Goal: Task Accomplishment & Management: Use online tool/utility

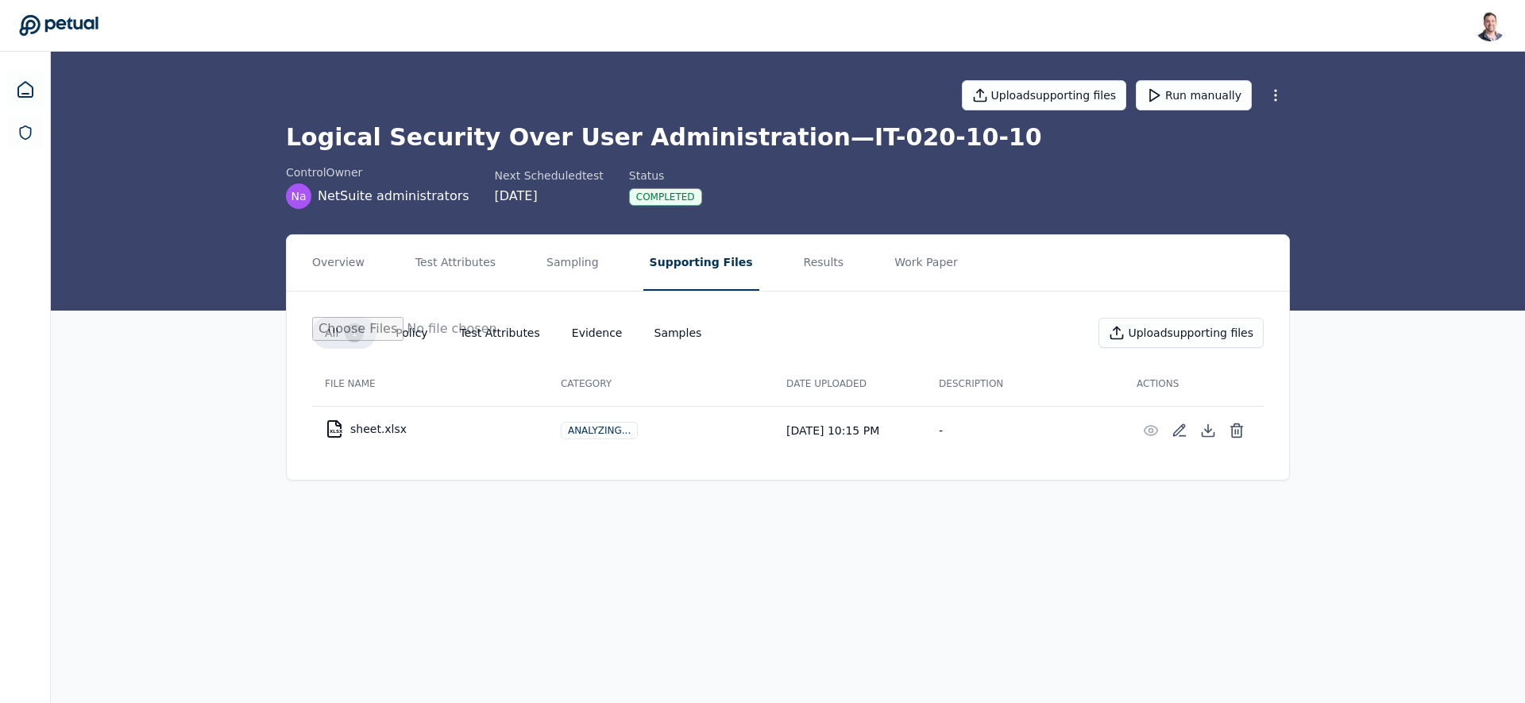
click at [595, 148] on h1 "Logical Security Over User Administration — IT-020-10-10" at bounding box center [788, 137] width 1004 height 29
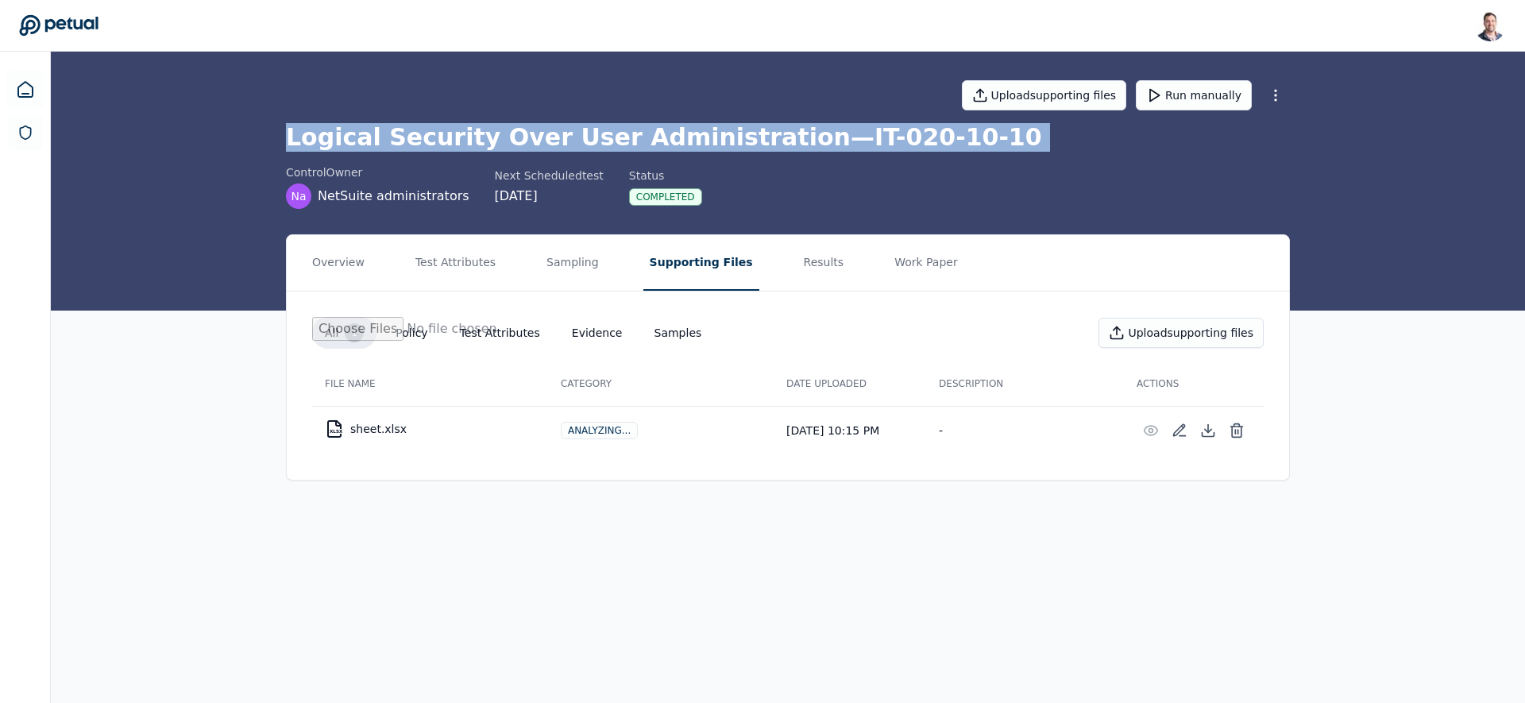
click at [595, 148] on h1 "Logical Security Over User Administration — IT-020-10-10" at bounding box center [788, 137] width 1004 height 29
click at [33, 98] on icon at bounding box center [25, 89] width 19 height 19
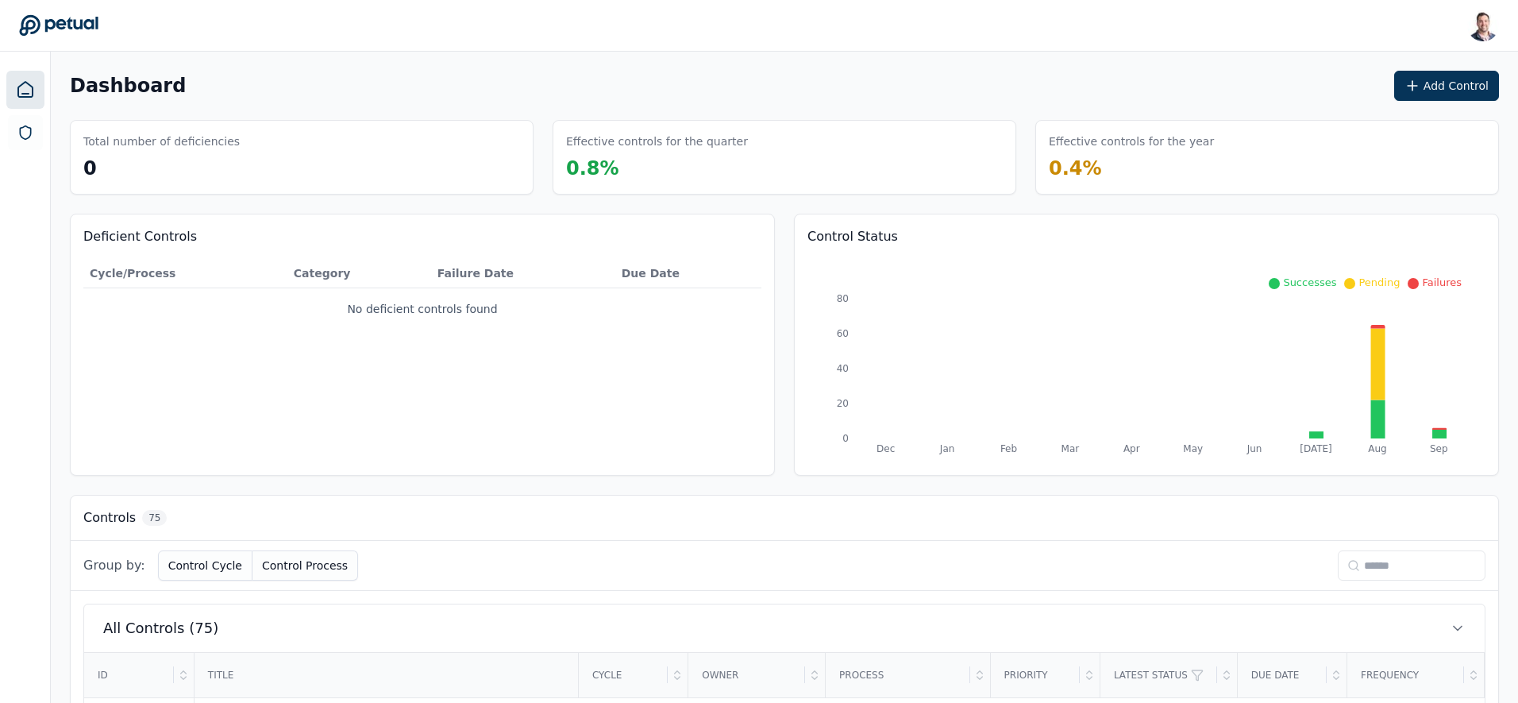
scroll to position [271, 0]
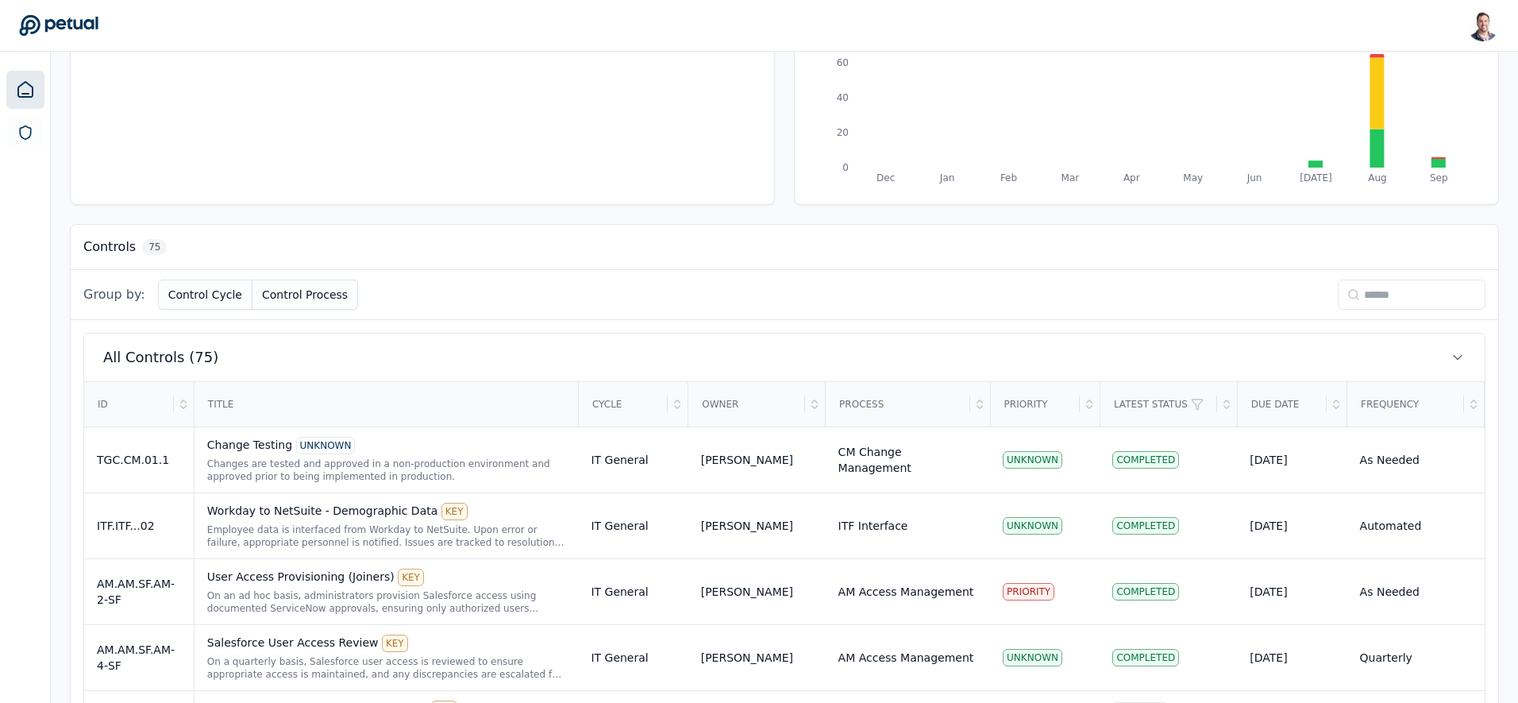
click at [1200, 293] on input at bounding box center [1412, 295] width 148 height 30
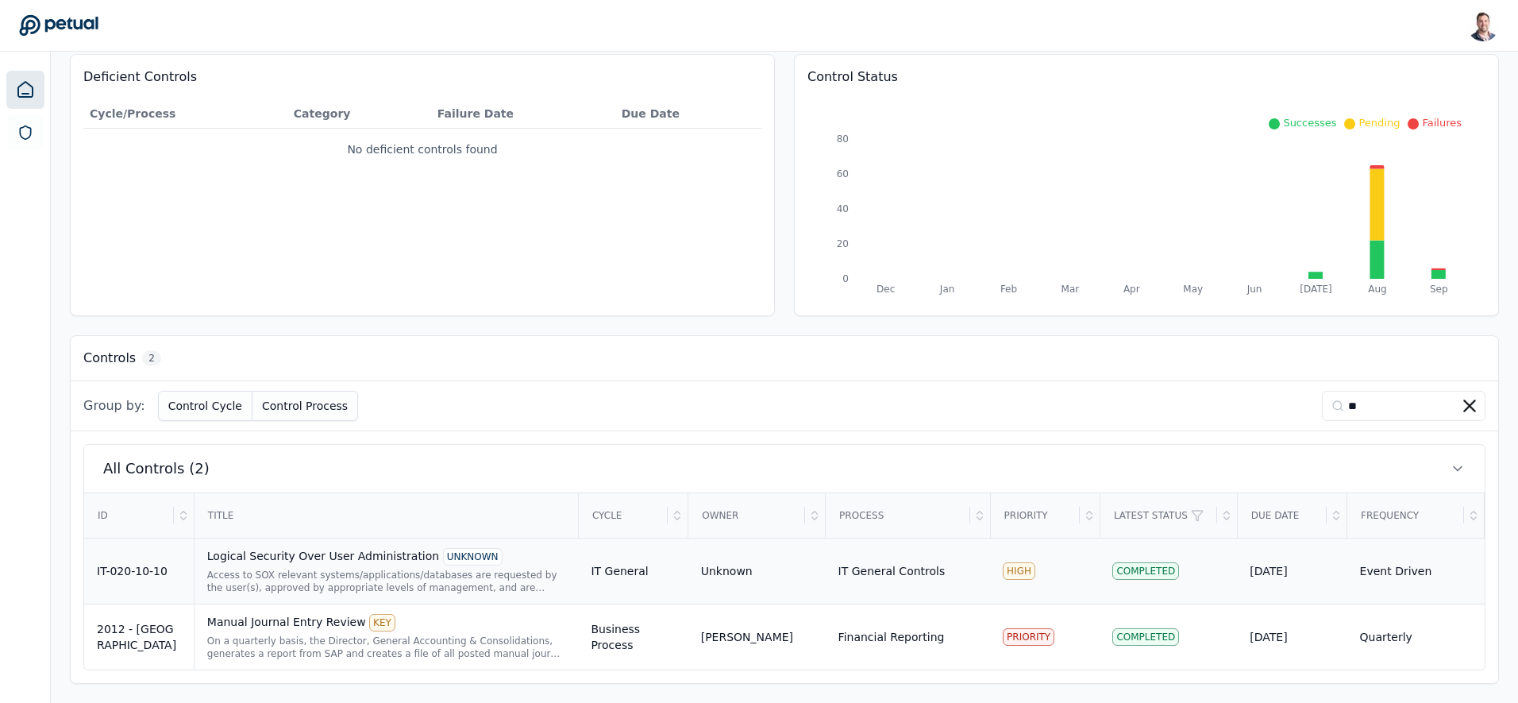
type input "**"
click at [388, 561] on div "Logical Security Over User Administration UNKNOWN" at bounding box center [386, 556] width 359 height 17
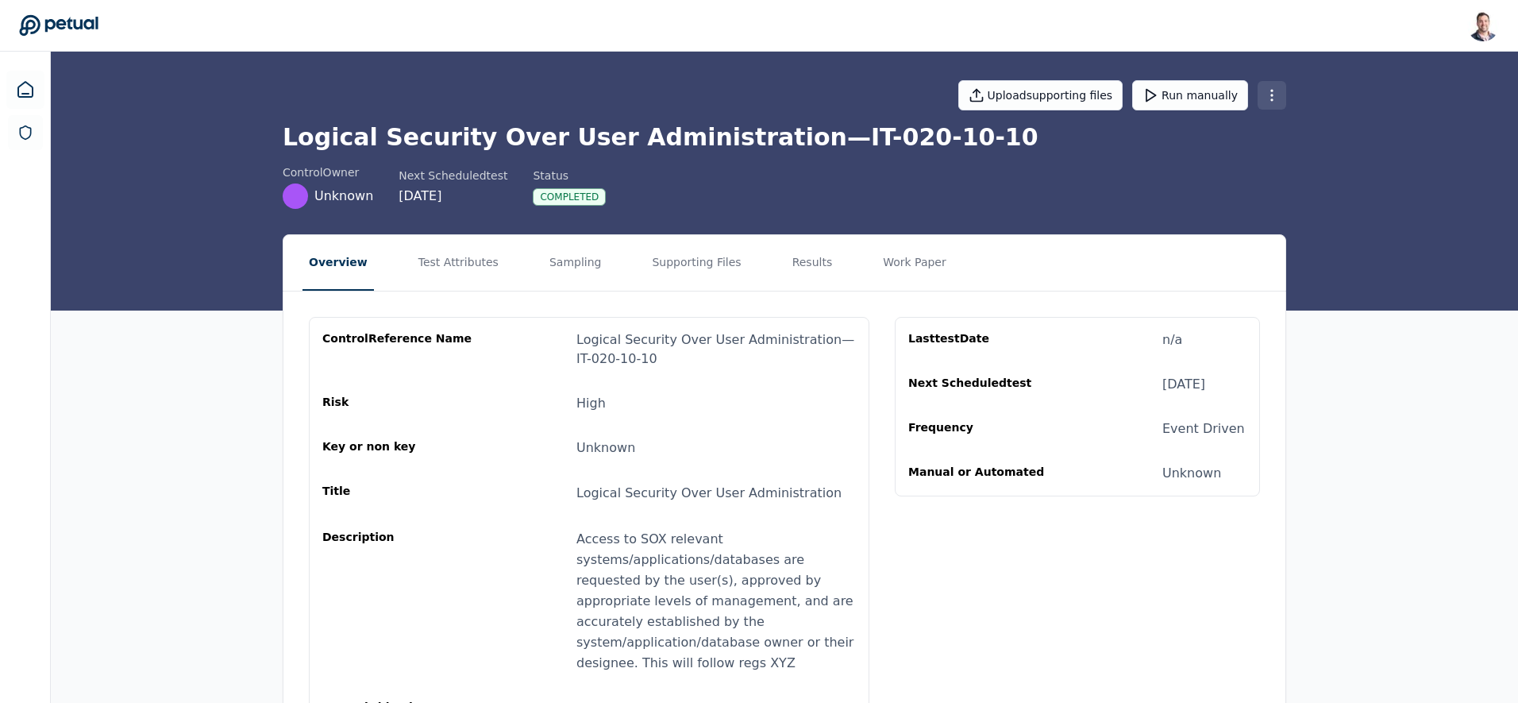
click at [1200, 101] on html "[PERSON_NAME] [EMAIL_ADDRESS] Sign out Upload supporting files Run manually Log…" at bounding box center [759, 547] width 1518 height 1094
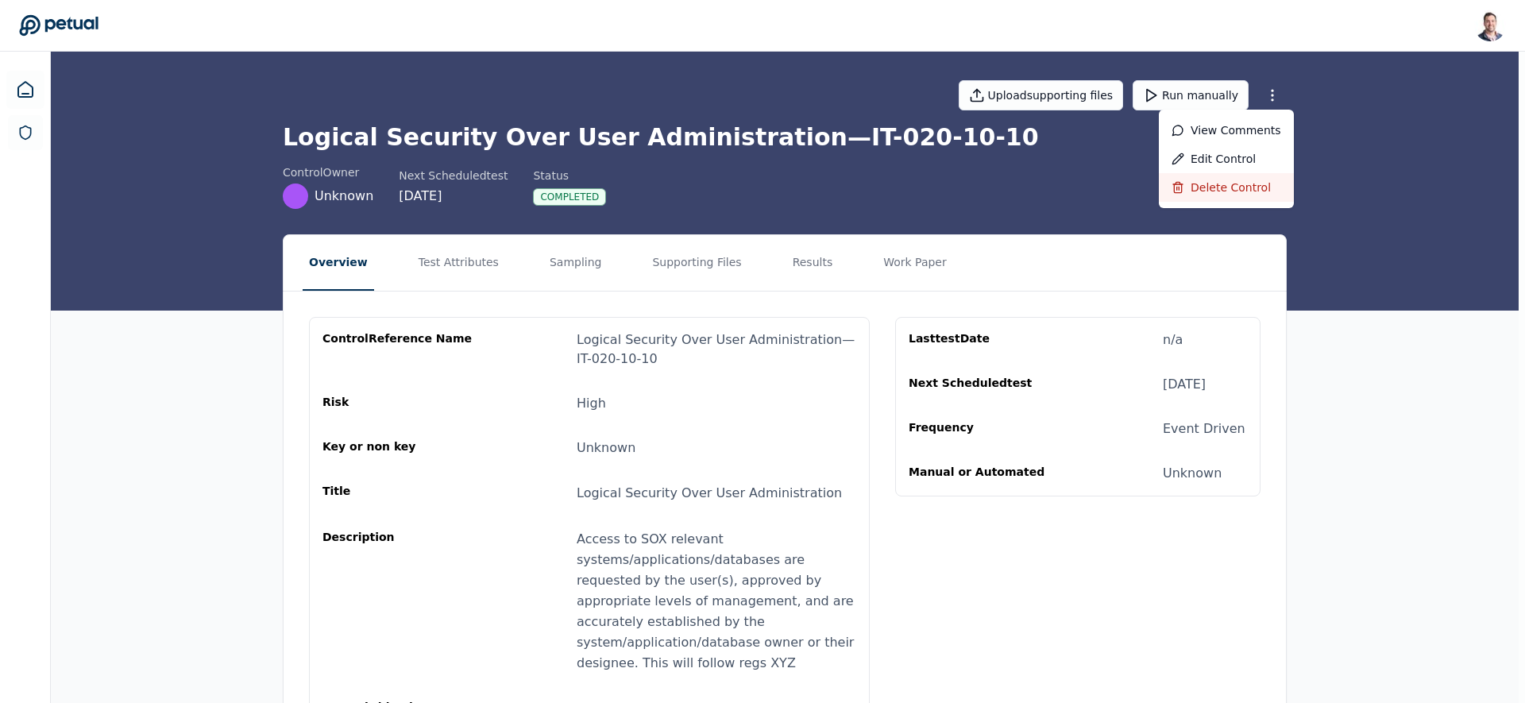
click at [1200, 189] on div "Delete control" at bounding box center [1226, 187] width 135 height 29
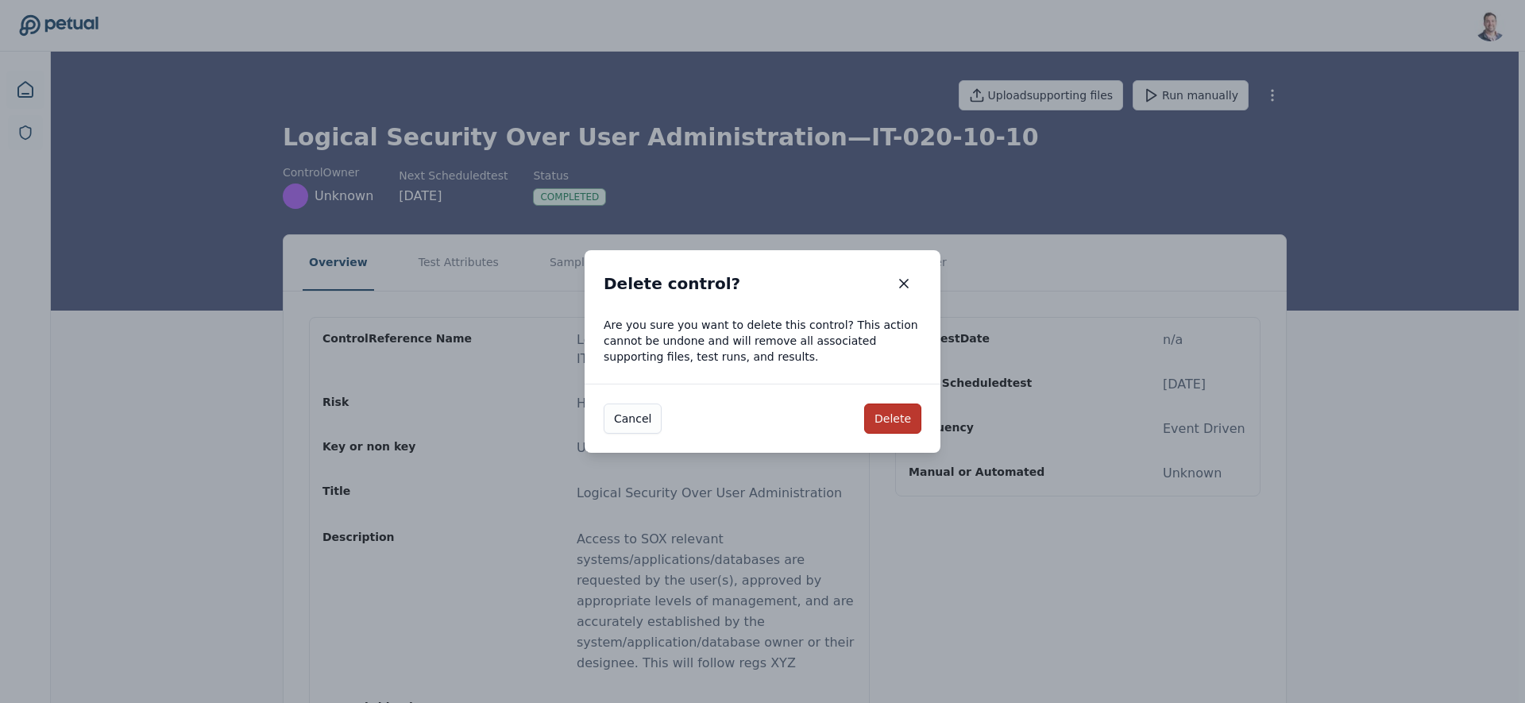
click at [891, 419] on button "Delete" at bounding box center [892, 418] width 57 height 30
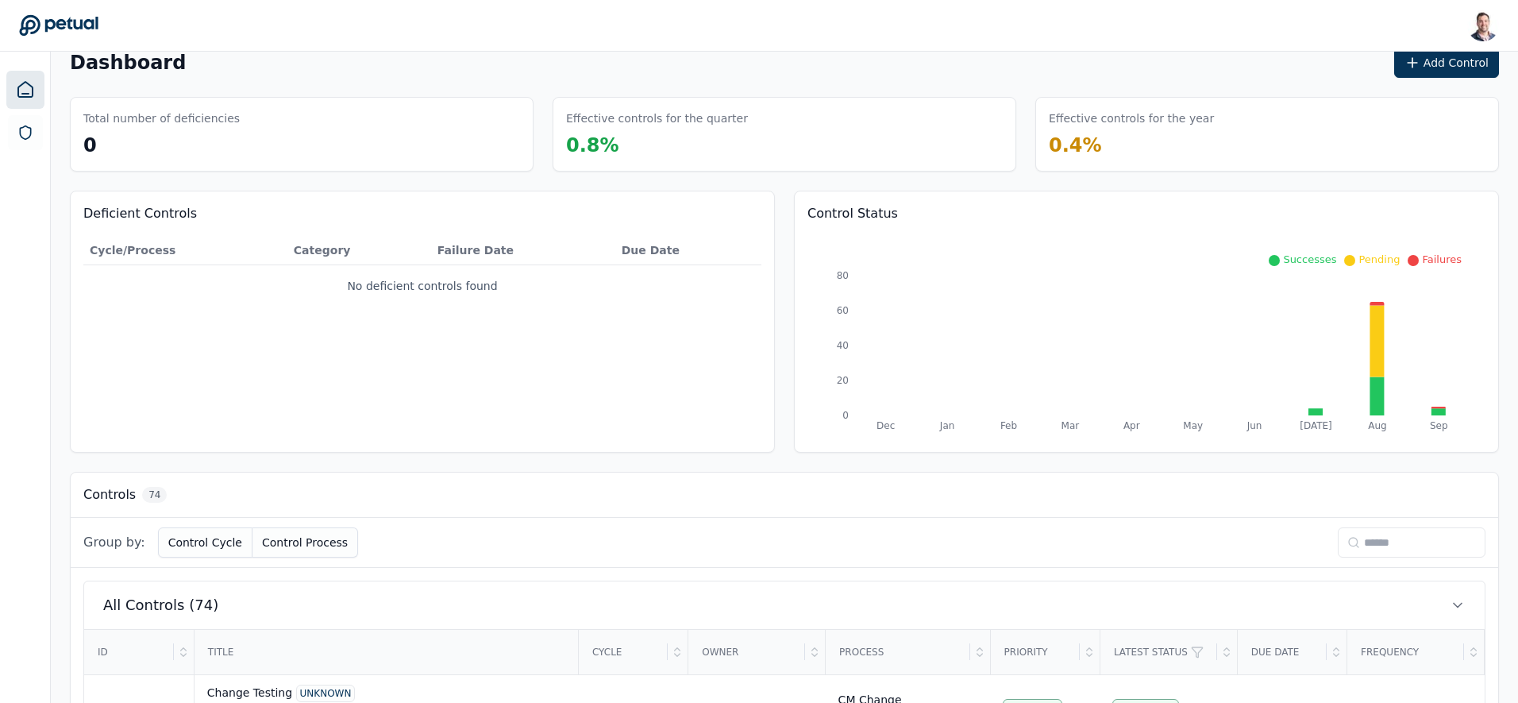
drag, startPoint x: 174, startPoint y: 538, endPoint x: 368, endPoint y: 561, distance: 195.0
click at [175, 538] on button "Control Cycle" at bounding box center [205, 542] width 94 height 30
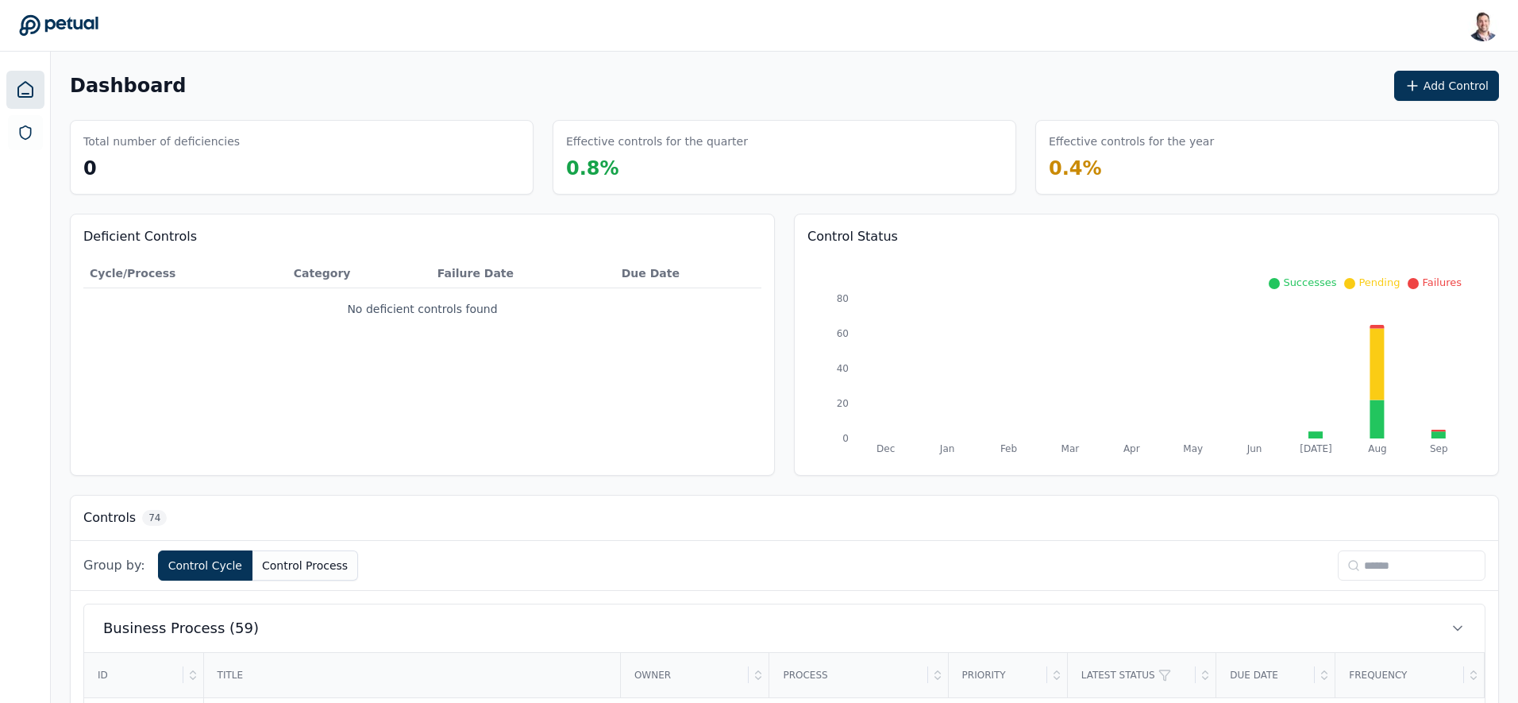
click at [1200, 85] on button "Add Control" at bounding box center [1446, 86] width 105 height 30
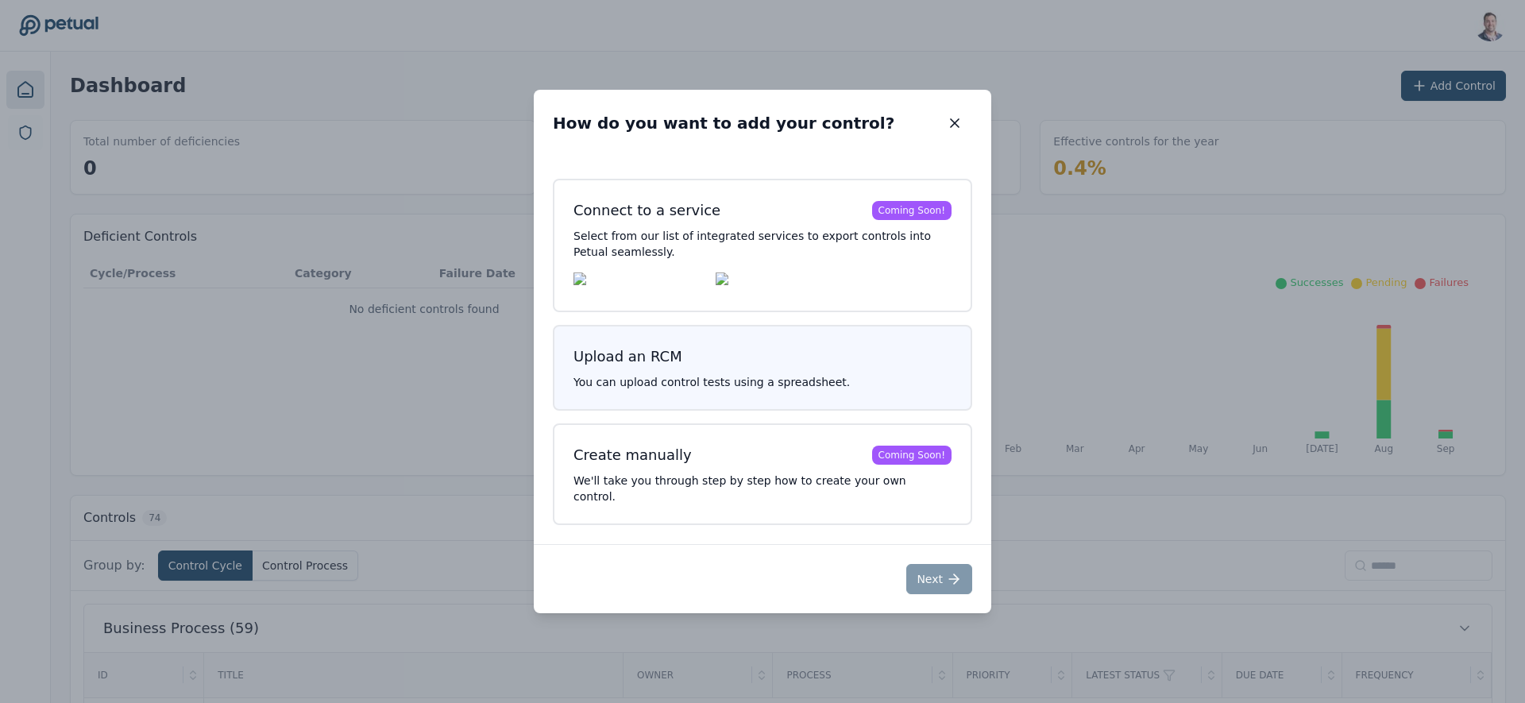
click at [619, 368] on div "Upload an RCM" at bounding box center [627, 356] width 109 height 22
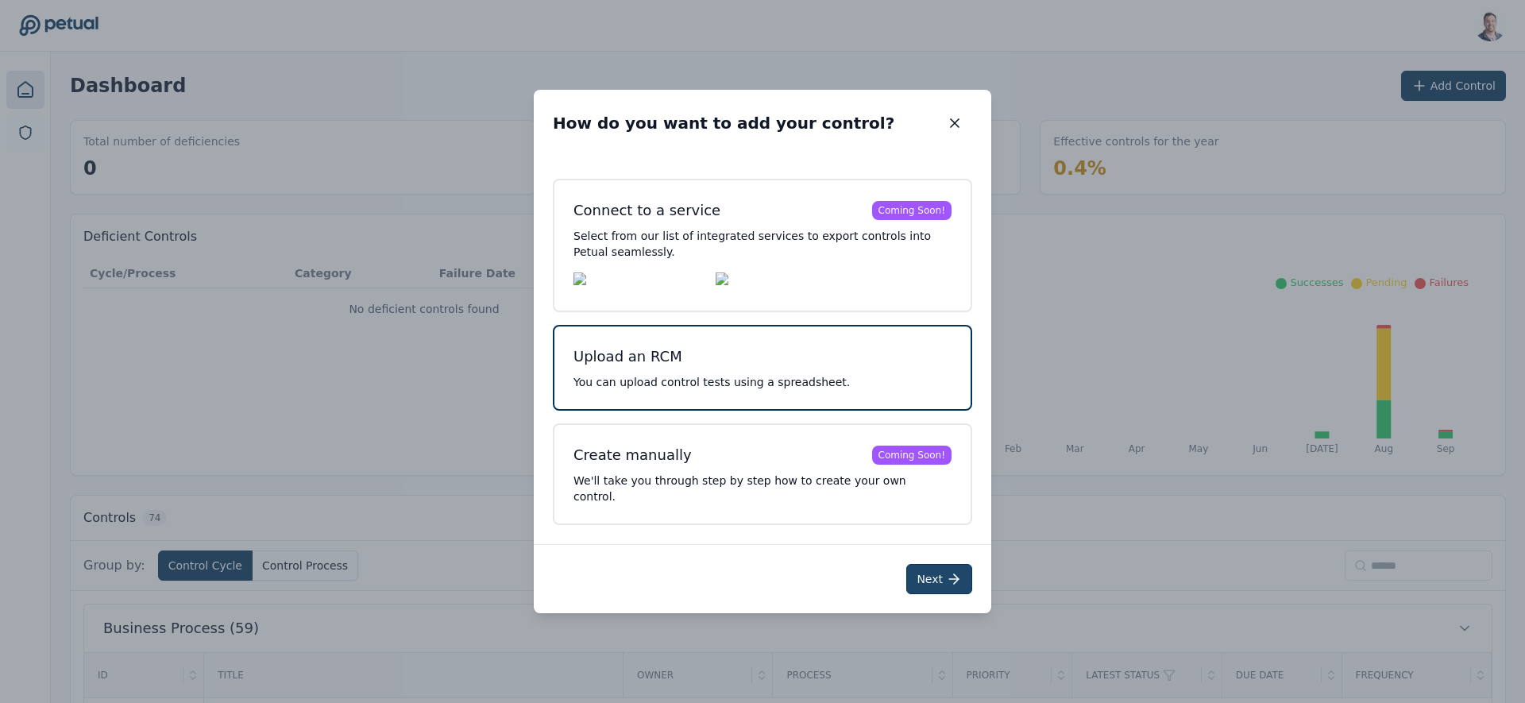
click at [946, 578] on icon at bounding box center [954, 579] width 16 height 16
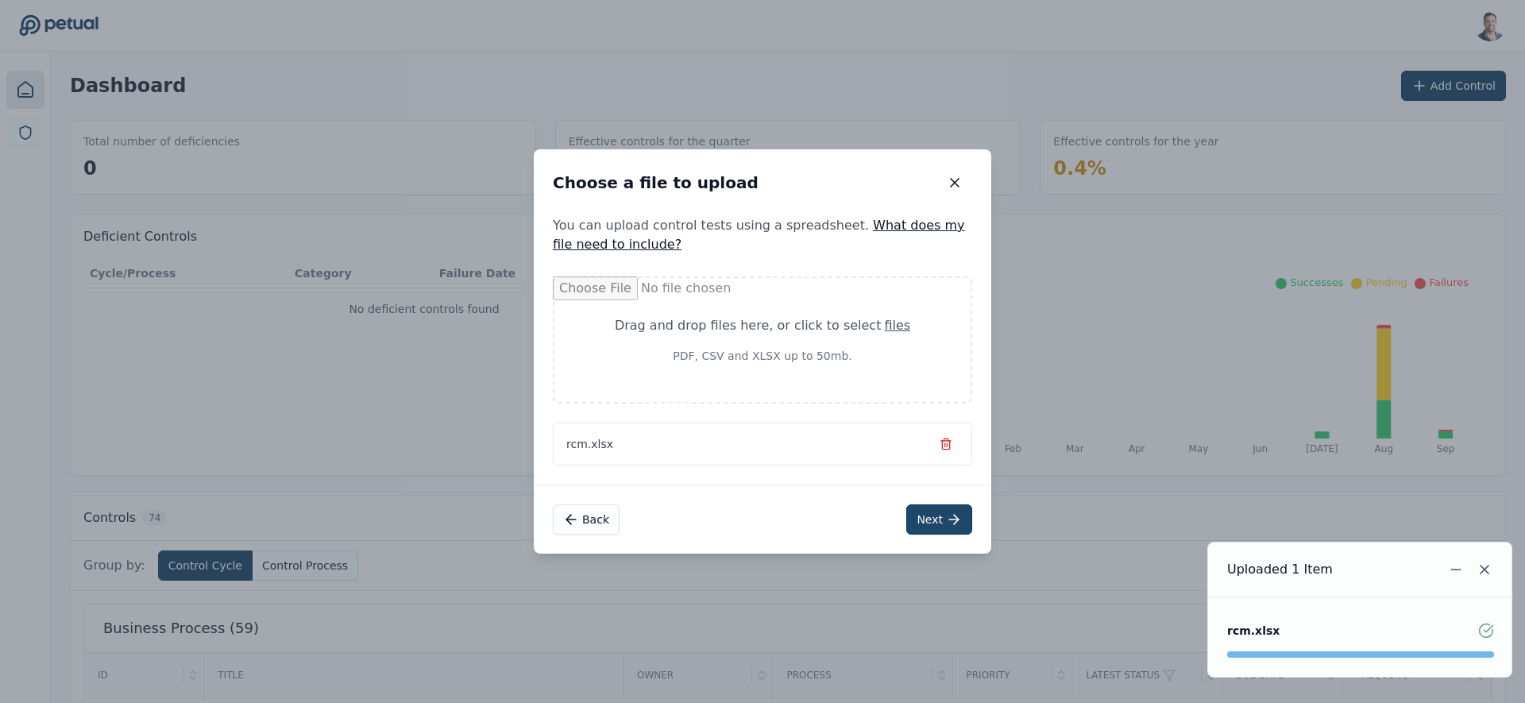
click at [941, 523] on button "Next" at bounding box center [939, 519] width 66 height 30
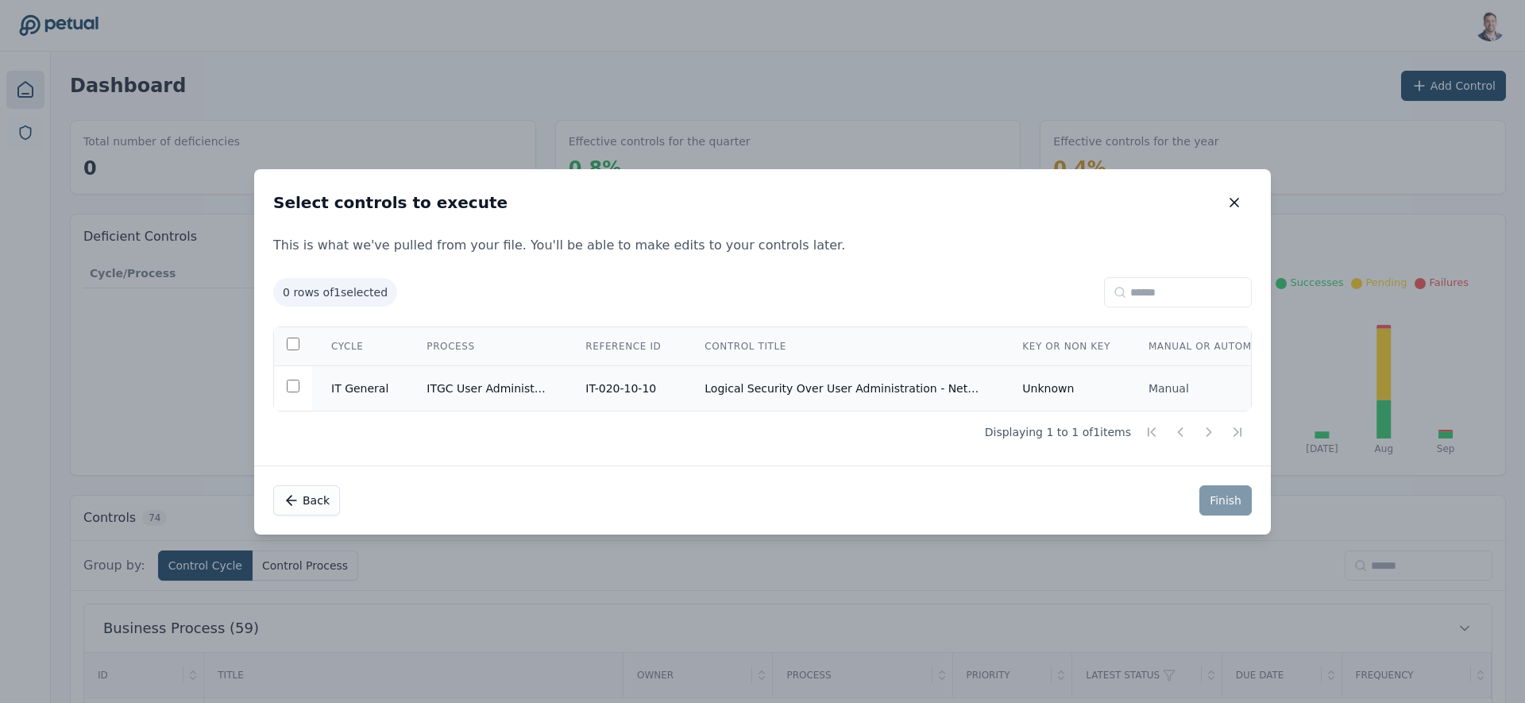
click at [526, 383] on td "ITGC User Administration" at bounding box center [486, 387] width 159 height 45
click at [1200, 505] on button "Finish" at bounding box center [1225, 500] width 52 height 30
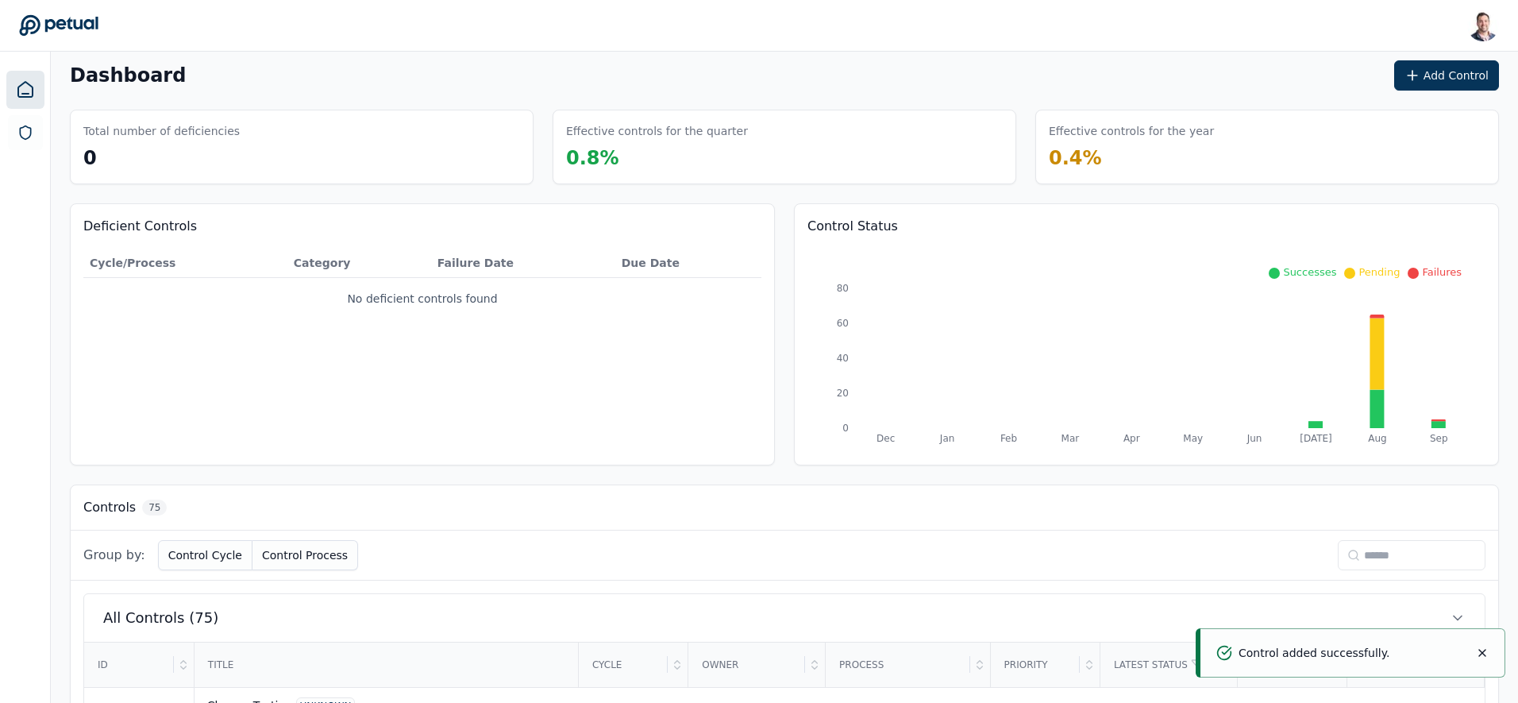
scroll to position [21, 0]
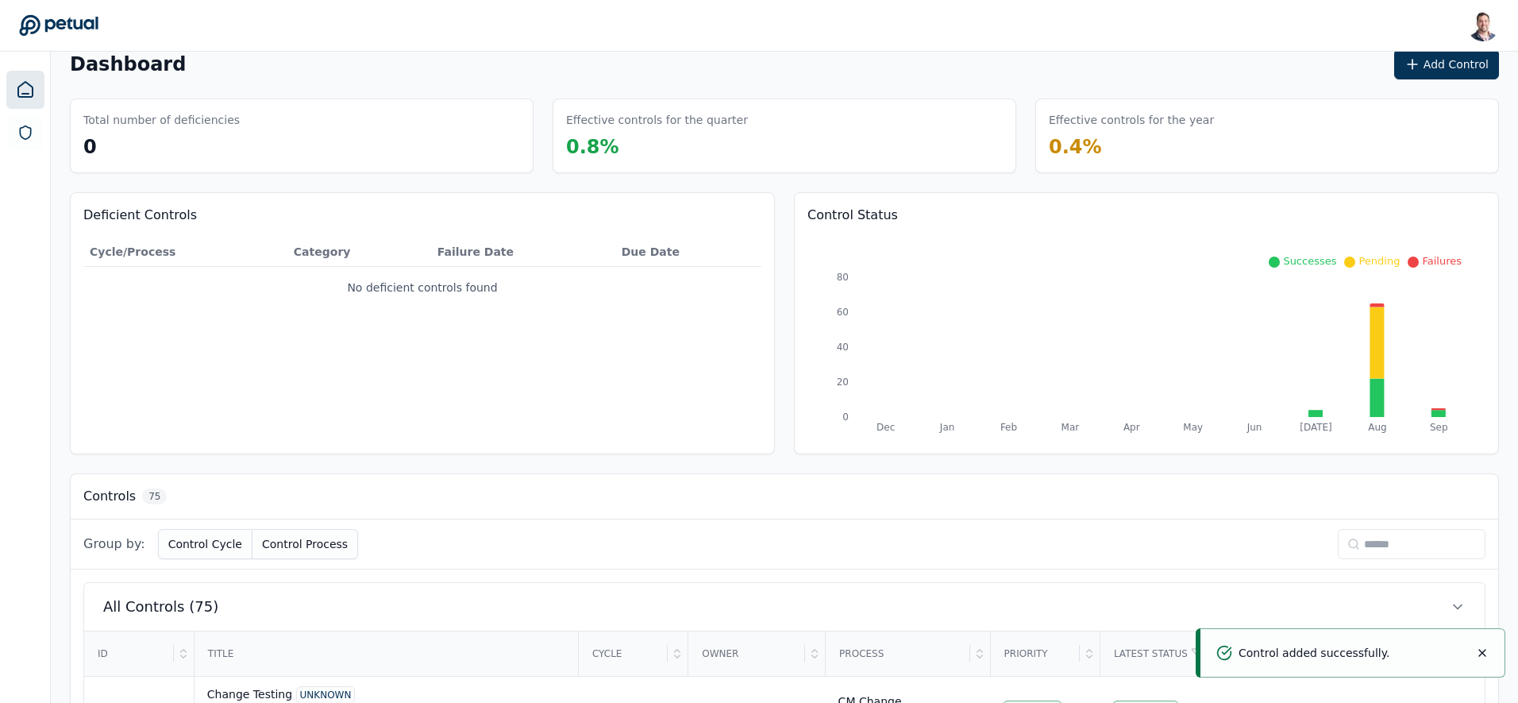
click at [1200, 543] on input at bounding box center [1412, 544] width 148 height 30
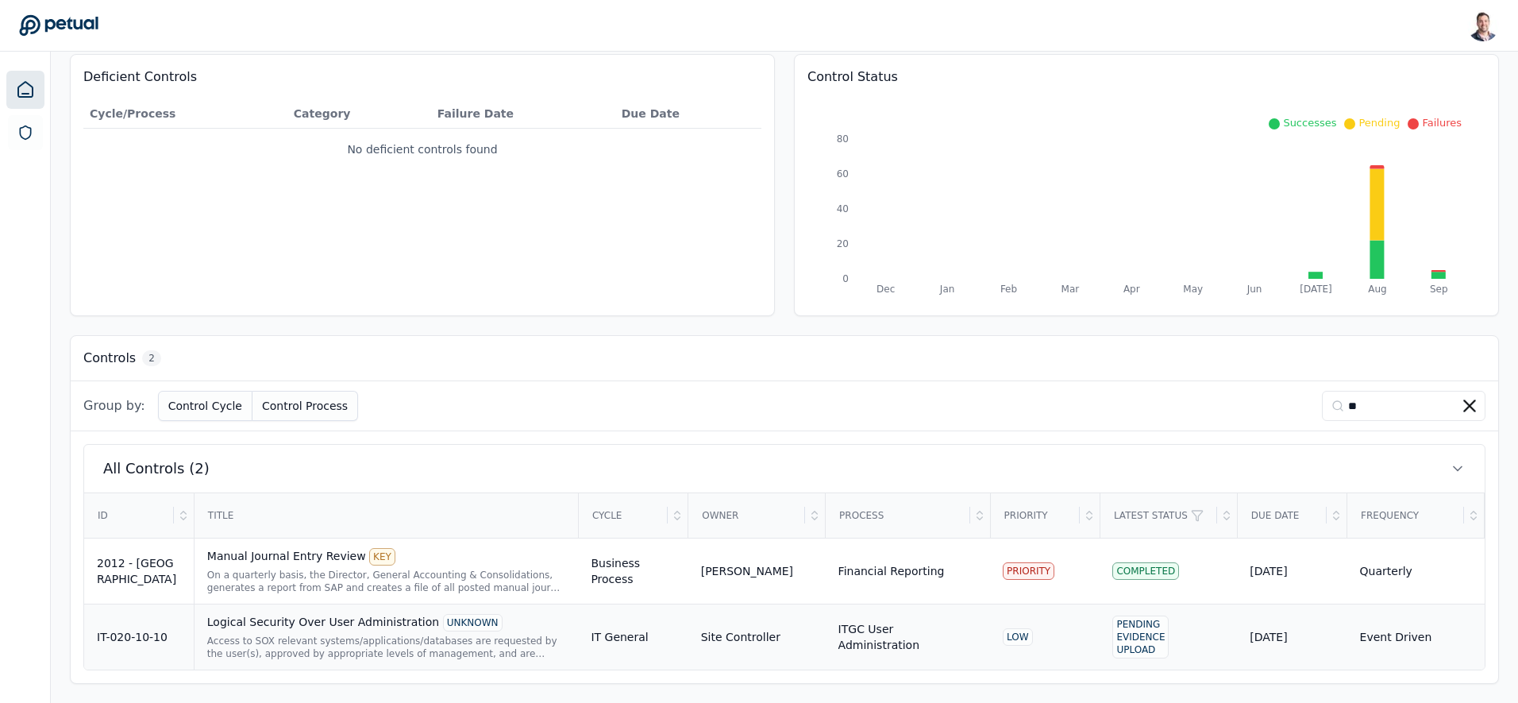
type input "**"
click at [288, 615] on div "Access to SOX relevant systems/applications/databases are requested by the user…" at bounding box center [386, 646] width 359 height 25
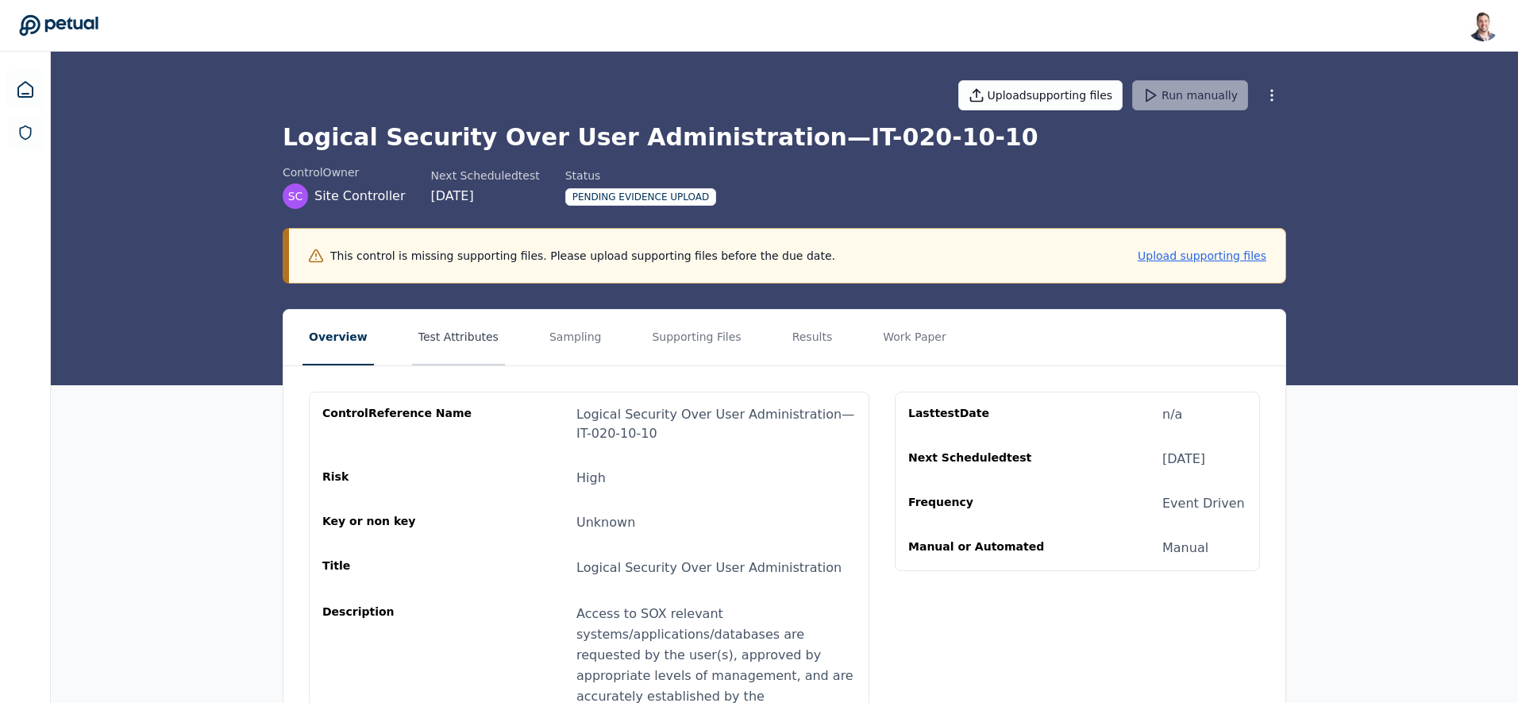
click at [450, 343] on button "Test Attributes" at bounding box center [458, 338] width 93 height 56
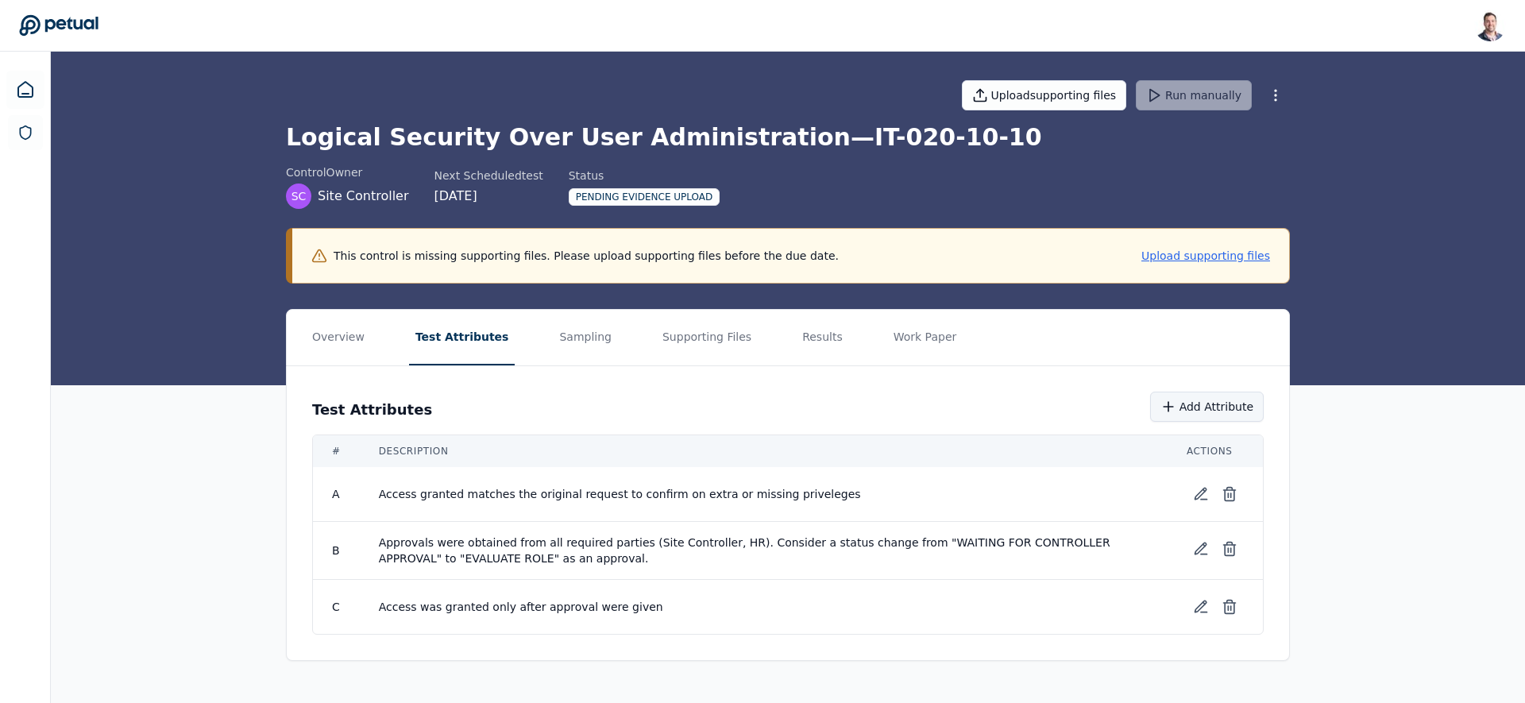
click at [1176, 413] on icon at bounding box center [1168, 407] width 16 height 16
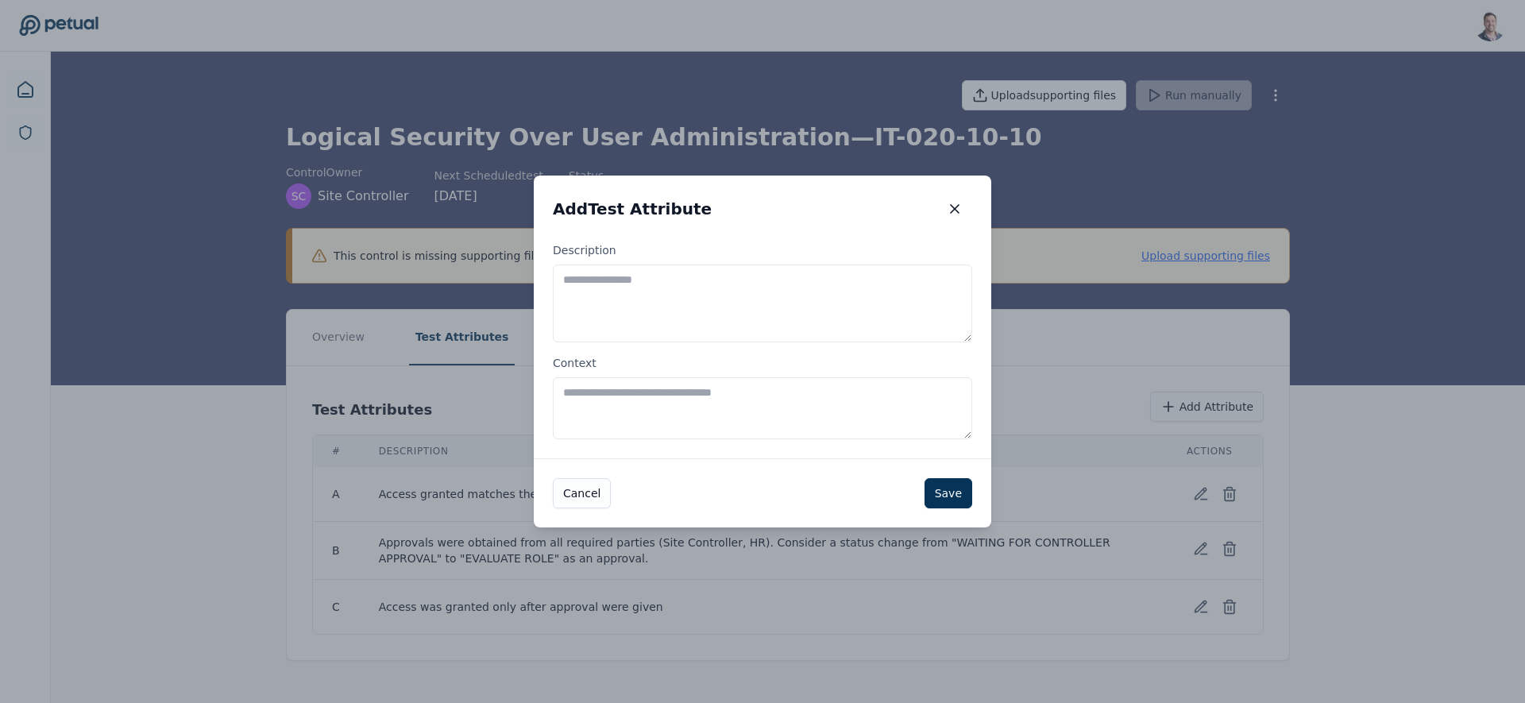
click at [742, 313] on textarea "Description" at bounding box center [762, 303] width 419 height 78
type textarea "**********"
click at [945, 490] on button "Save" at bounding box center [948, 493] width 48 height 30
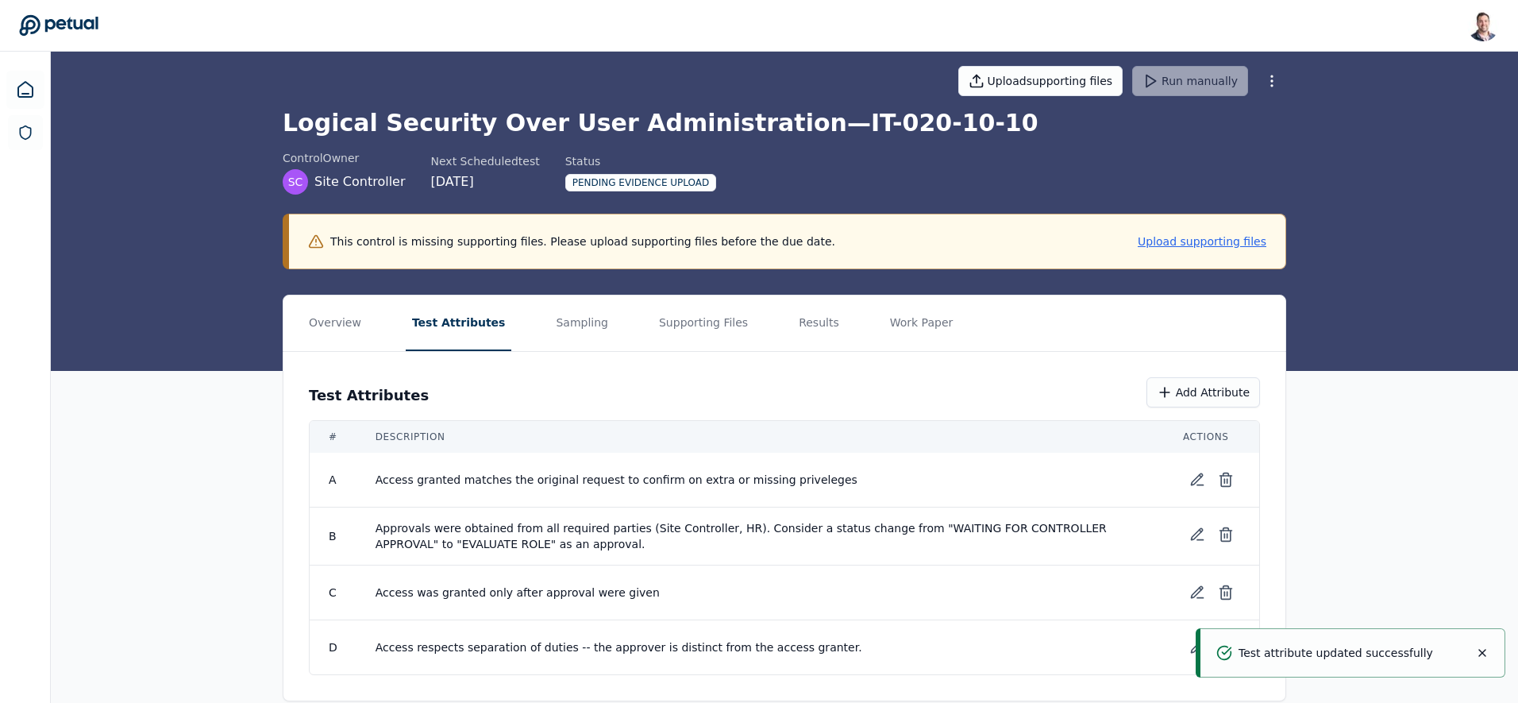
scroll to position [38, 0]
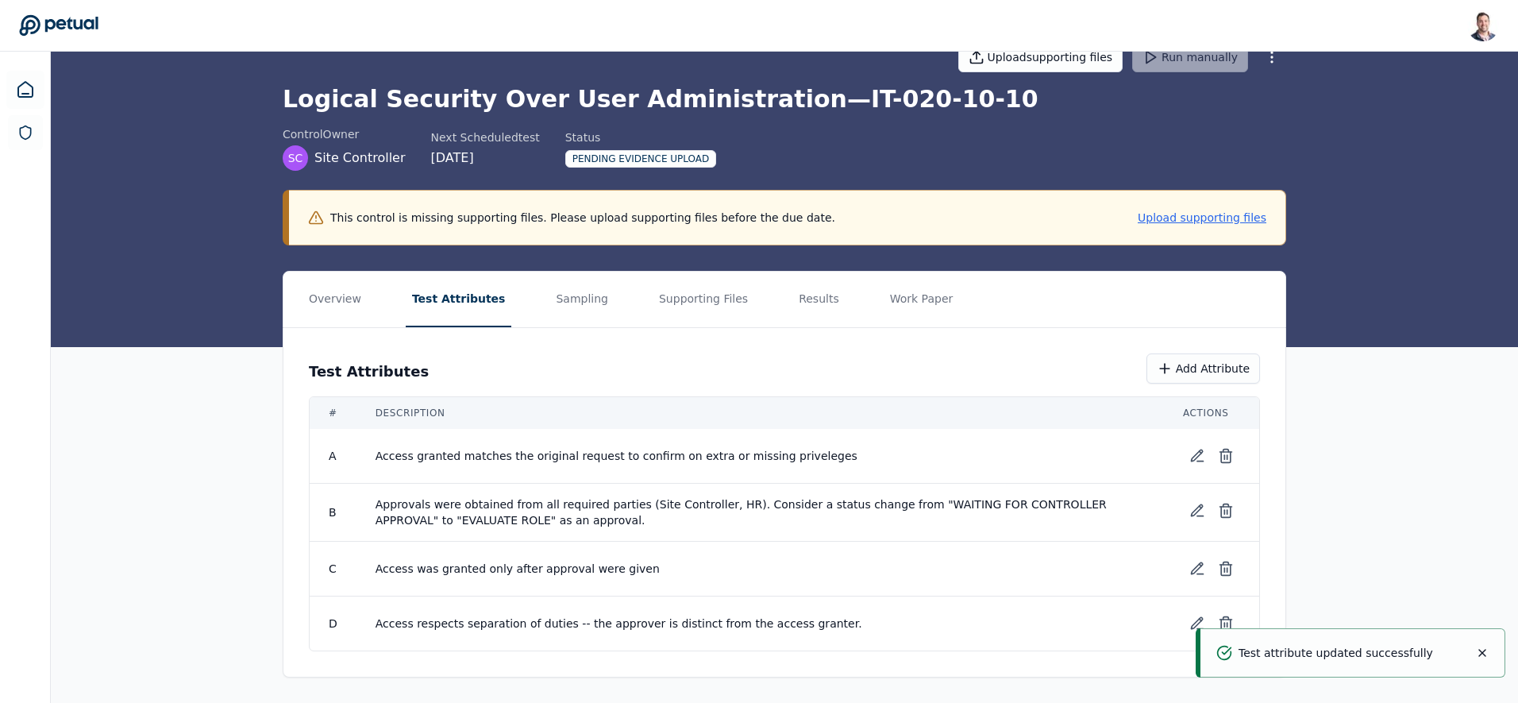
click at [559, 307] on button "Sampling" at bounding box center [582, 300] width 65 height 56
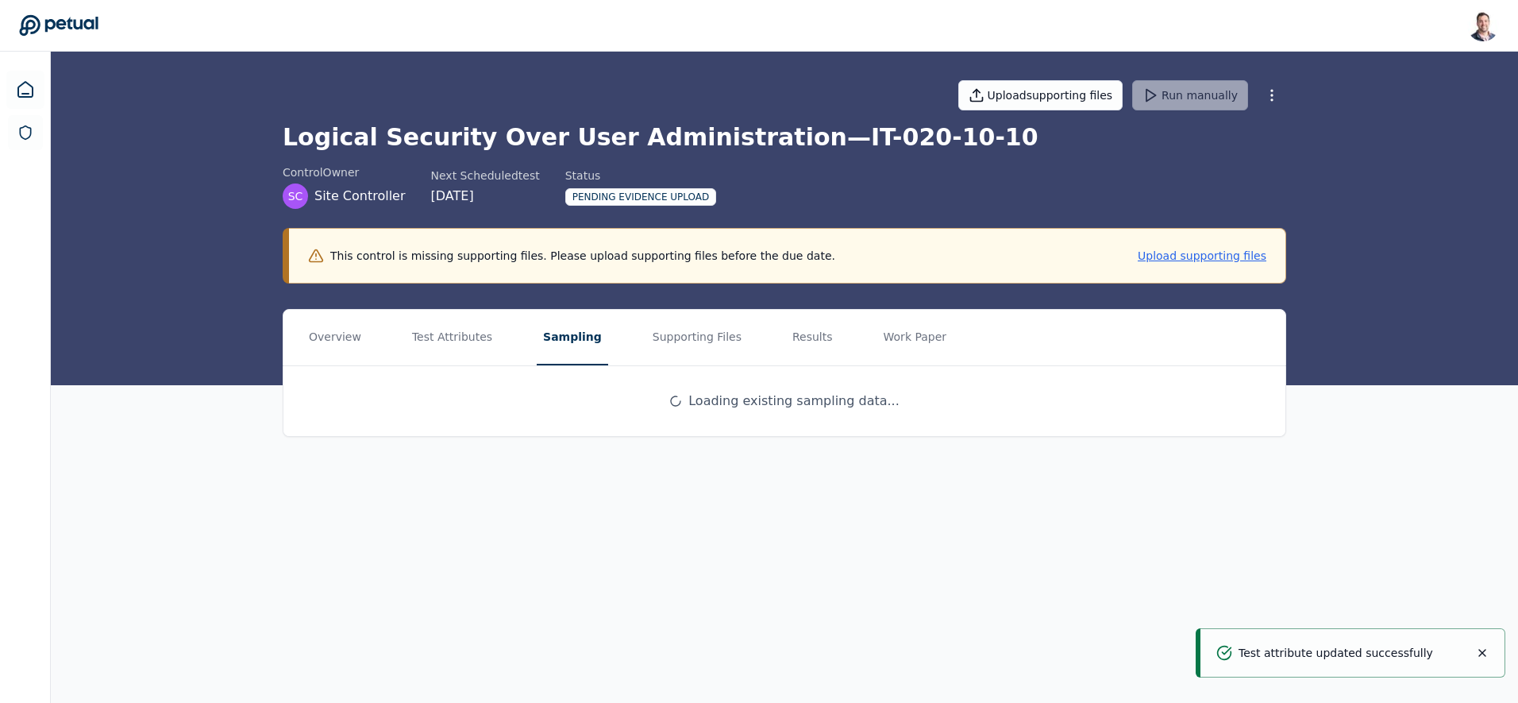
scroll to position [0, 0]
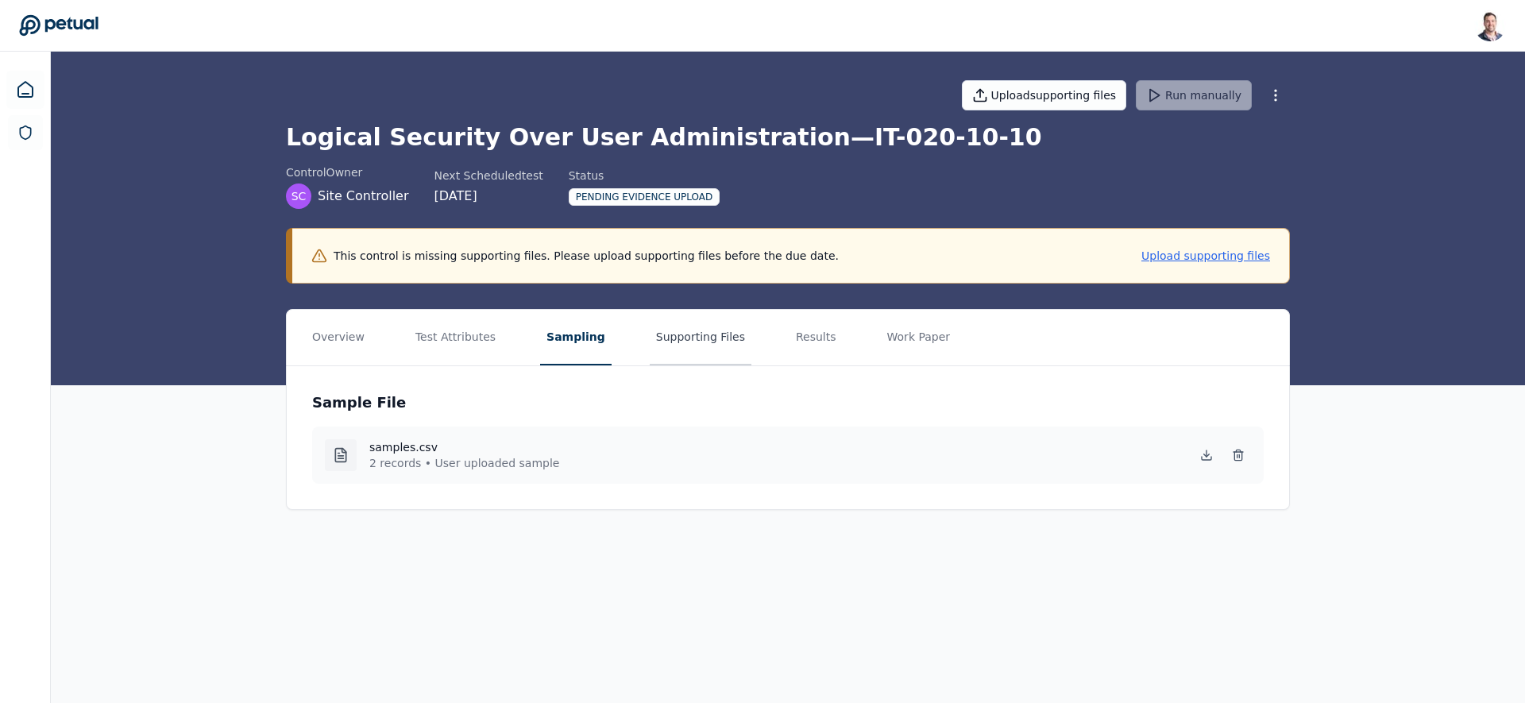
click at [693, 342] on button "Supporting Files" at bounding box center [701, 338] width 102 height 56
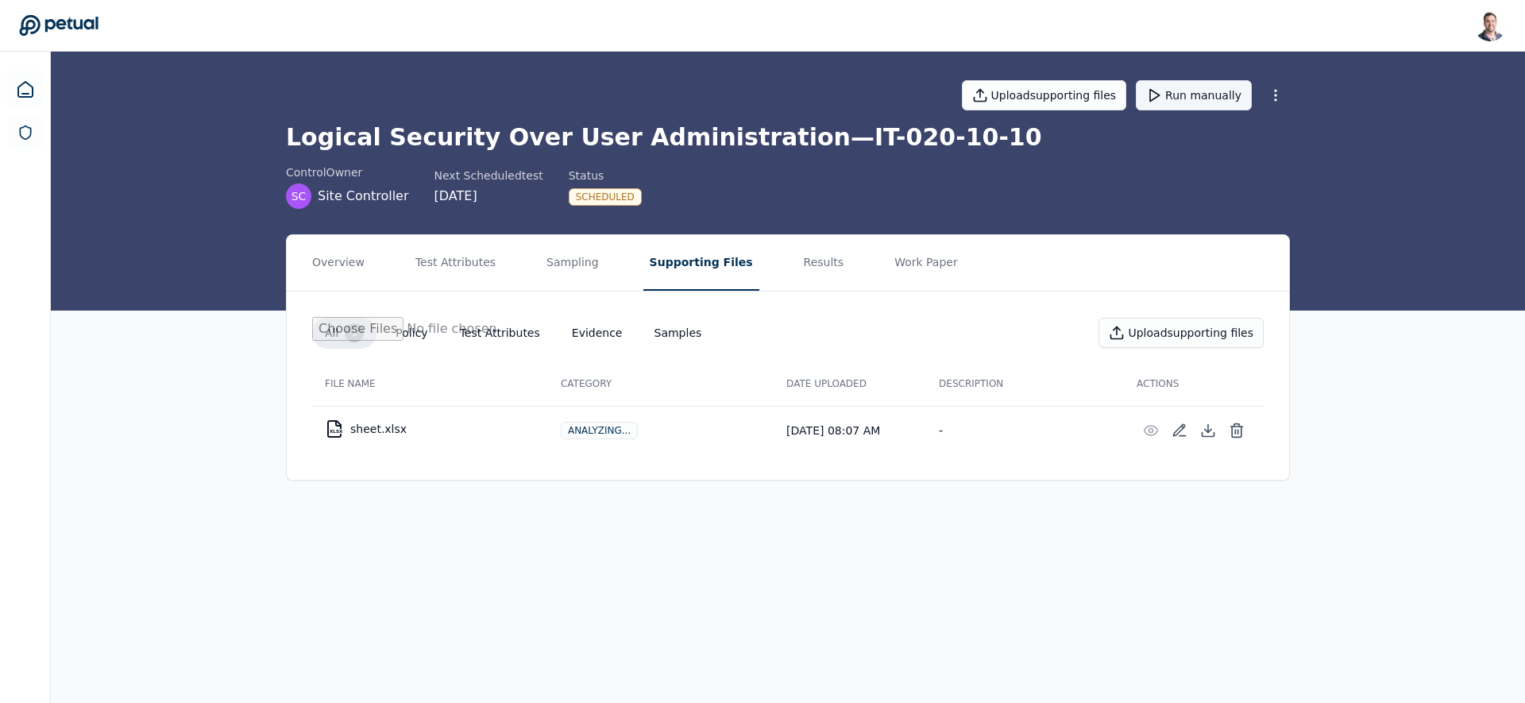
click at [1200, 91] on button "Run manually" at bounding box center [1194, 95] width 116 height 30
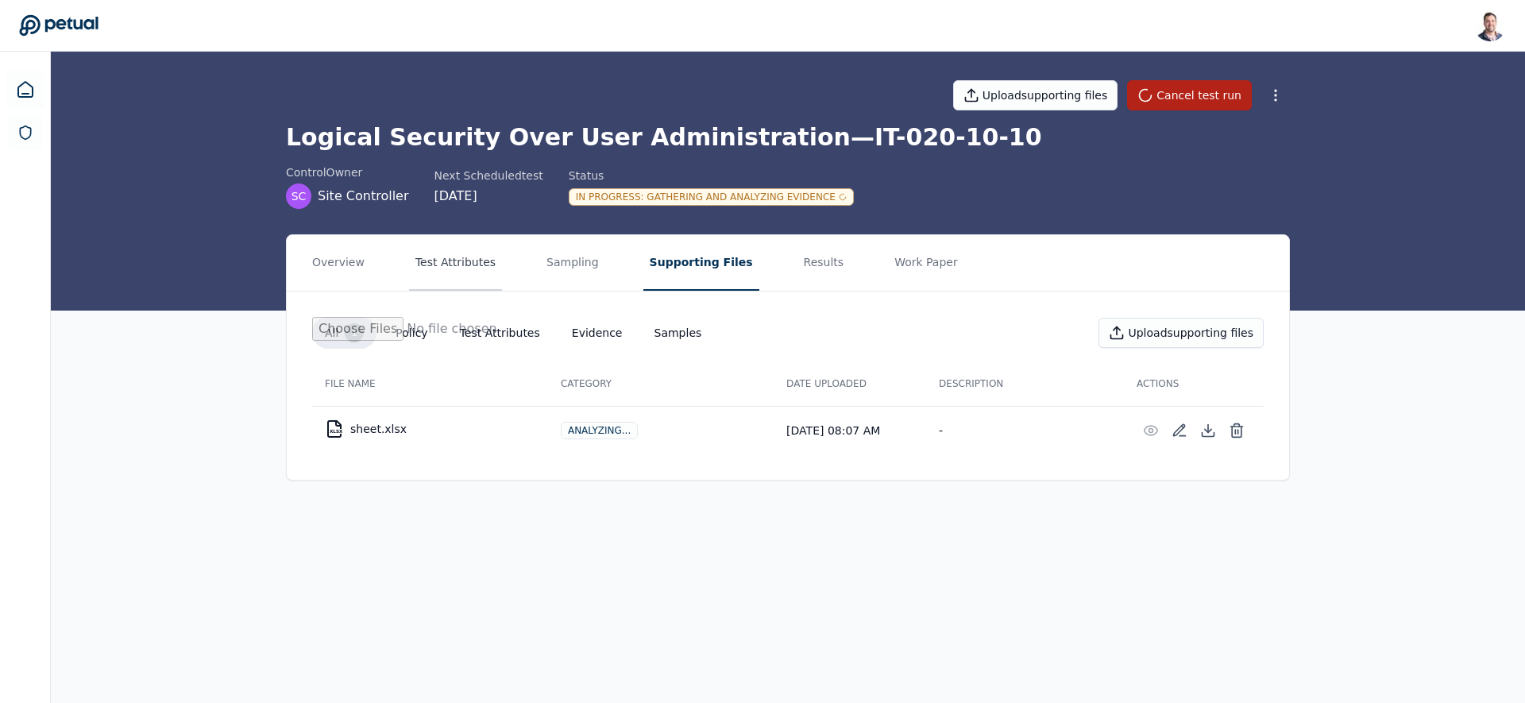
click at [442, 263] on button "Test Attributes" at bounding box center [455, 263] width 93 height 56
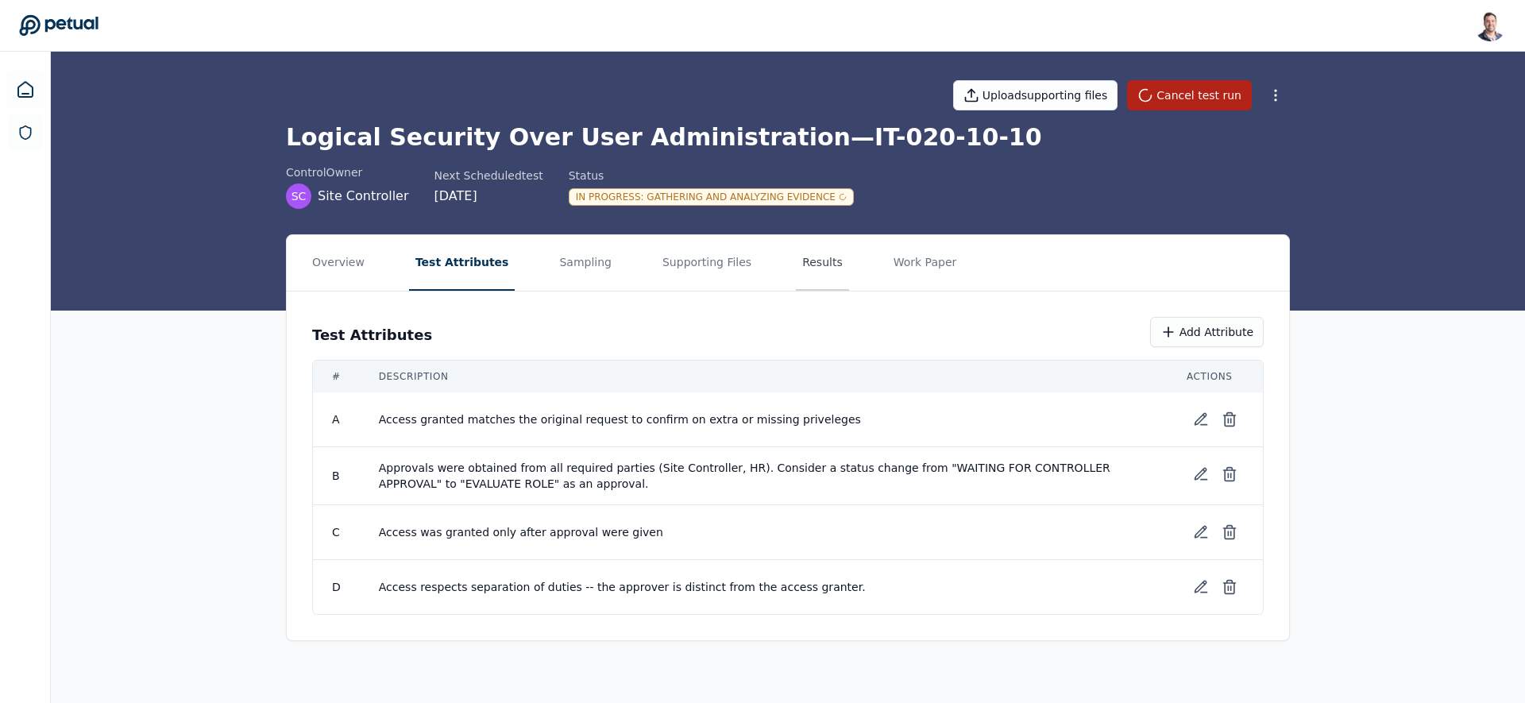
click at [796, 268] on button "Results" at bounding box center [822, 263] width 53 height 56
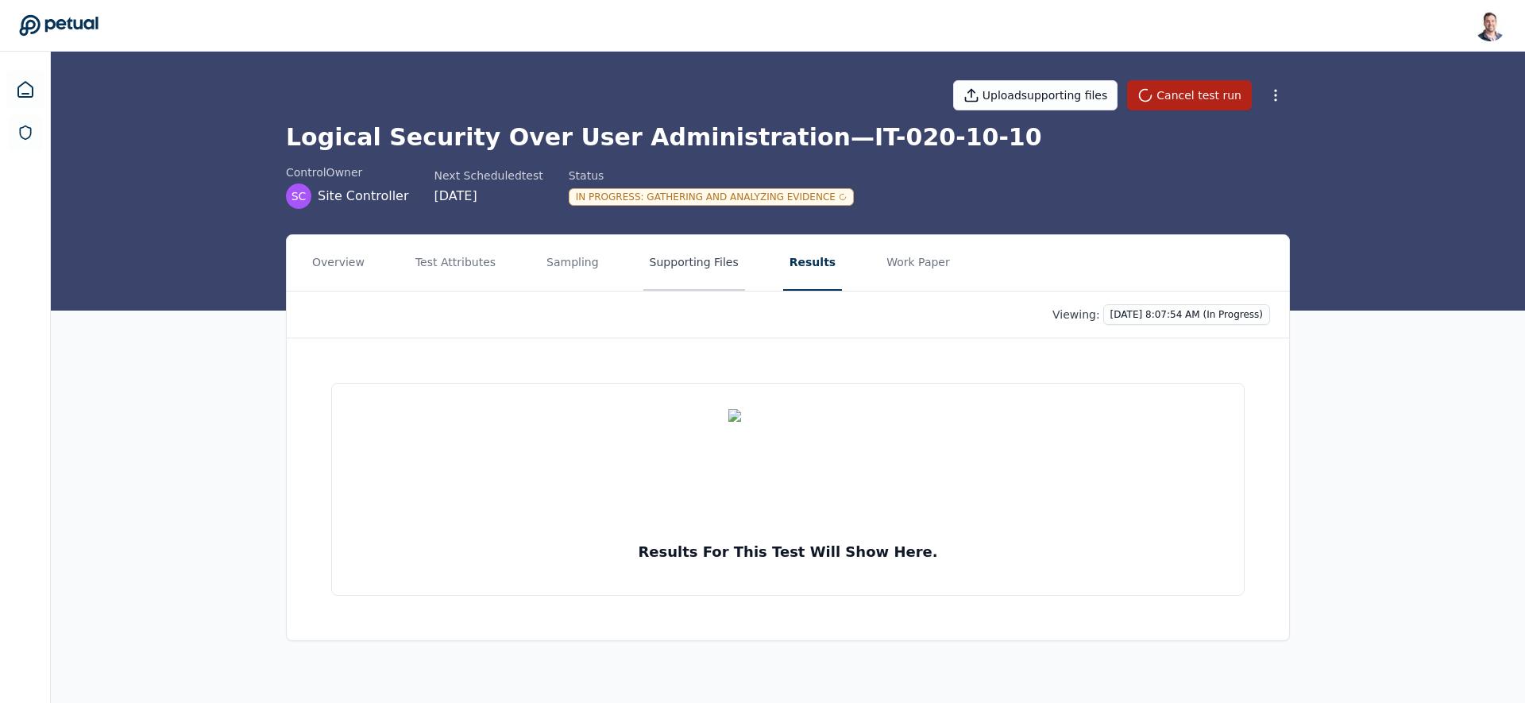
click at [683, 273] on button "Supporting Files" at bounding box center [694, 263] width 102 height 56
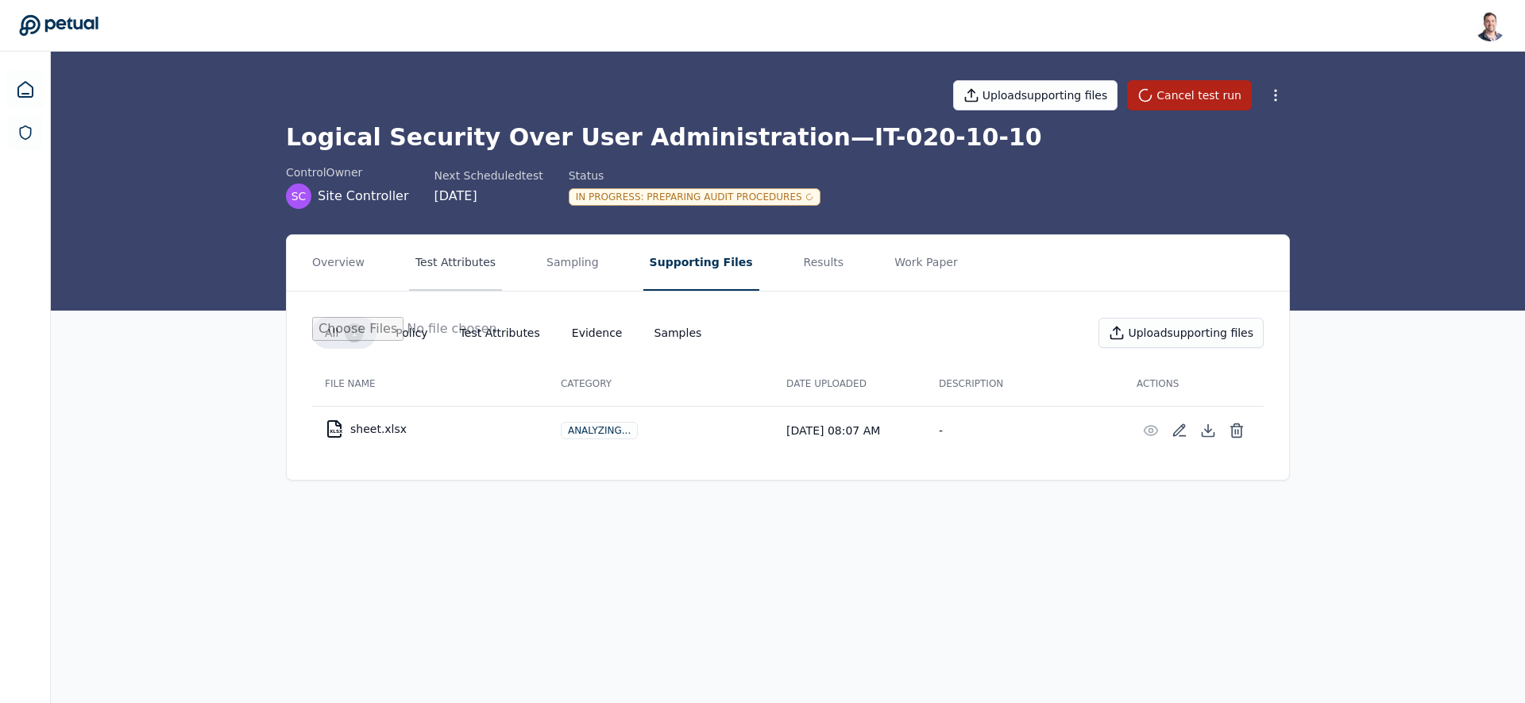
click at [453, 272] on button "Test Attributes" at bounding box center [455, 263] width 93 height 56
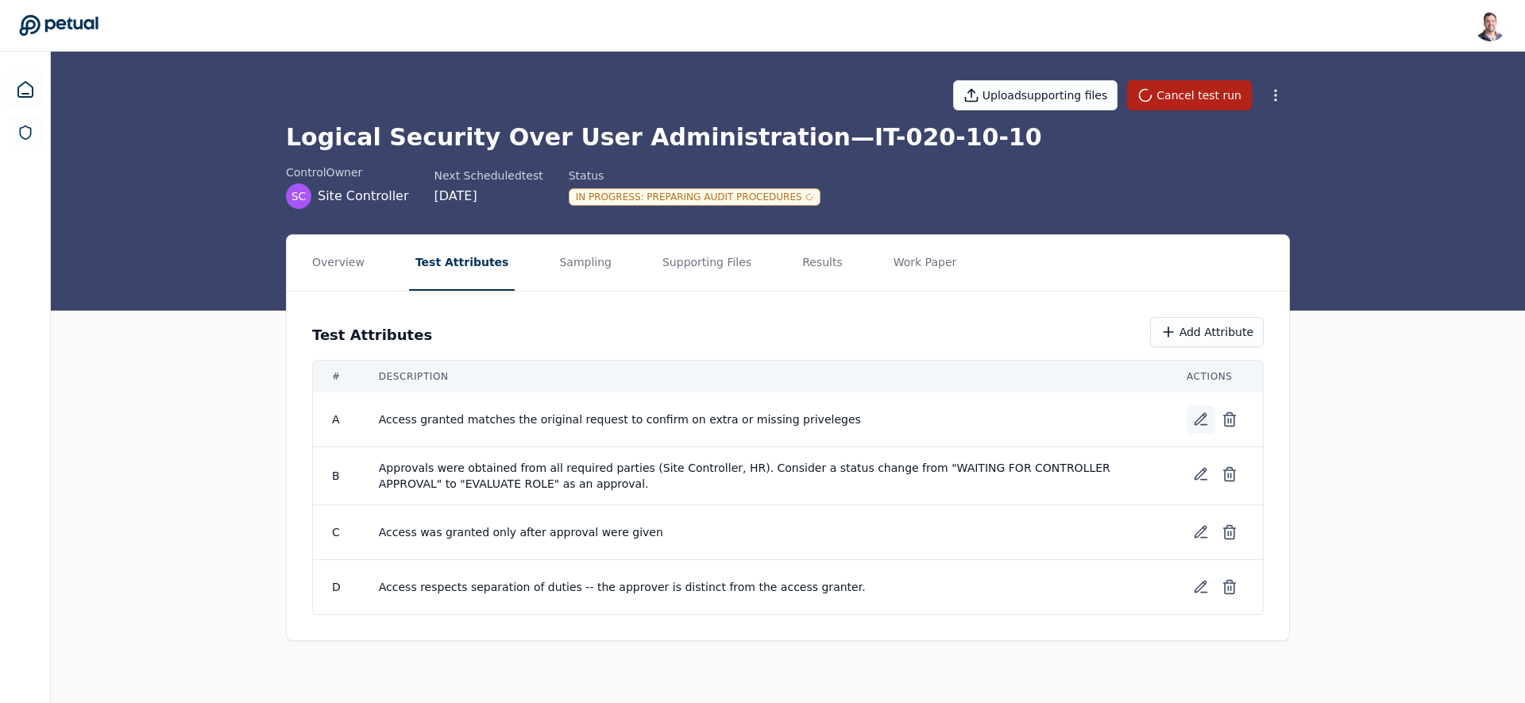
click at [1195, 422] on icon at bounding box center [1200, 419] width 11 height 11
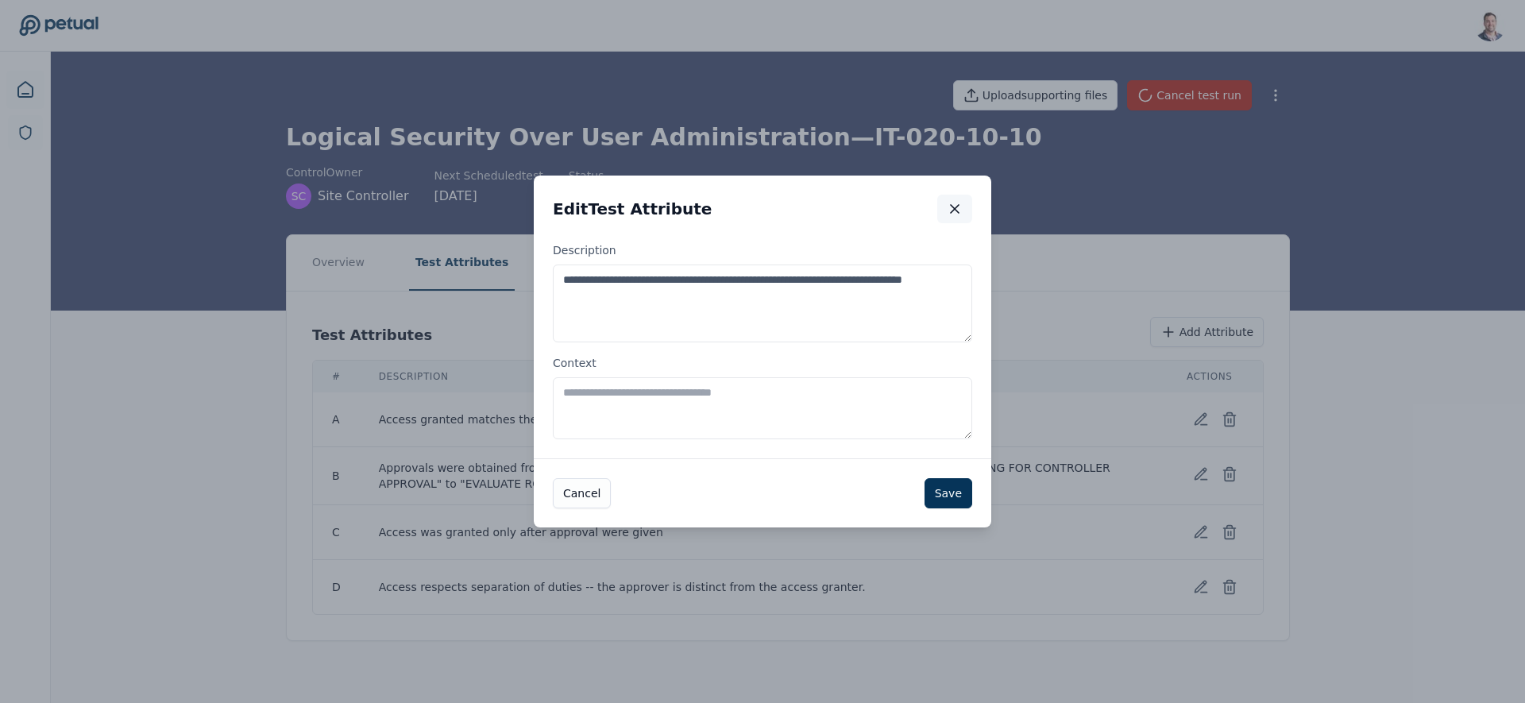
click at [951, 214] on icon "button" at bounding box center [955, 209] width 16 height 16
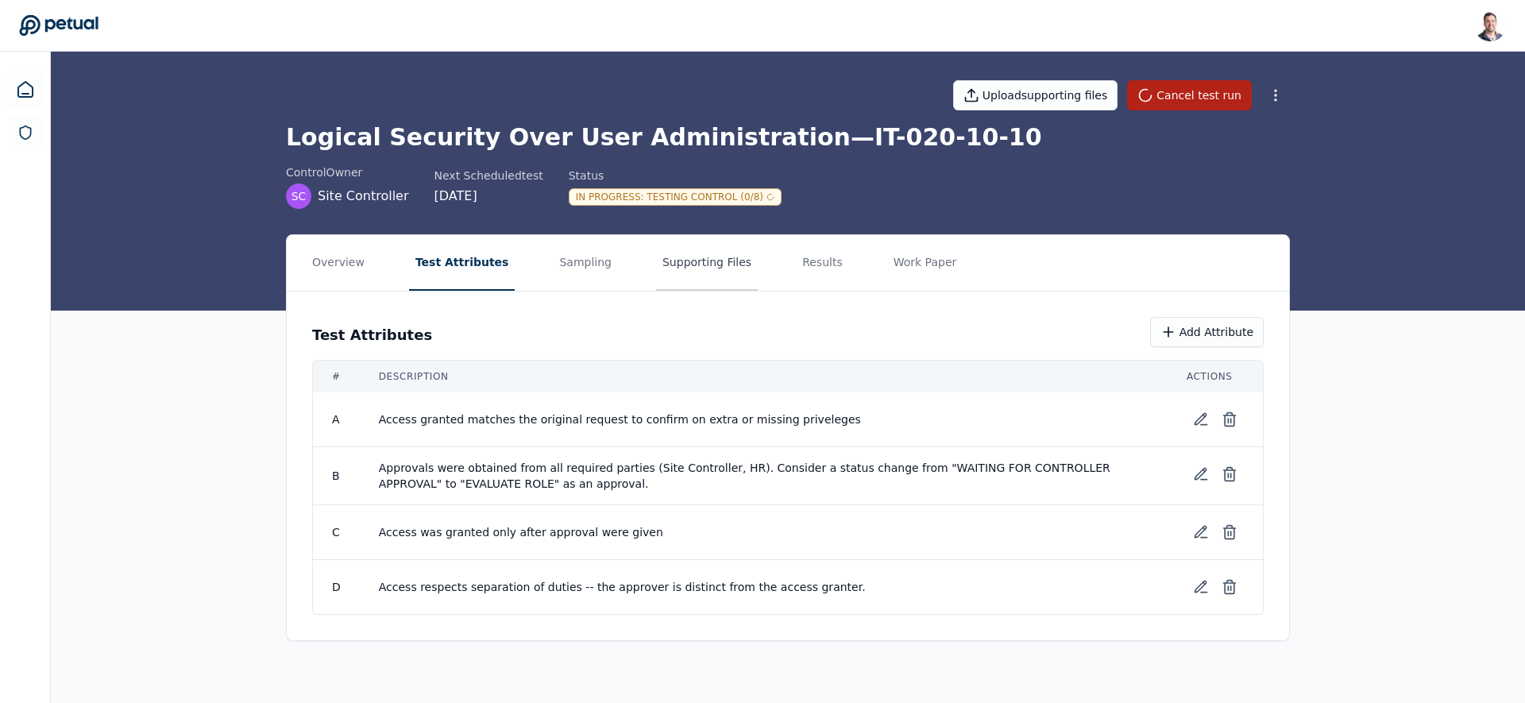
click at [693, 266] on button "Supporting Files" at bounding box center [707, 263] width 102 height 56
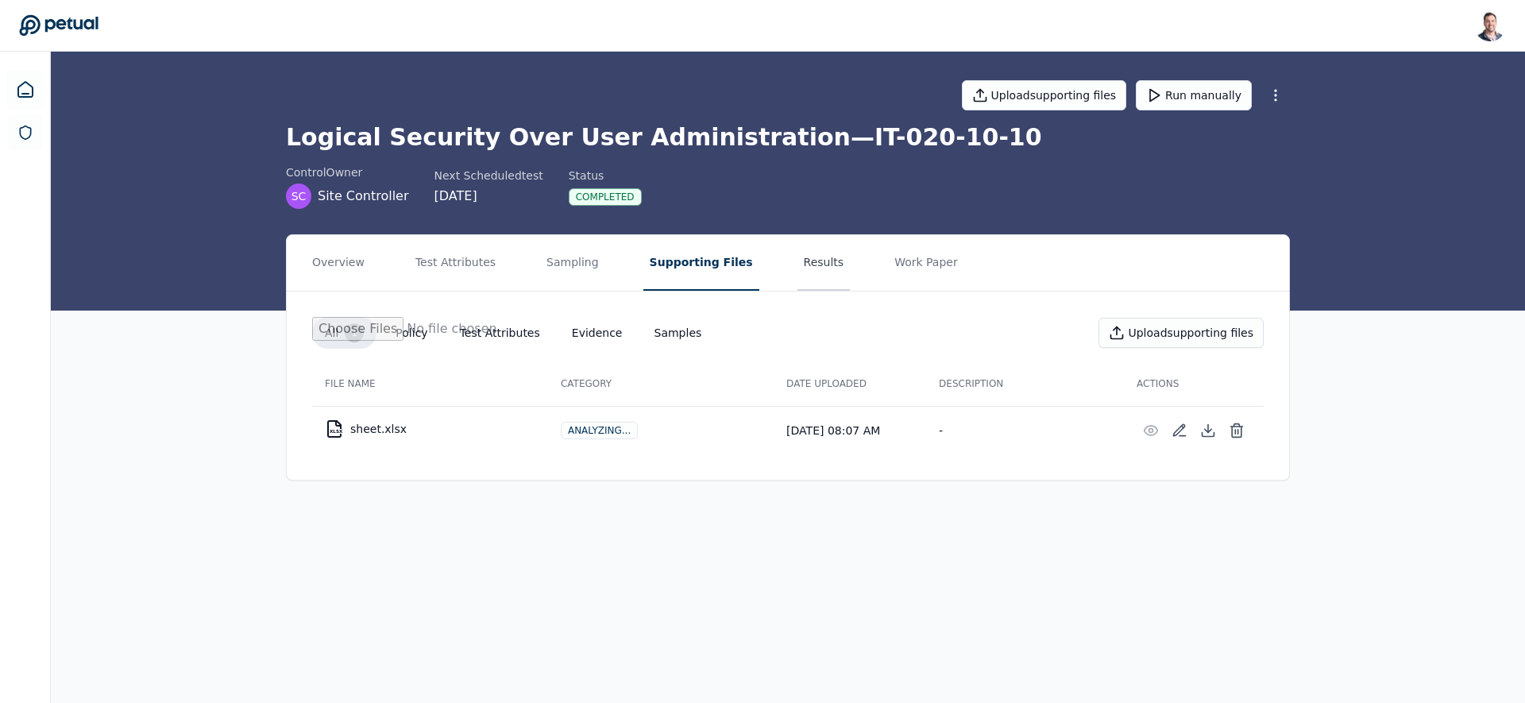
click at [797, 256] on button "Results" at bounding box center [823, 263] width 53 height 56
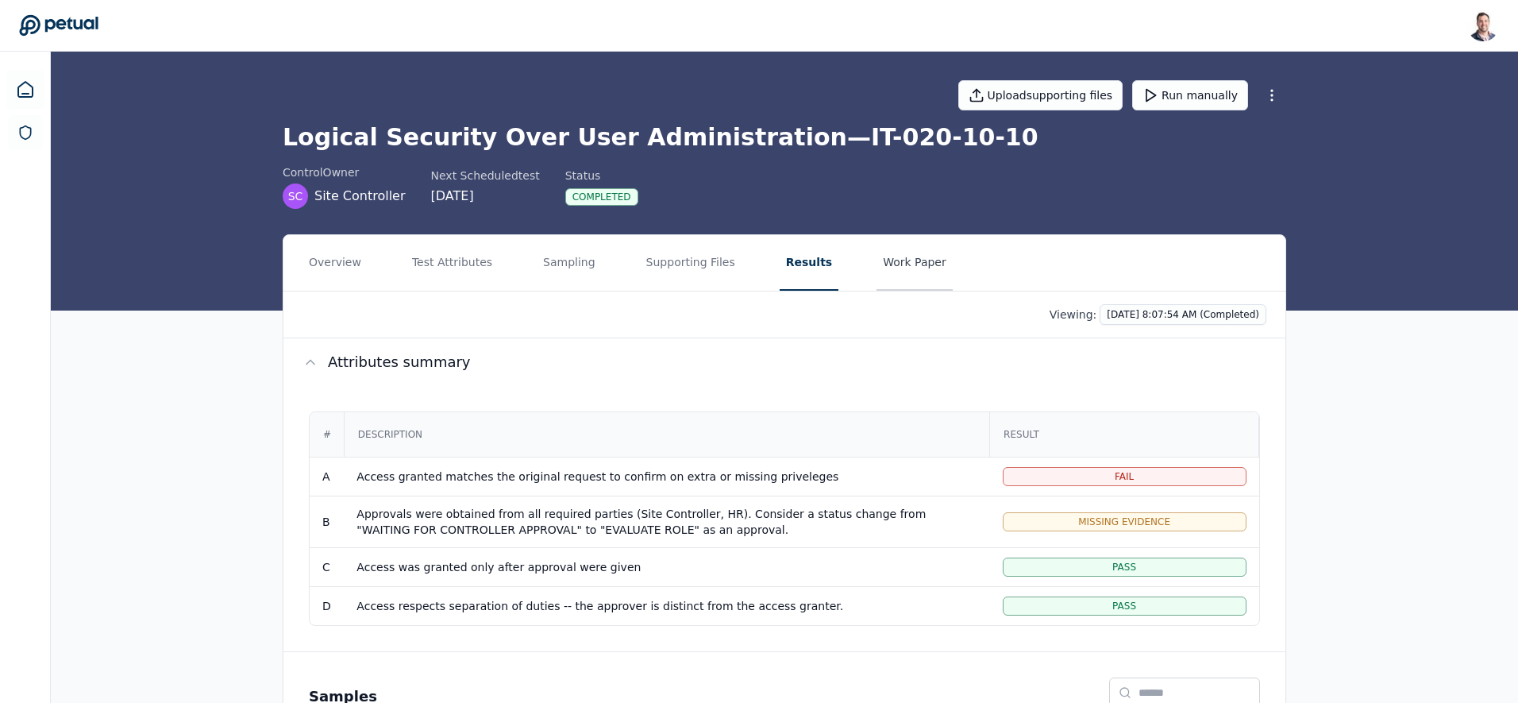
click at [885, 276] on button "Work Paper" at bounding box center [915, 263] width 76 height 56
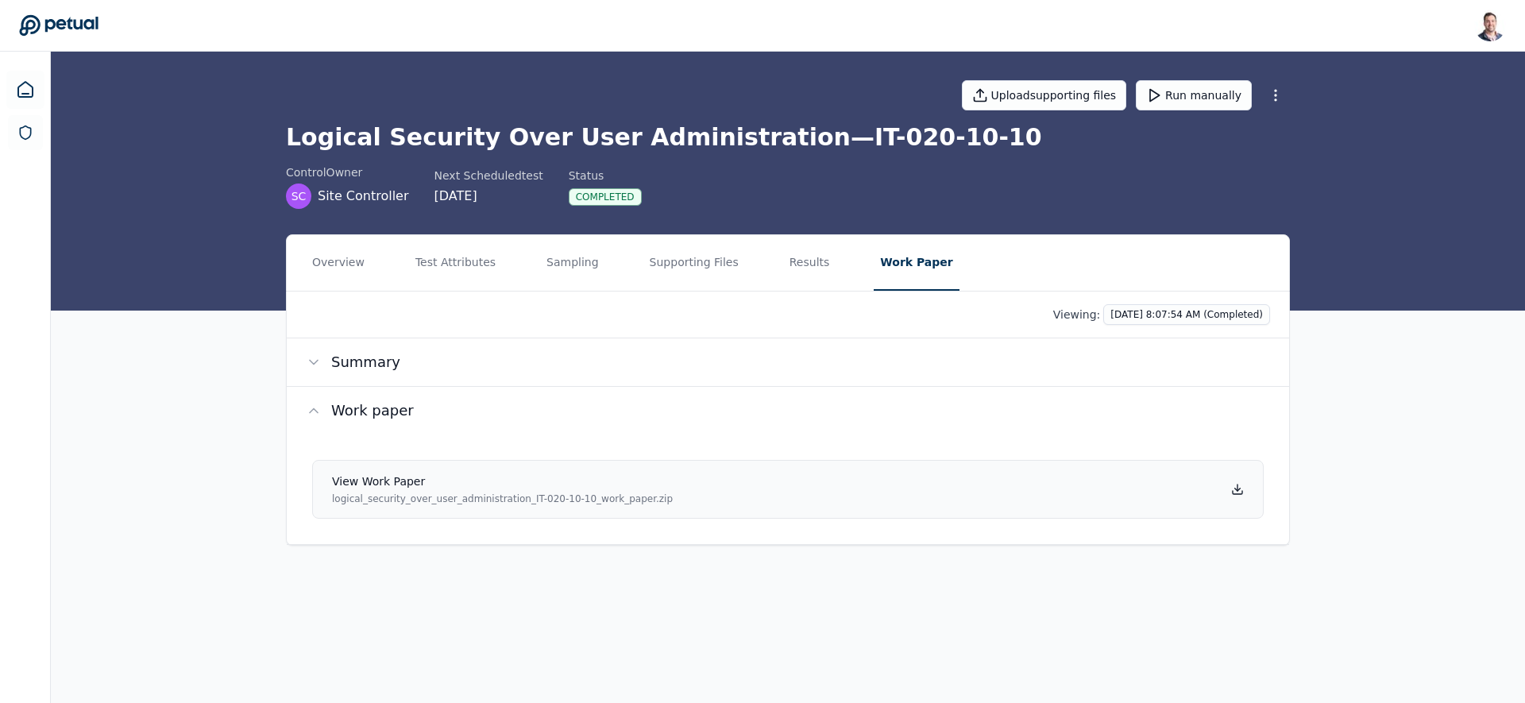
click at [1200, 487] on icon at bounding box center [1237, 489] width 13 height 13
click at [791, 247] on button "Results" at bounding box center [809, 263] width 53 height 56
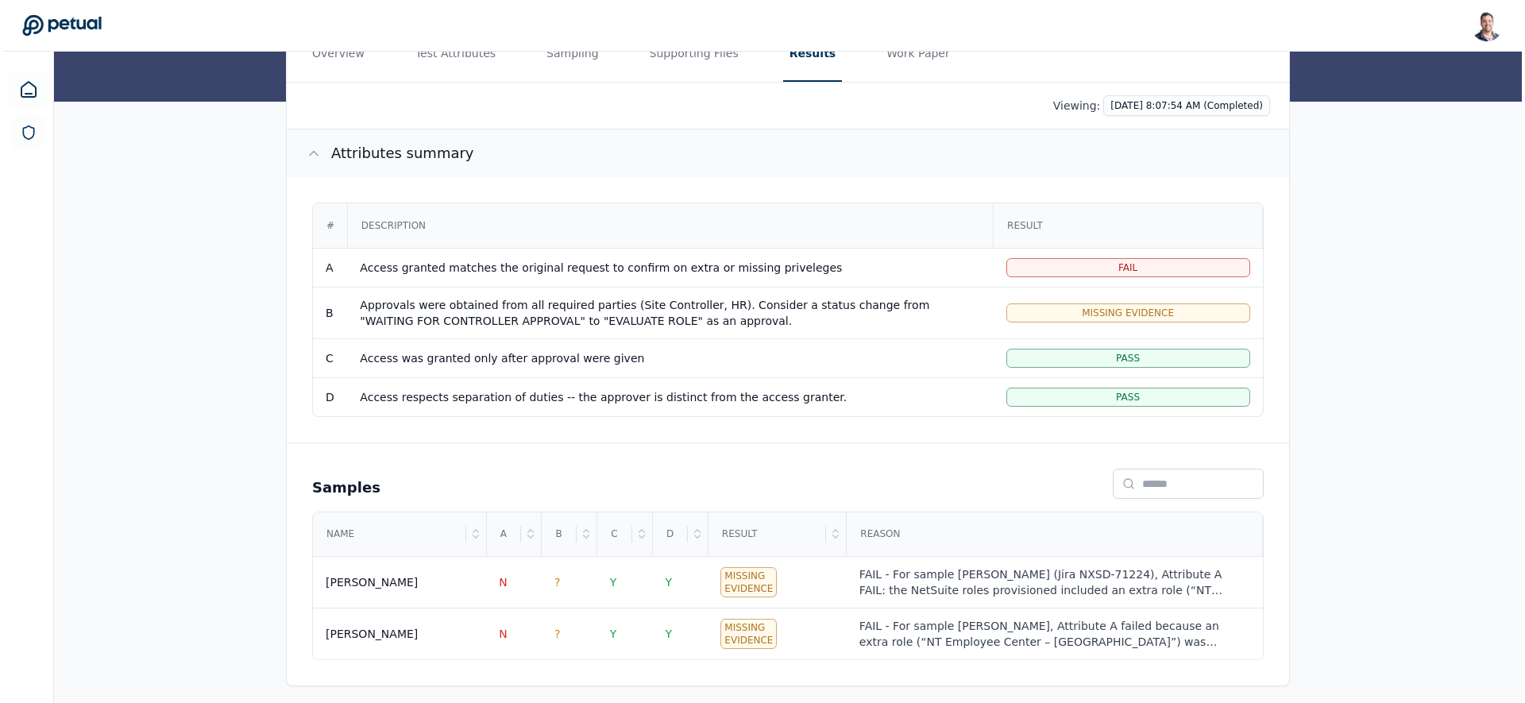
scroll to position [218, 0]
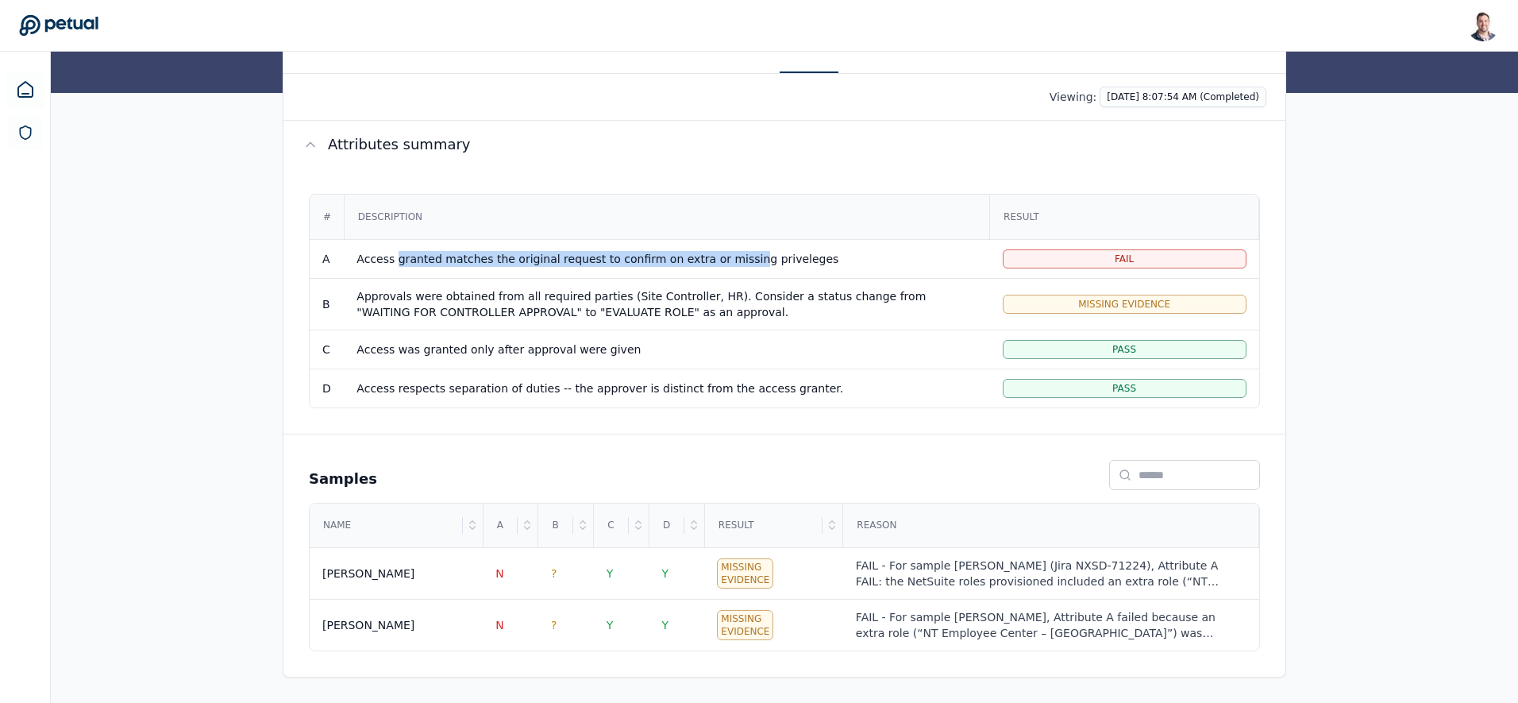
drag, startPoint x: 738, startPoint y: 254, endPoint x: 395, endPoint y: 259, distance: 342.3
click at [395, 259] on div "Access granted matches the original request to confirm on extra or missing priv…" at bounding box center [667, 259] width 620 height 16
click at [256, 311] on div "Overview Test Attributes Sampling Supporting Files Results Work Paper Viewing: …" at bounding box center [785, 360] width 1468 height 686
click at [1081, 250] on div "Fail" at bounding box center [1125, 258] width 244 height 19
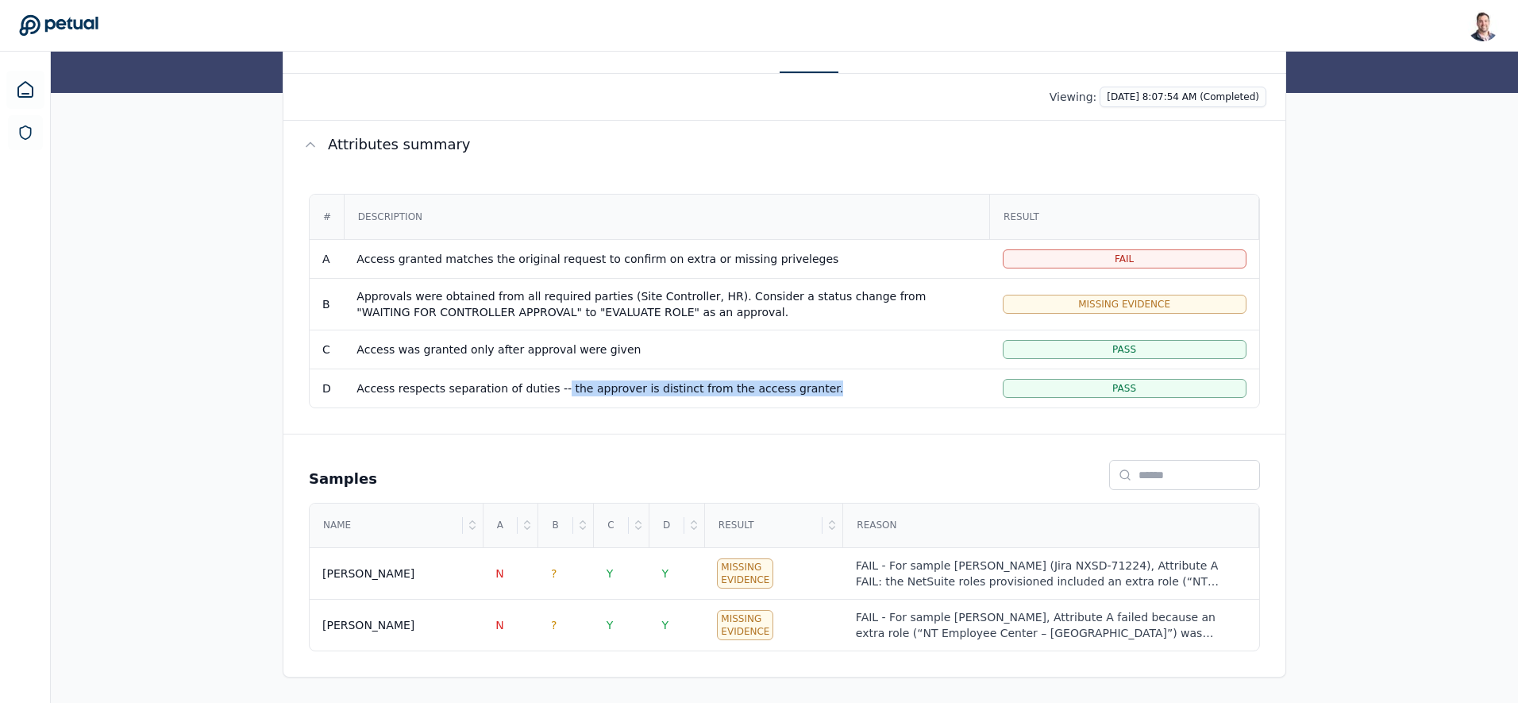
drag, startPoint x: 557, startPoint y: 391, endPoint x: 920, endPoint y: 415, distance: 363.7
click at [893, 411] on div "# Description Result A Access granted matches the original request to confirm o…" at bounding box center [784, 300] width 1002 height 265
click at [820, 443] on div "Samples Name A B C D Result Reason [PERSON_NAME] N ? Y Y Missing Evidence FAIL …" at bounding box center [784, 555] width 1002 height 243
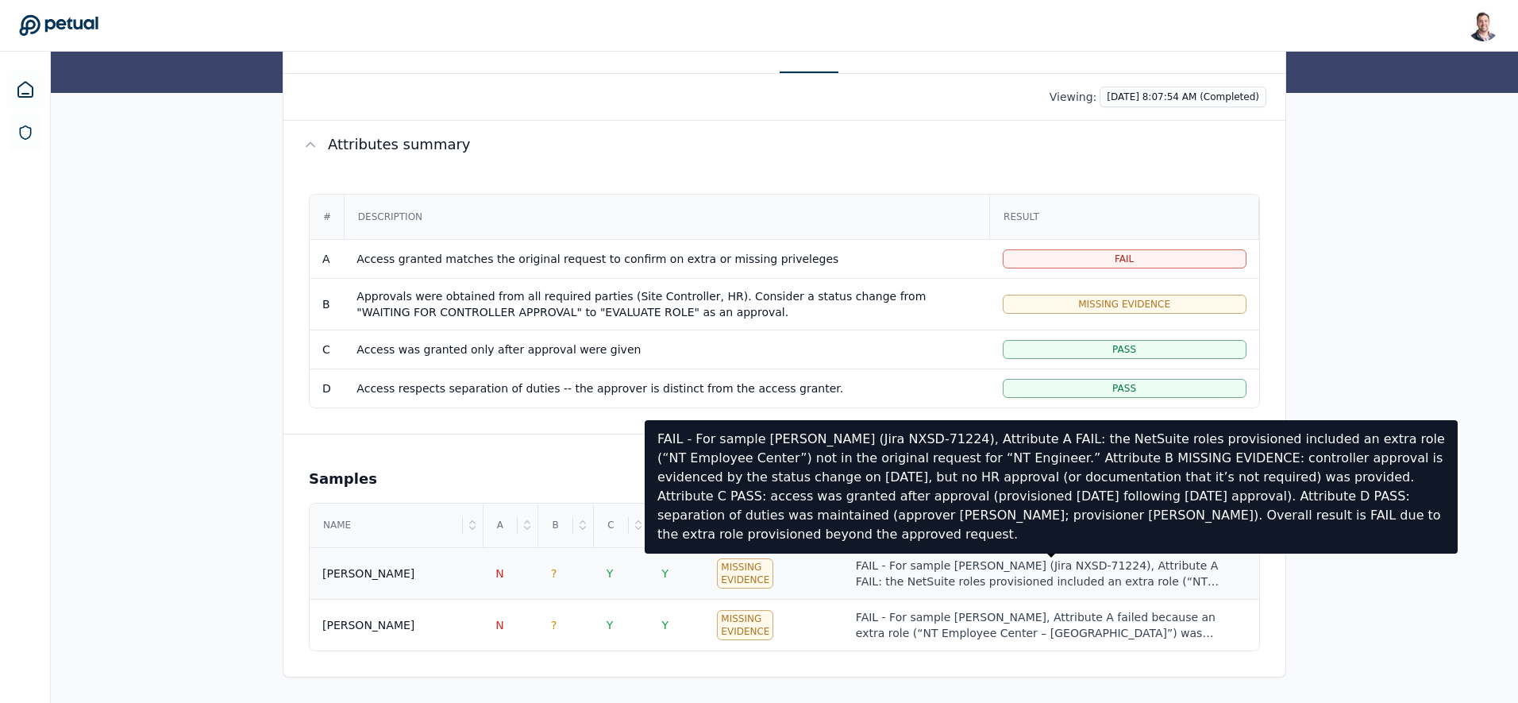
click at [806, 575] on td "Missing Evidence" at bounding box center [773, 574] width 139 height 52
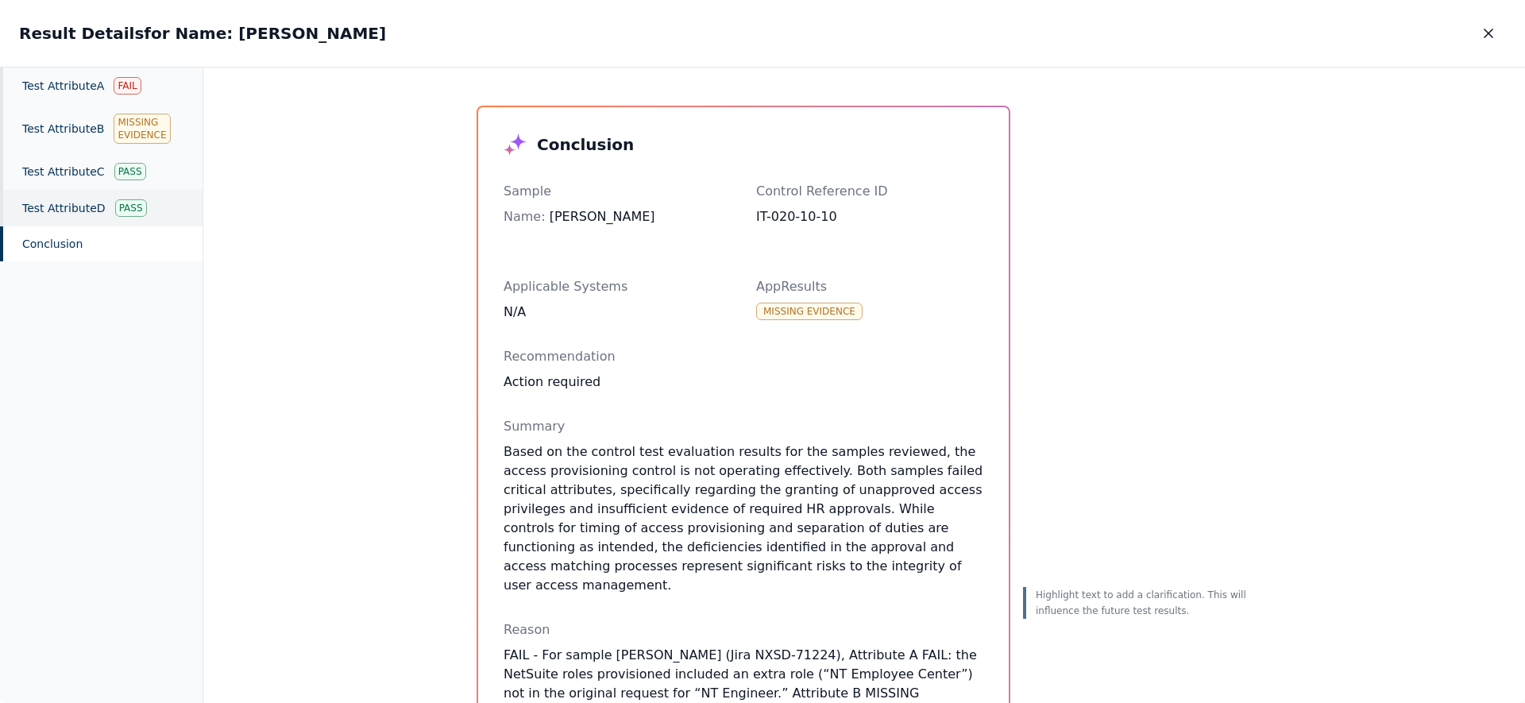
click at [77, 217] on div "Test Attribute D Pass" at bounding box center [101, 208] width 202 height 37
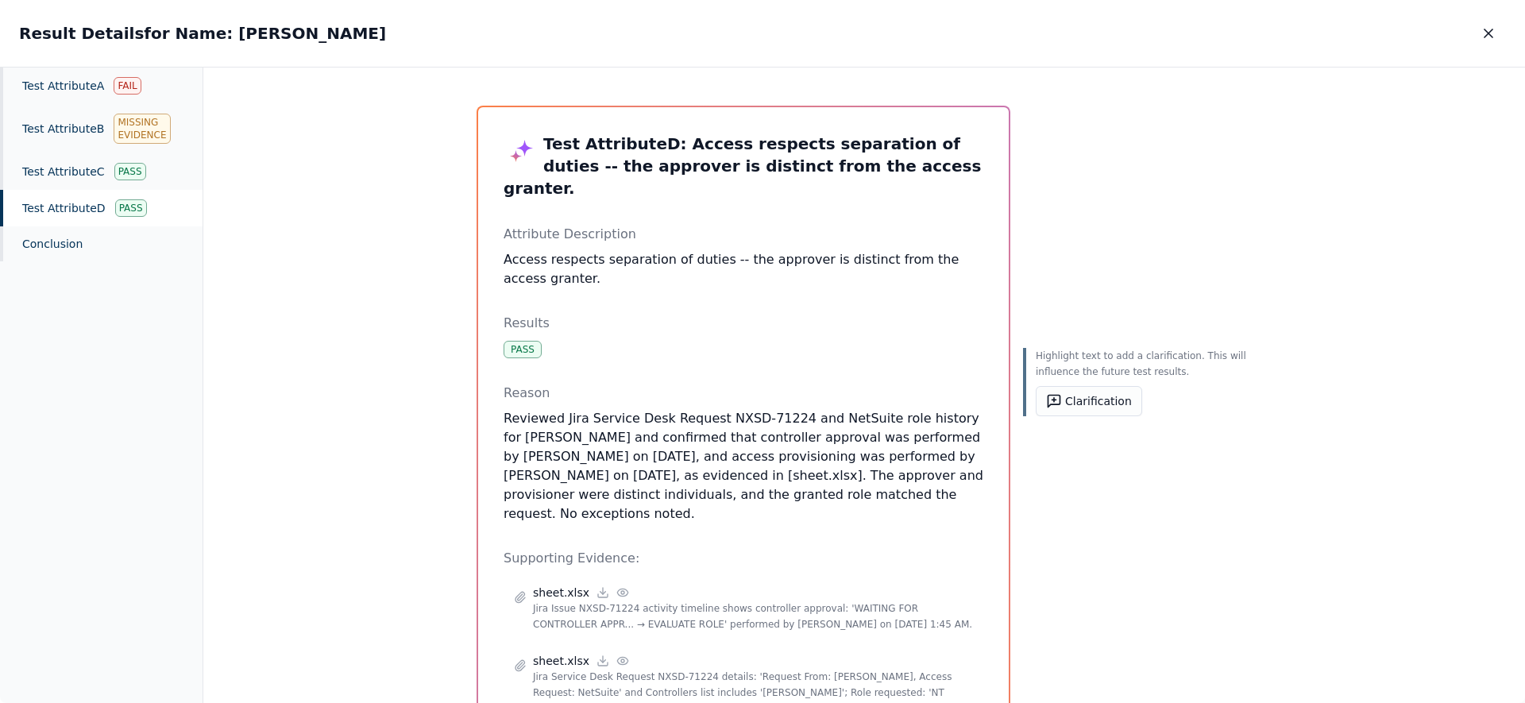
drag, startPoint x: 688, startPoint y: 488, endPoint x: 554, endPoint y: 372, distance: 177.3
click at [555, 384] on div "Reason Reviewed Jira Service Desk Request NXSD-71224 and NetSuite role history …" at bounding box center [743, 454] width 480 height 140
click at [748, 418] on p "Reviewed Jira Service Desk Request NXSD-71224 and NetSuite role history for [PE…" at bounding box center [743, 466] width 480 height 114
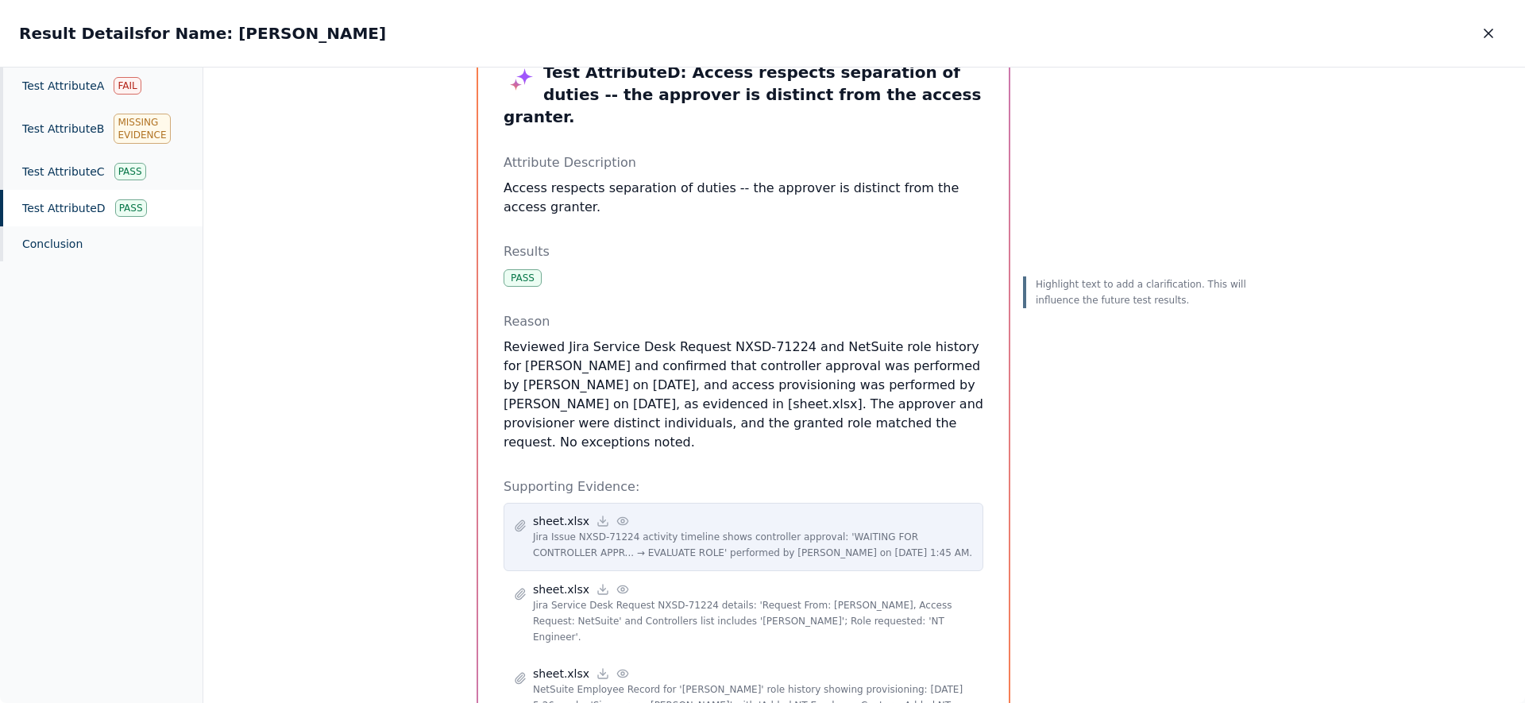
scroll to position [157, 0]
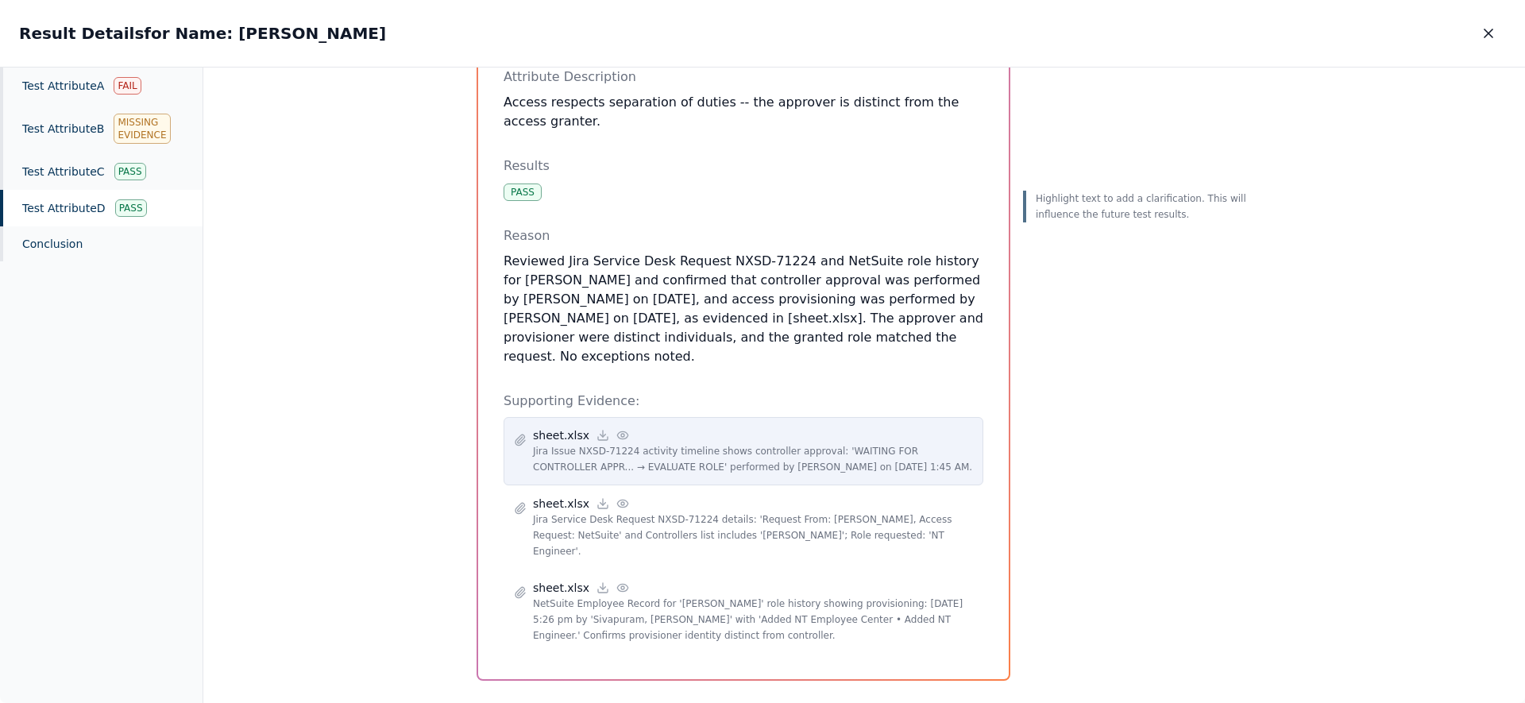
click at [621, 434] on circle at bounding box center [622, 435] width 3 height 3
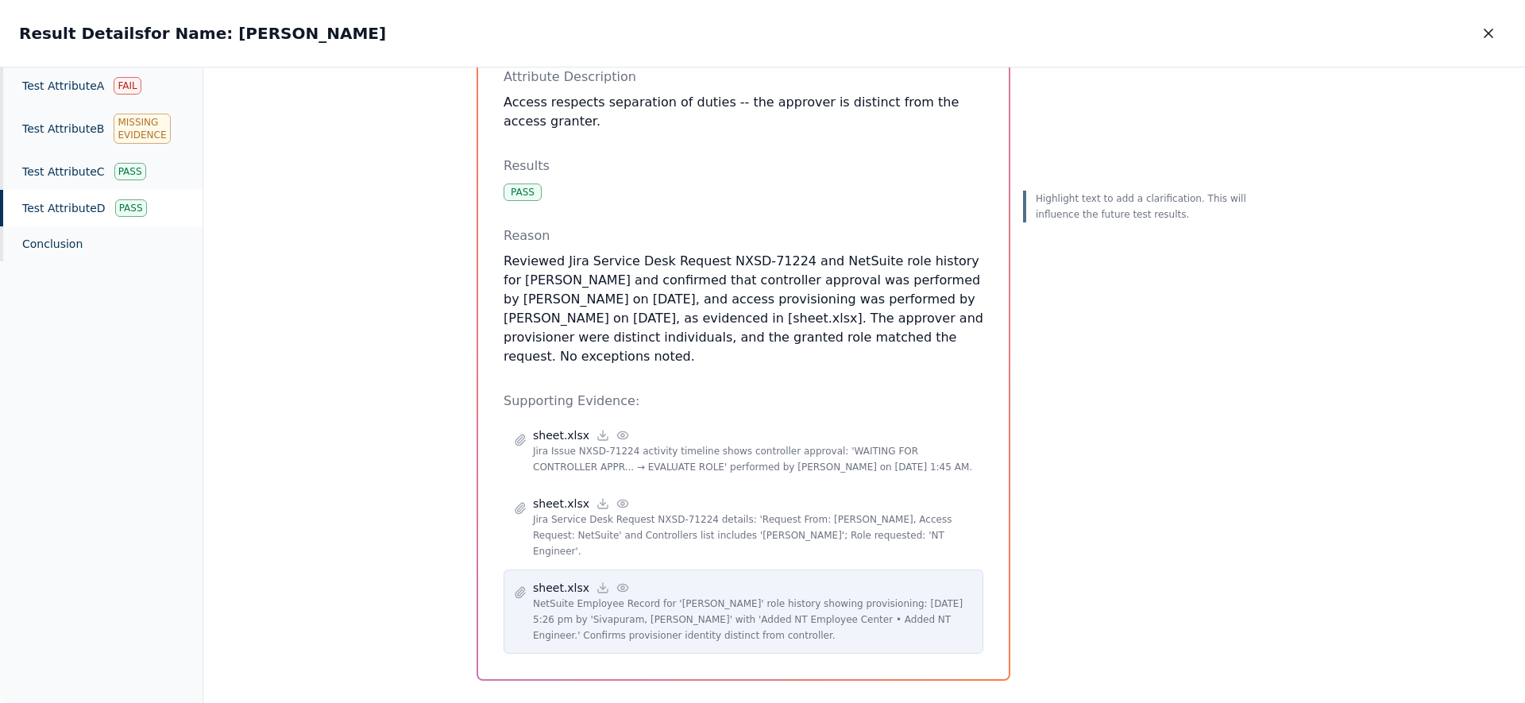
click at [616, 581] on icon at bounding box center [622, 587] width 13 height 13
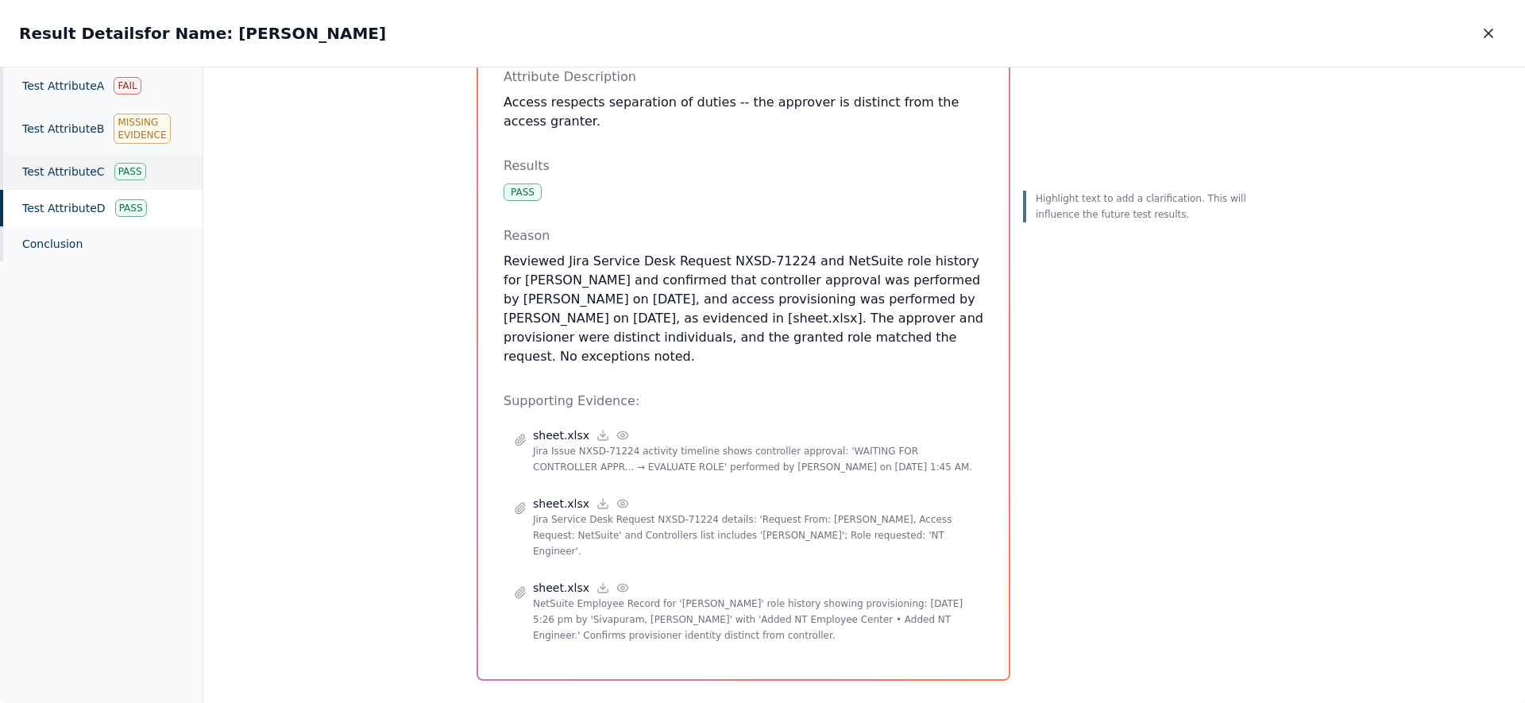
click at [83, 162] on div "Test Attribute C Pass" at bounding box center [101, 171] width 202 height 37
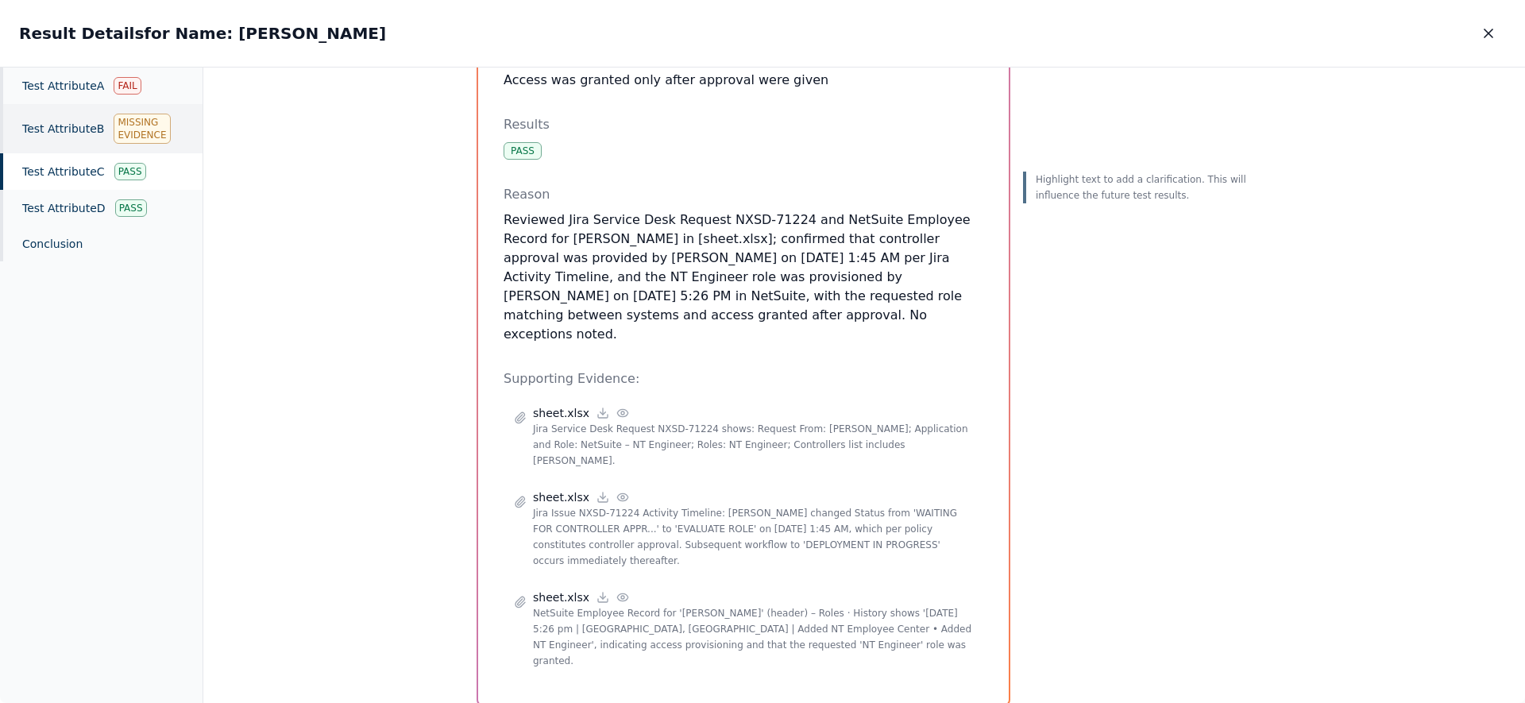
click at [82, 133] on div "Test Attribute B Missing Evidence" at bounding box center [101, 128] width 202 height 49
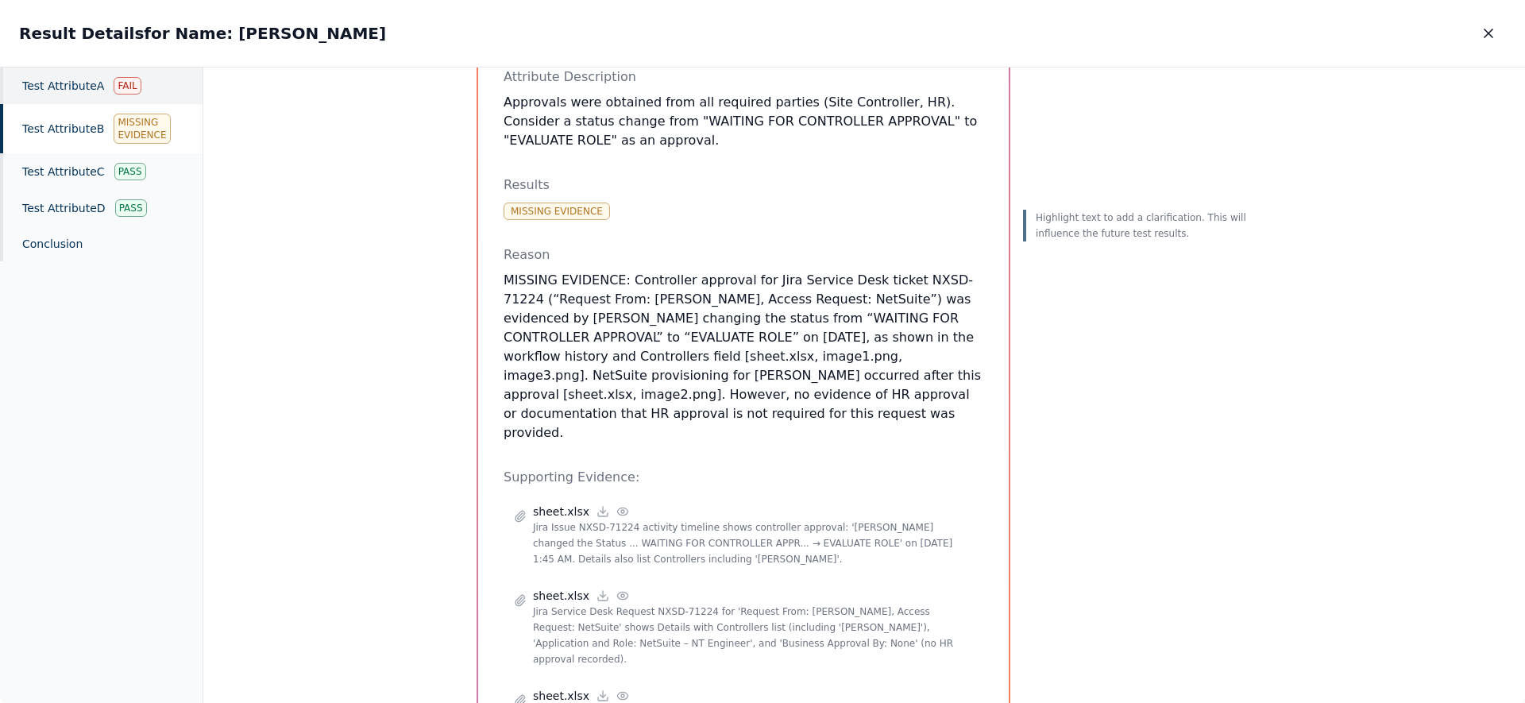
click at [88, 91] on div "Test Attribute A Fail" at bounding box center [101, 85] width 202 height 37
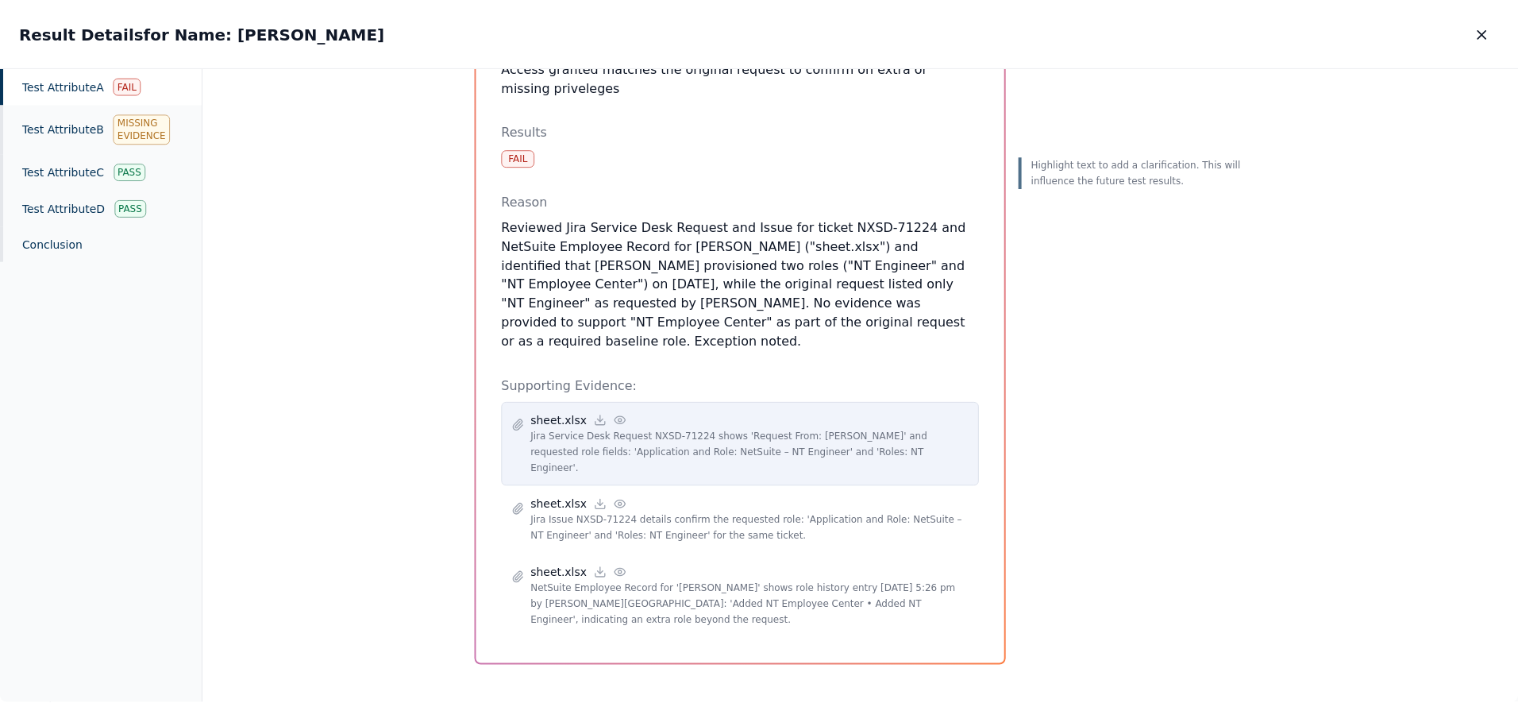
scroll to position [141, 0]
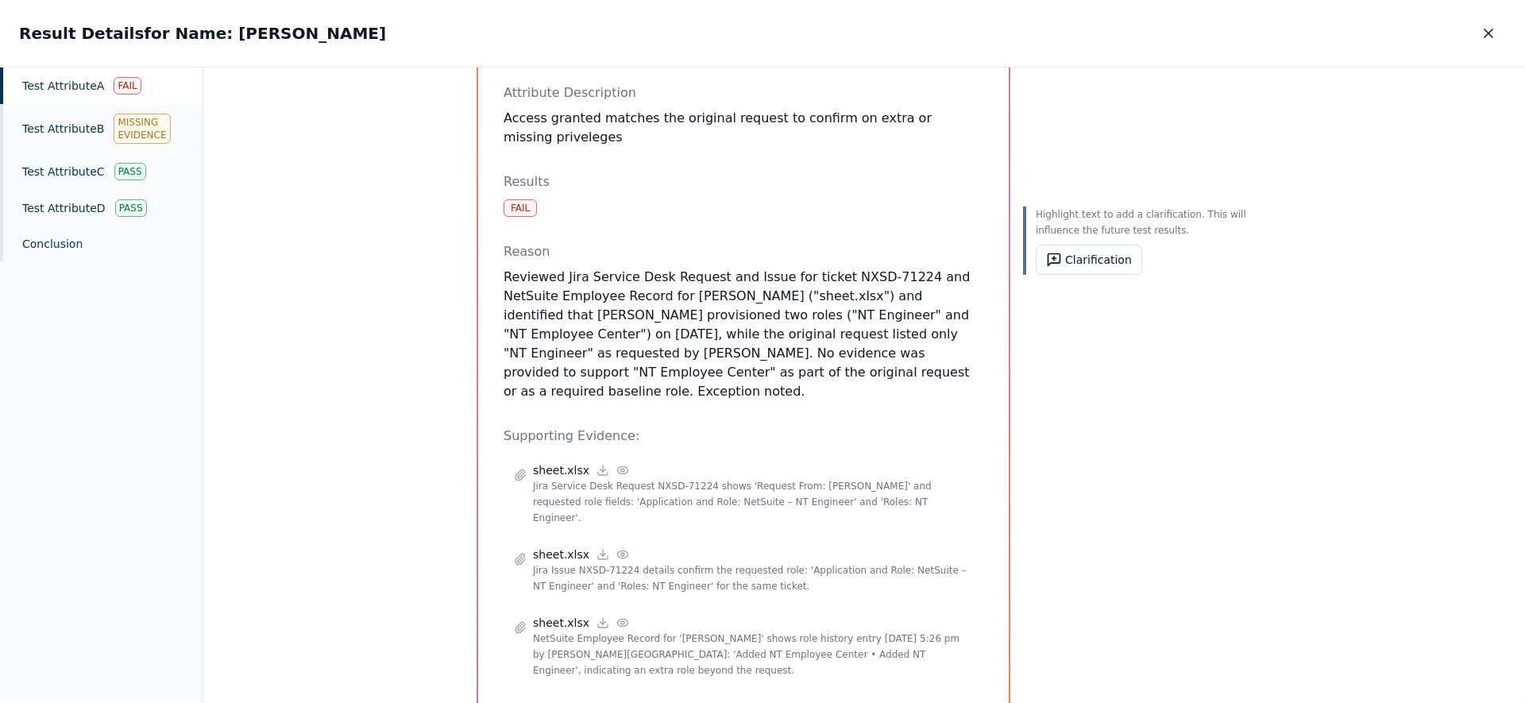
drag, startPoint x: 583, startPoint y: 334, endPoint x: 935, endPoint y: 353, distance: 353.1
click at [935, 353] on p "Reviewed Jira Service Desk Request and Issue for ticket NXSD-71224 and NetSuite…" at bounding box center [743, 334] width 480 height 133
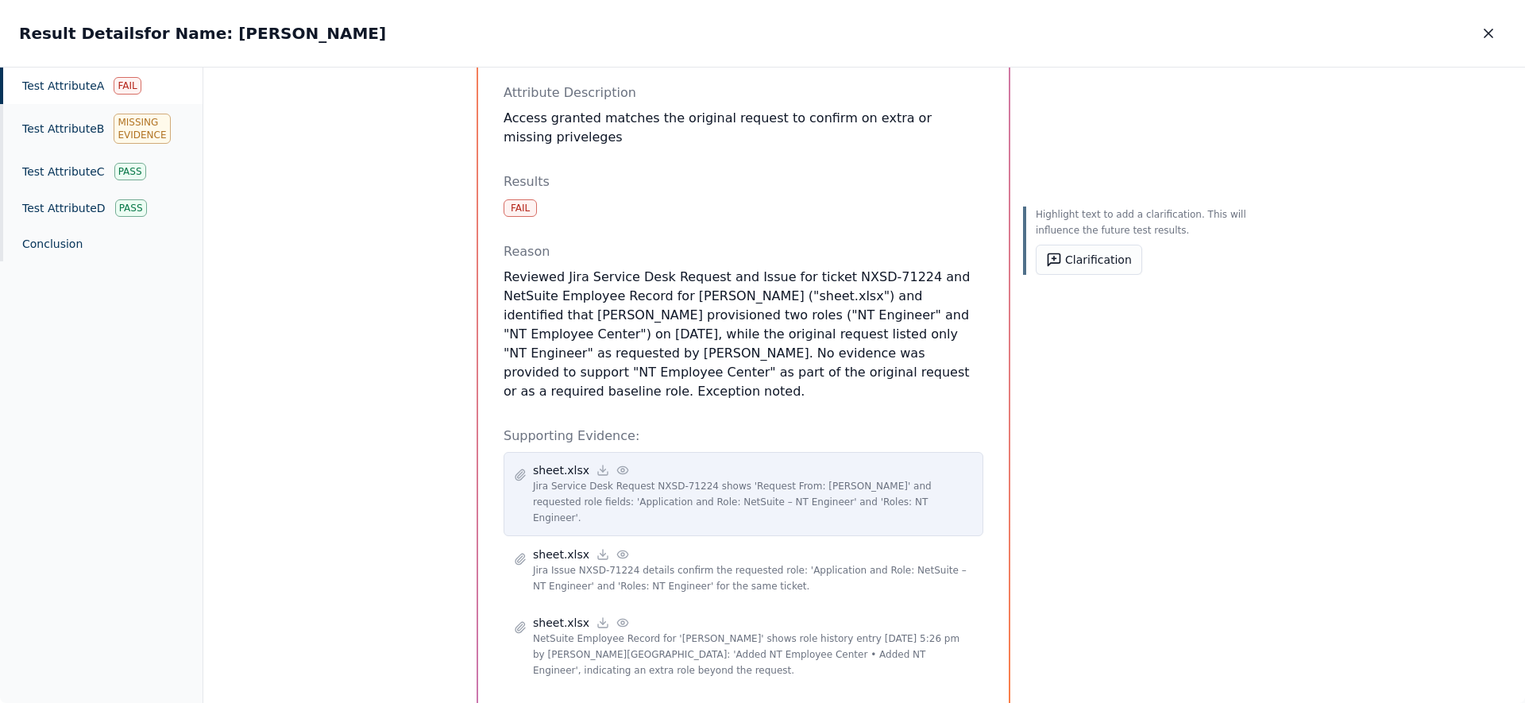
click at [621, 469] on circle at bounding box center [622, 470] width 3 height 3
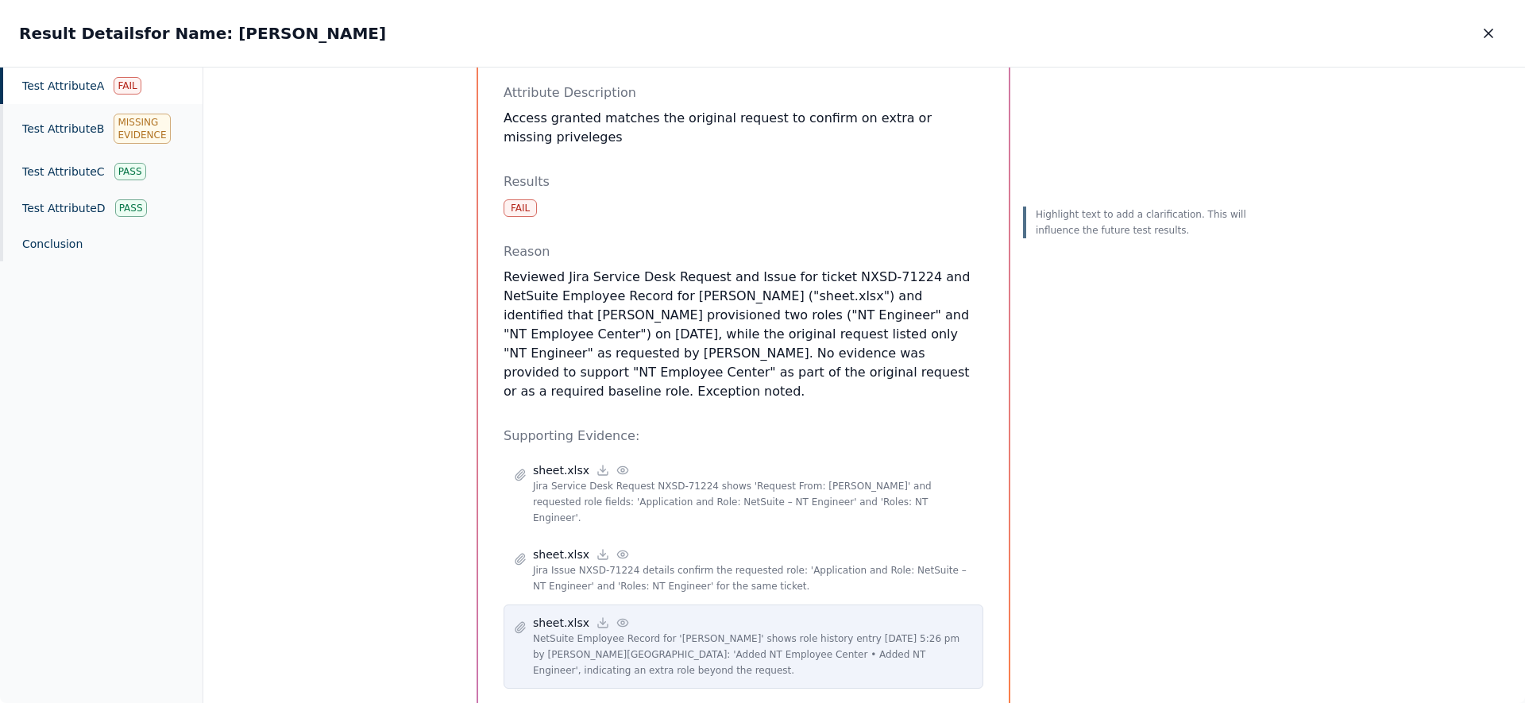
click at [617, 615] on icon at bounding box center [622, 622] width 13 height 13
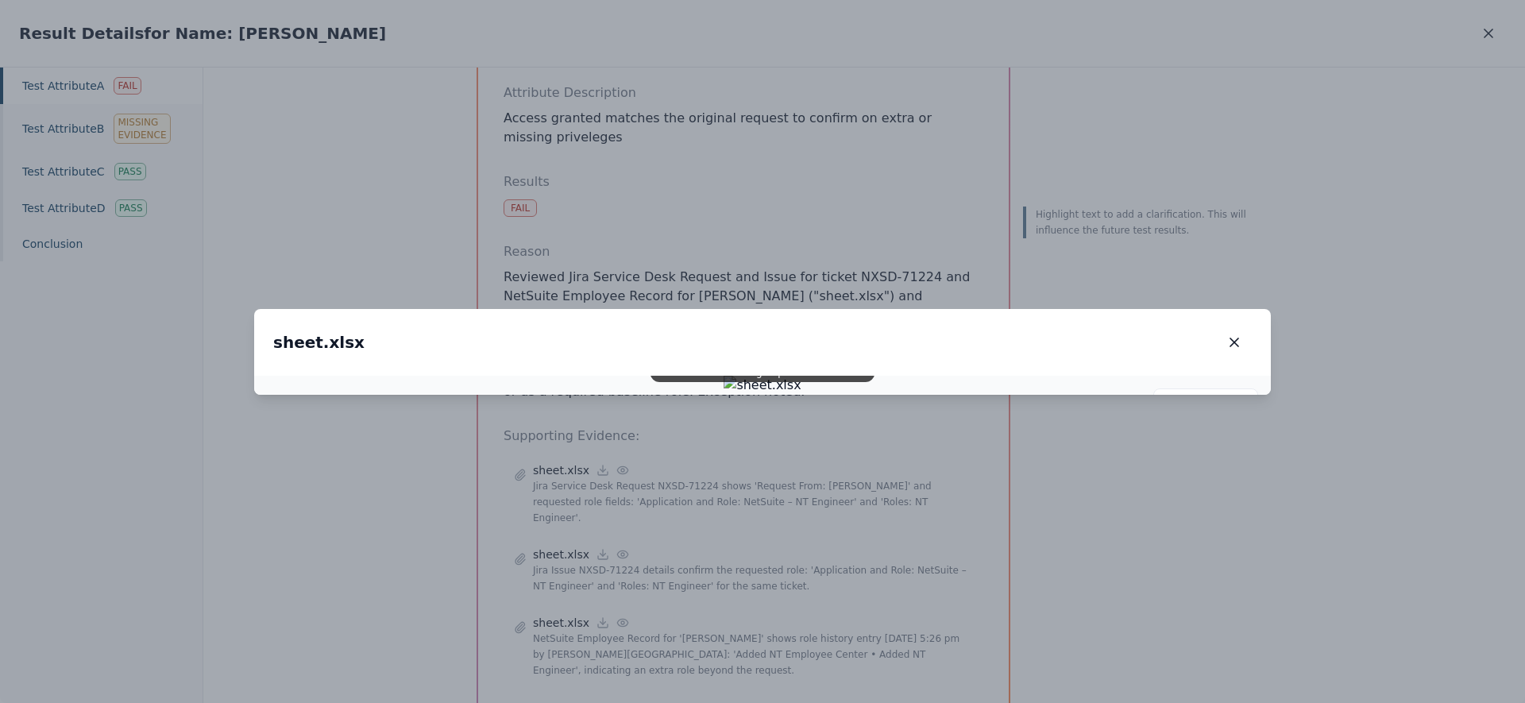
click at [723, 395] on img at bounding box center [761, 385] width 77 height 19
drag, startPoint x: 832, startPoint y: 309, endPoint x: 869, endPoint y: 239, distance: 78.9
click at [847, 364] on img at bounding box center [762, 384] width 168 height 41
drag, startPoint x: 850, startPoint y: 296, endPoint x: 800, endPoint y: 616, distance: 324.0
click at [838, 137] on img at bounding box center [922, 116] width 168 height 41
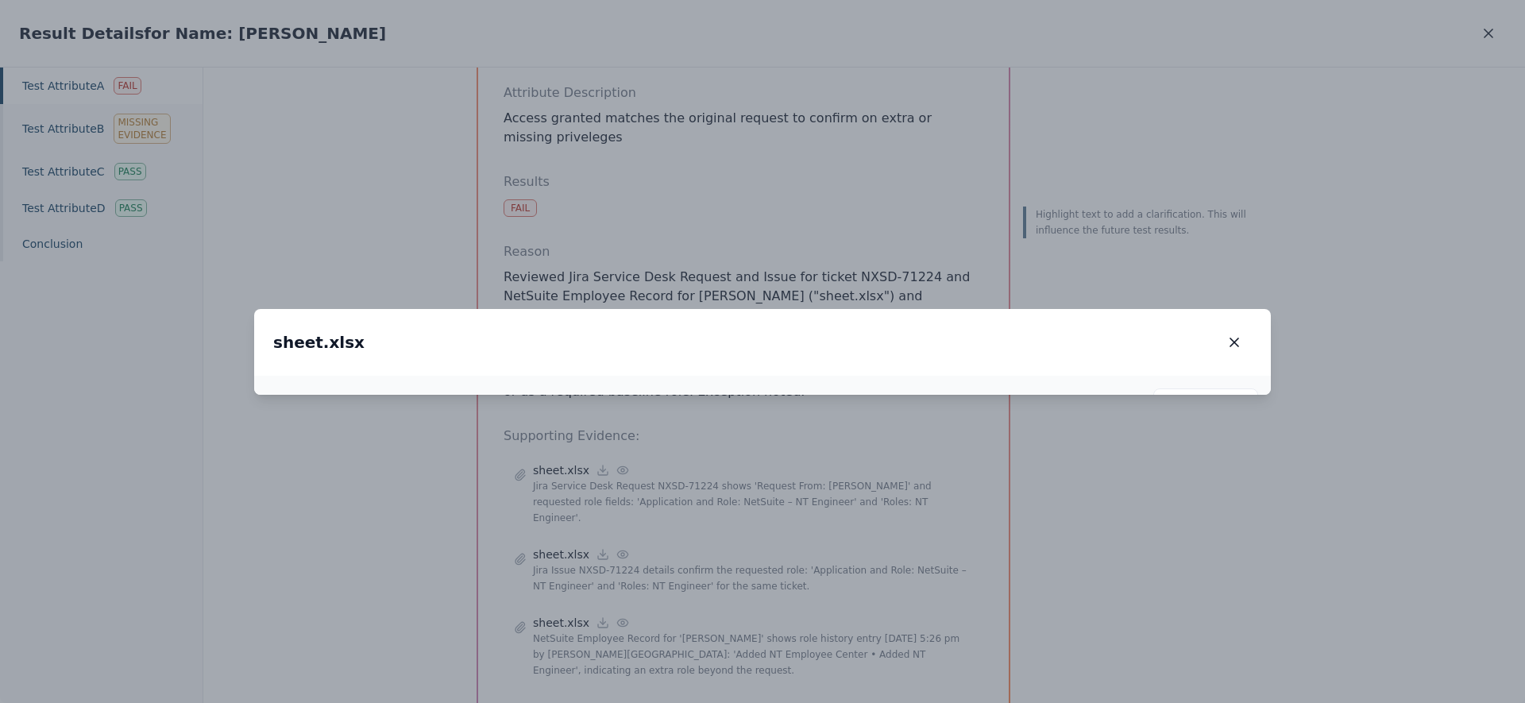
click at [1023, 506] on img at bounding box center [1107, 526] width 168 height 41
drag, startPoint x: 715, startPoint y: 376, endPoint x: 423, endPoint y: 384, distance: 292.3
click at [748, 515] on img at bounding box center [832, 535] width 168 height 41
drag, startPoint x: 962, startPoint y: 435, endPoint x: 557, endPoint y: 440, distance: 405.8
click at [450, 518] on img at bounding box center [366, 538] width 168 height 41
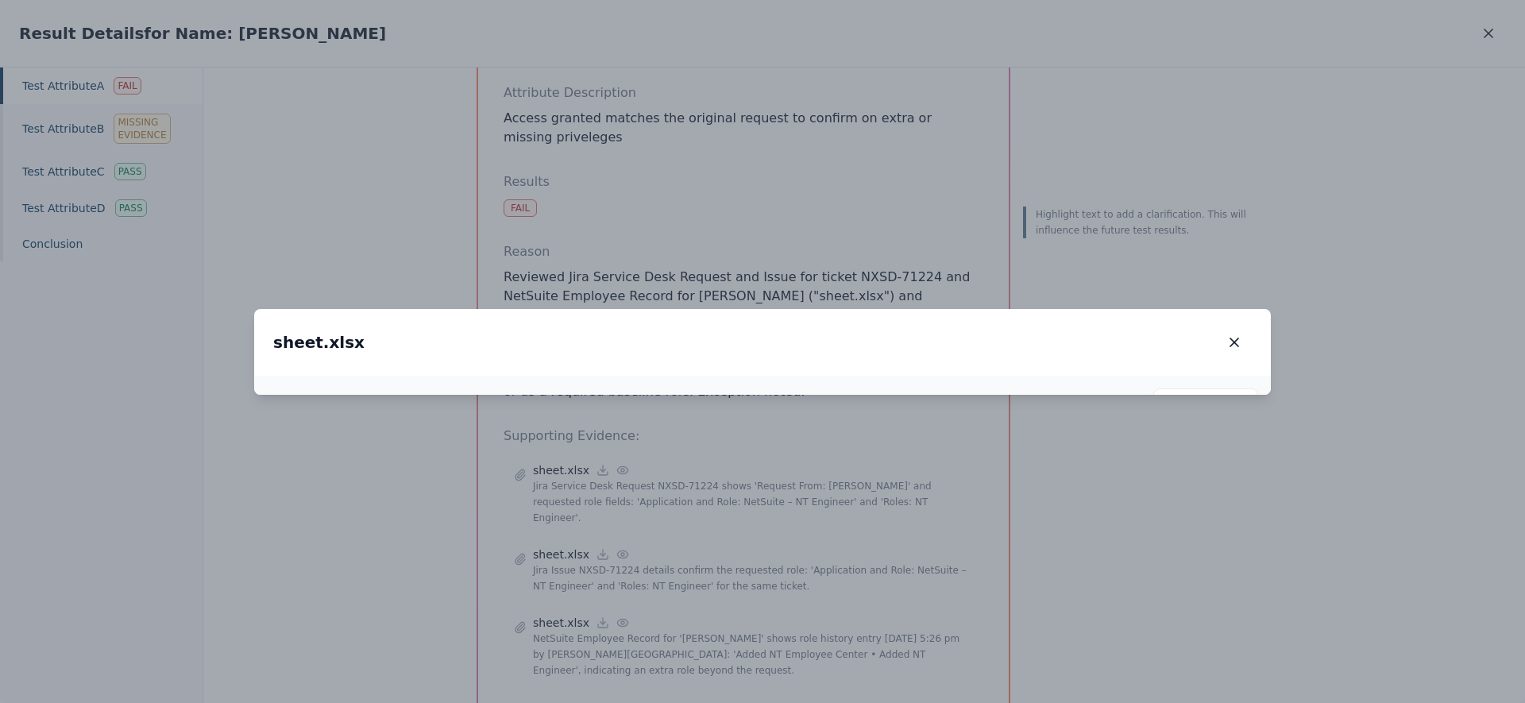
drag, startPoint x: 596, startPoint y: 463, endPoint x: 704, endPoint y: 136, distance: 344.5
click at [702, 309] on div "sheet.xlsx sheet.xlsx 218 %" at bounding box center [762, 352] width 1016 height 86
drag, startPoint x: 650, startPoint y: 499, endPoint x: 639, endPoint y: 295, distance: 204.4
drag, startPoint x: 646, startPoint y: 320, endPoint x: 1012, endPoint y: 564, distance: 440.5
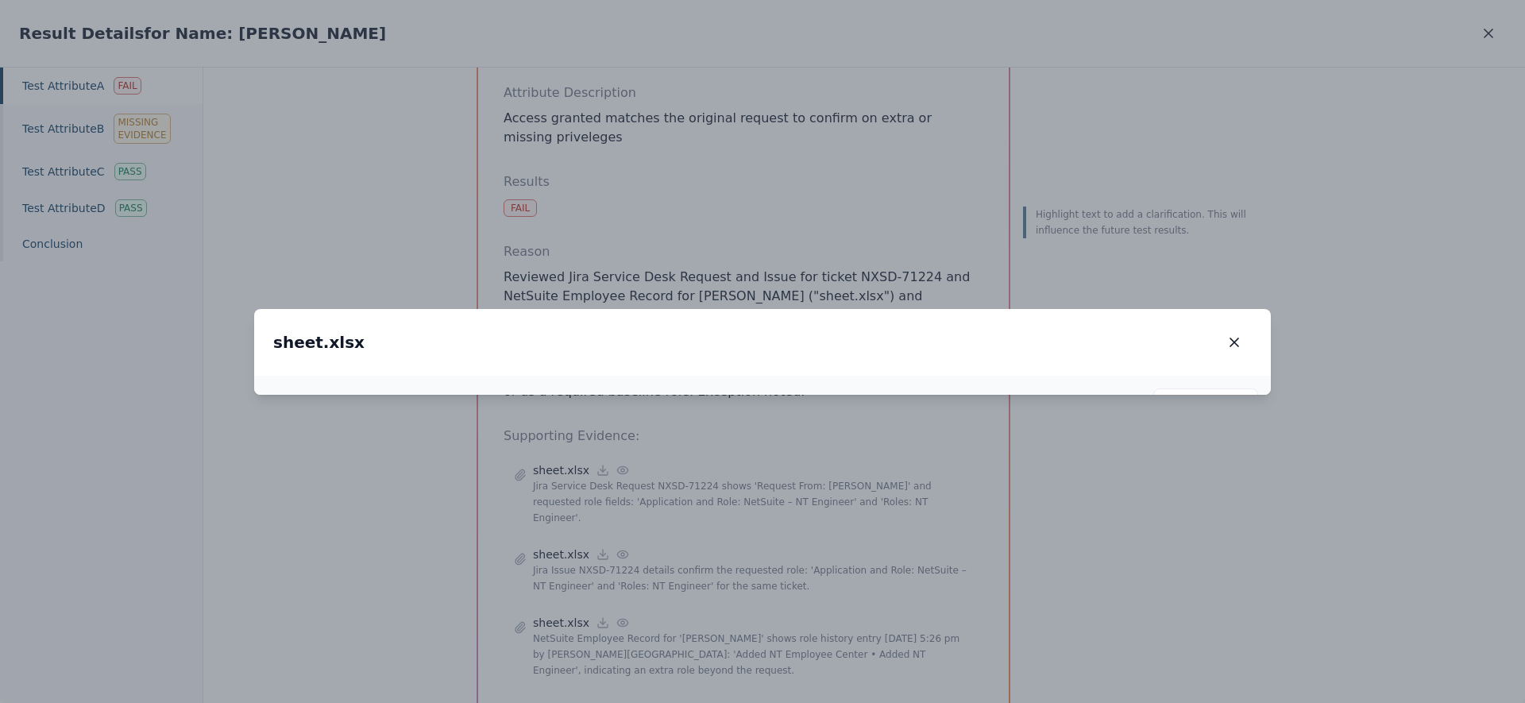
click at [1014, 395] on div at bounding box center [762, 385] width 1016 height 19
drag, startPoint x: 939, startPoint y: 520, endPoint x: 919, endPoint y: 388, distance: 134.1
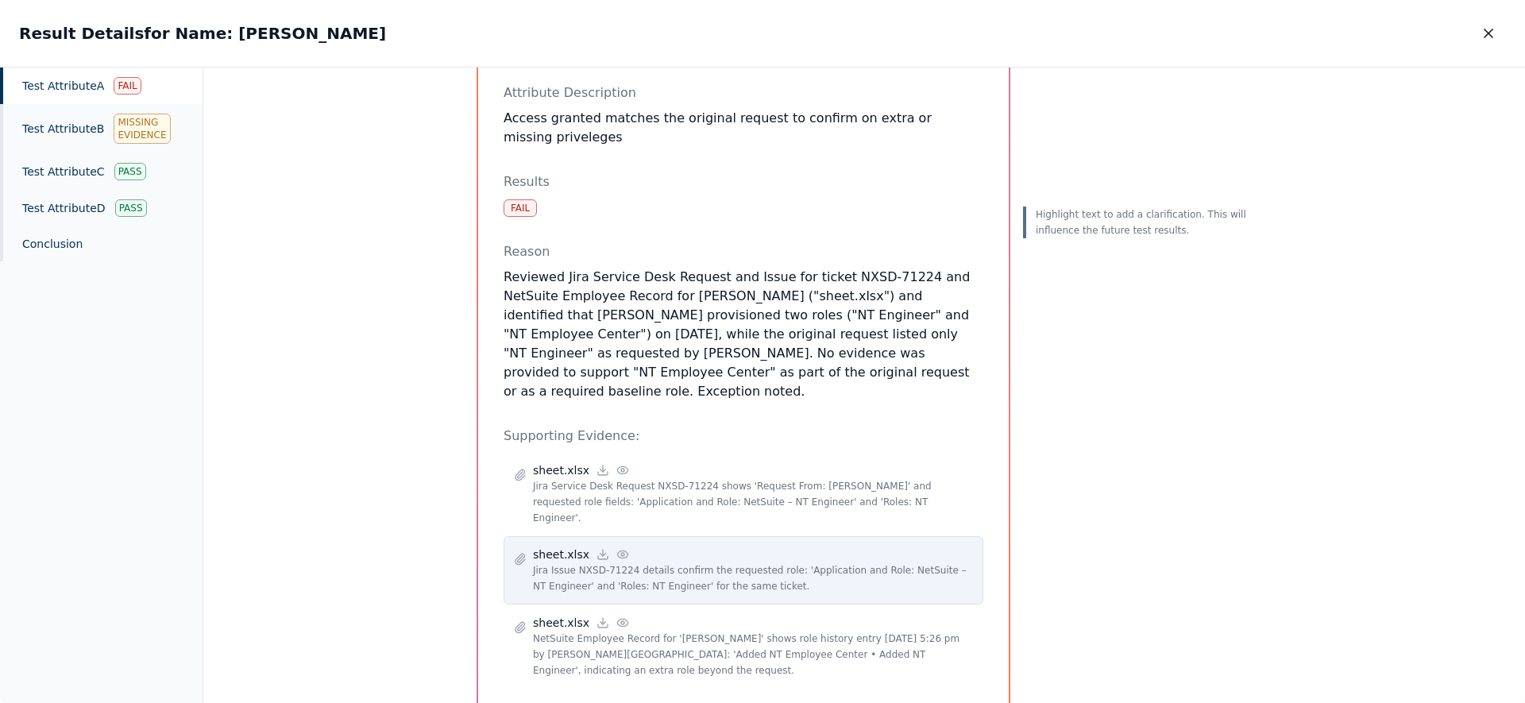
click at [617, 550] on icon at bounding box center [622, 553] width 10 height 7
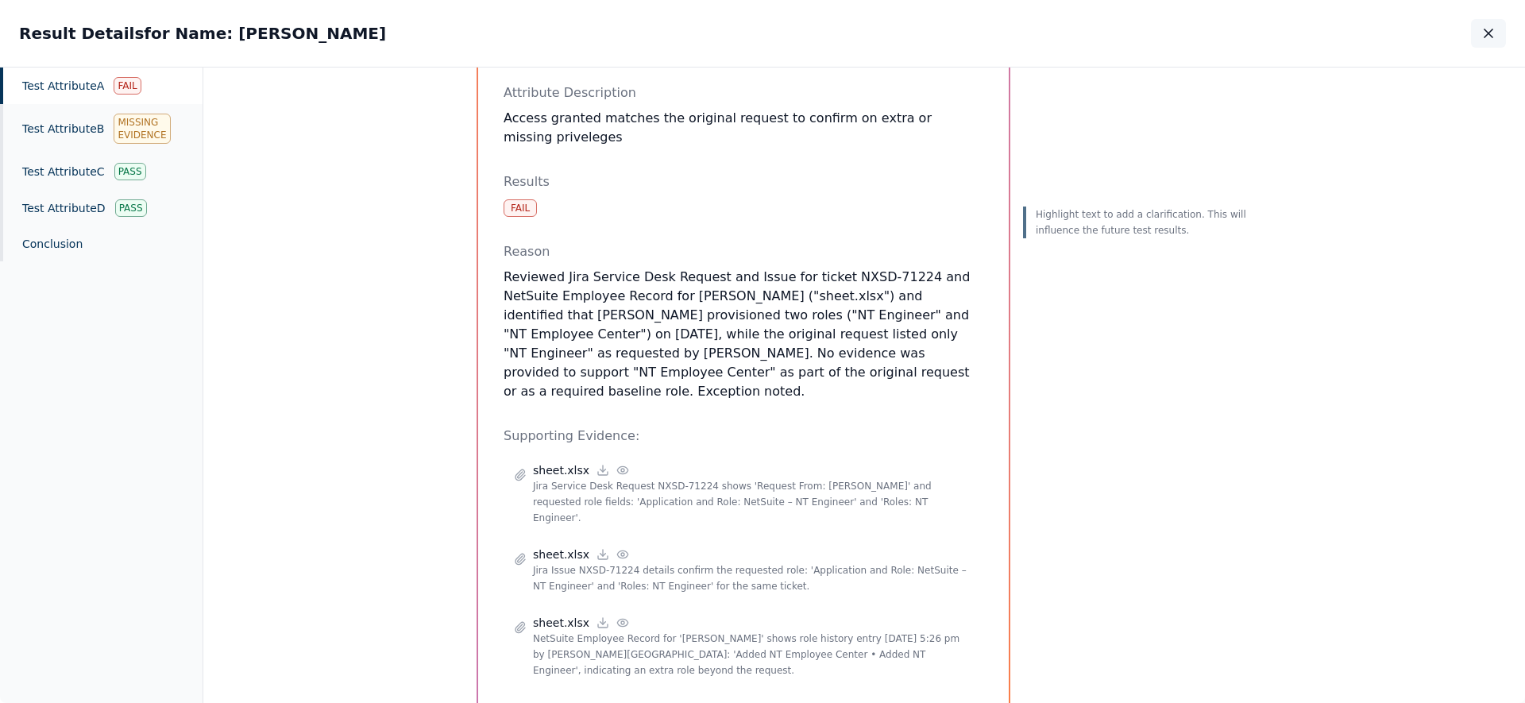
click at [1200, 44] on button "button" at bounding box center [1488, 33] width 35 height 29
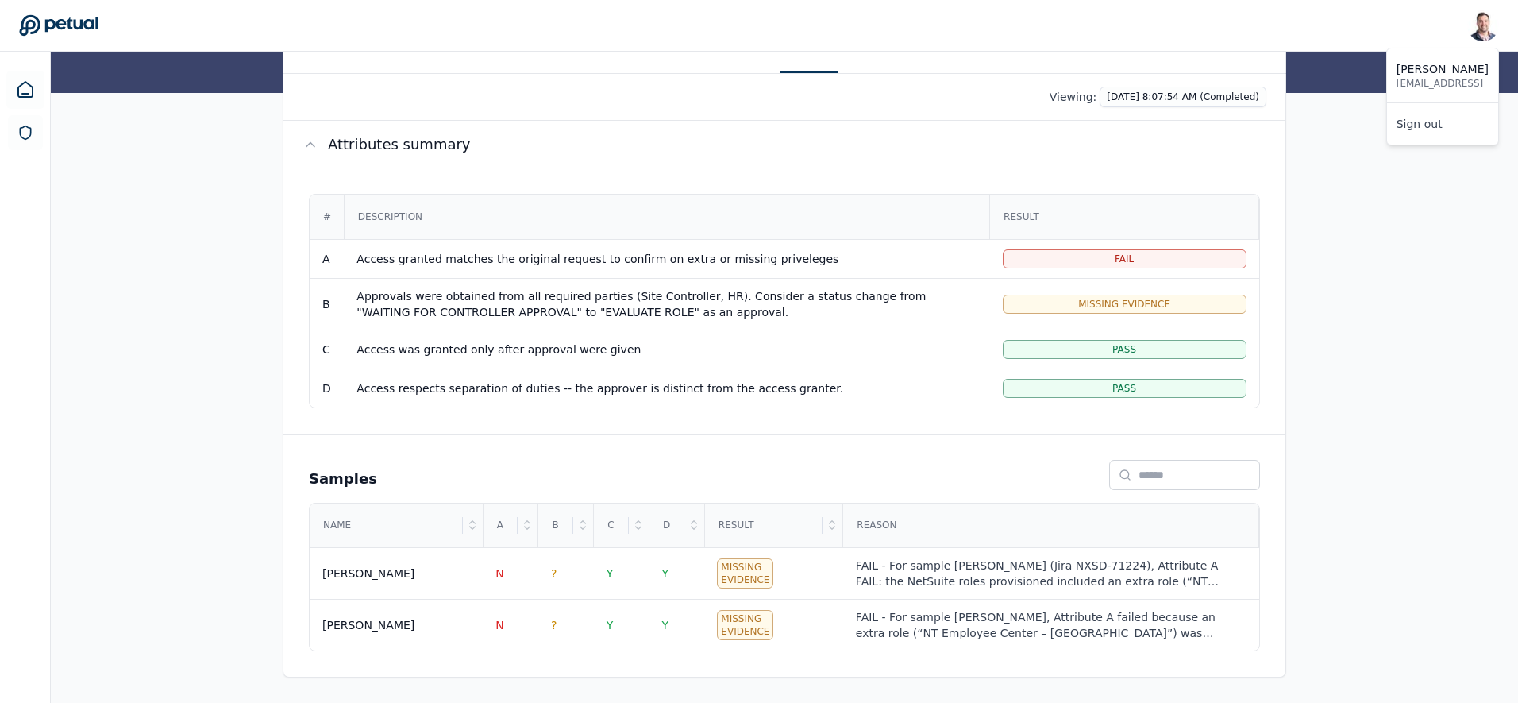
click at [1200, 32] on img at bounding box center [1484, 26] width 32 height 32
click at [1130, 11] on div "[PERSON_NAME] [EMAIL_ADDRESS] Sign out" at bounding box center [759, 26] width 1480 height 32
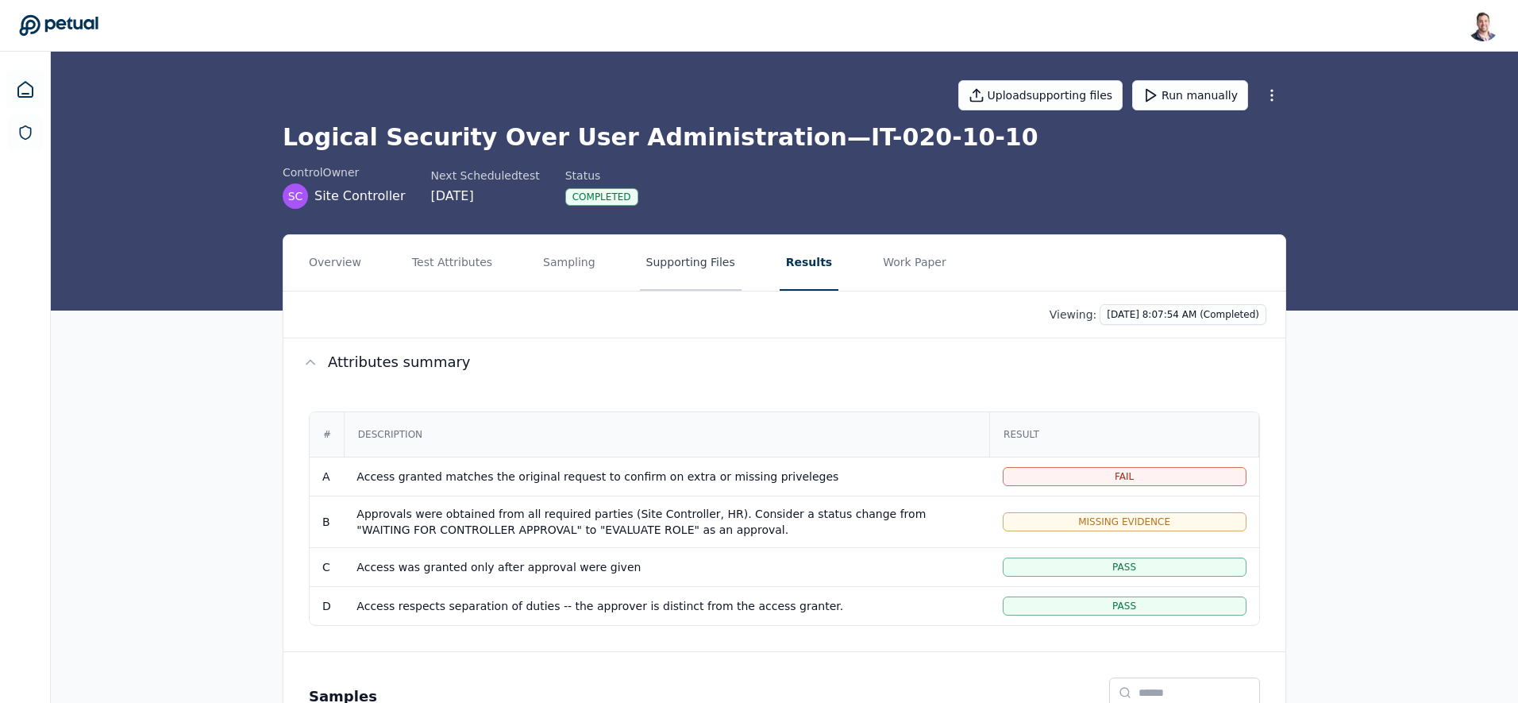
click at [670, 256] on button "Supporting Files" at bounding box center [691, 263] width 102 height 56
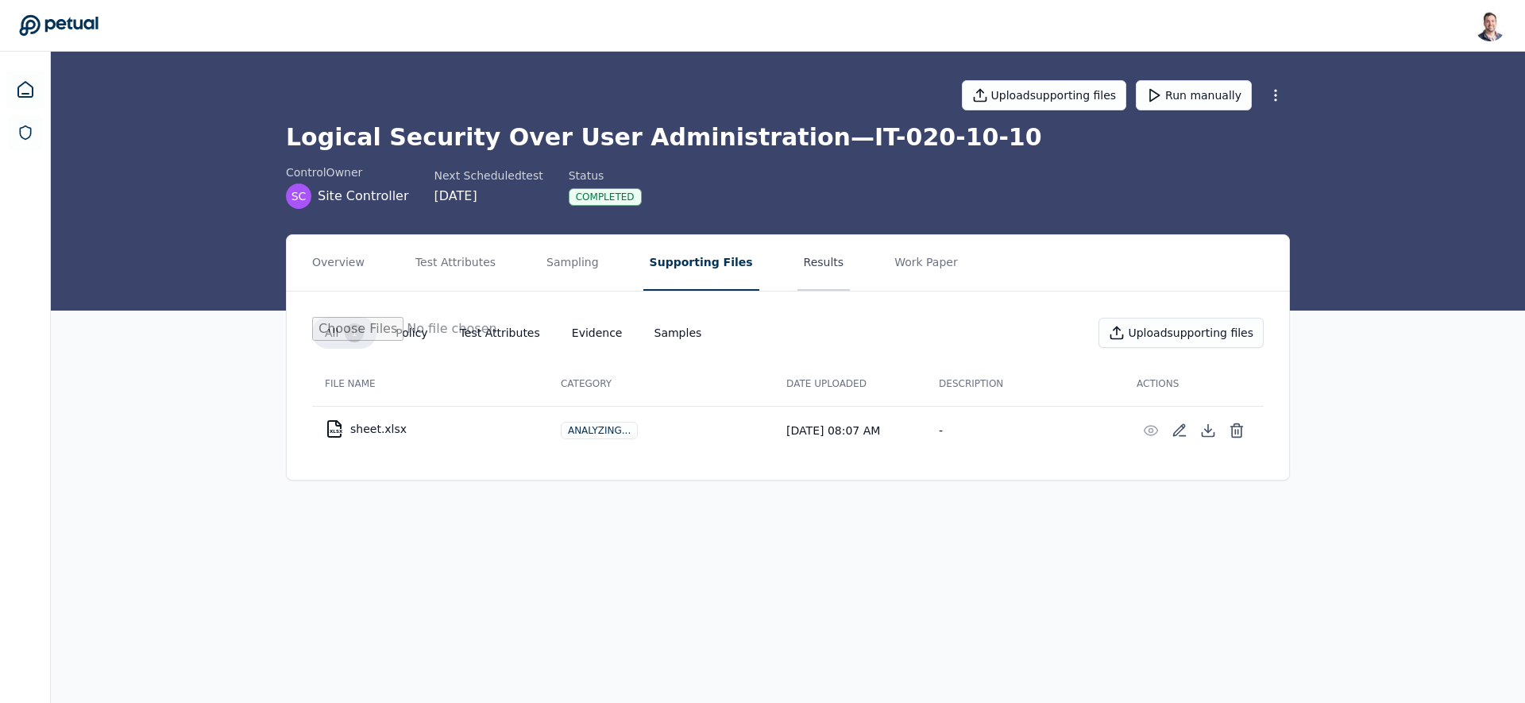
click at [797, 266] on button "Results" at bounding box center [823, 263] width 53 height 56
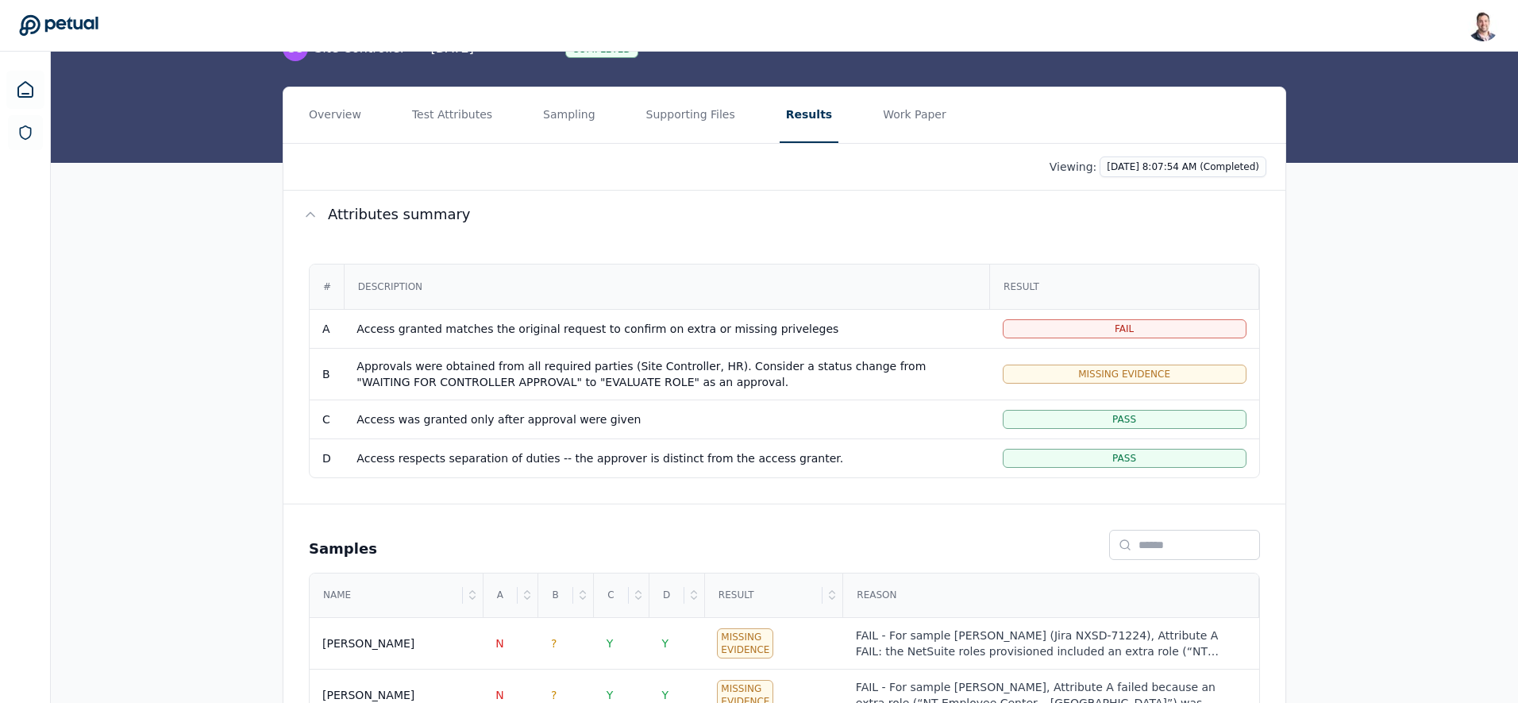
scroll to position [218, 0]
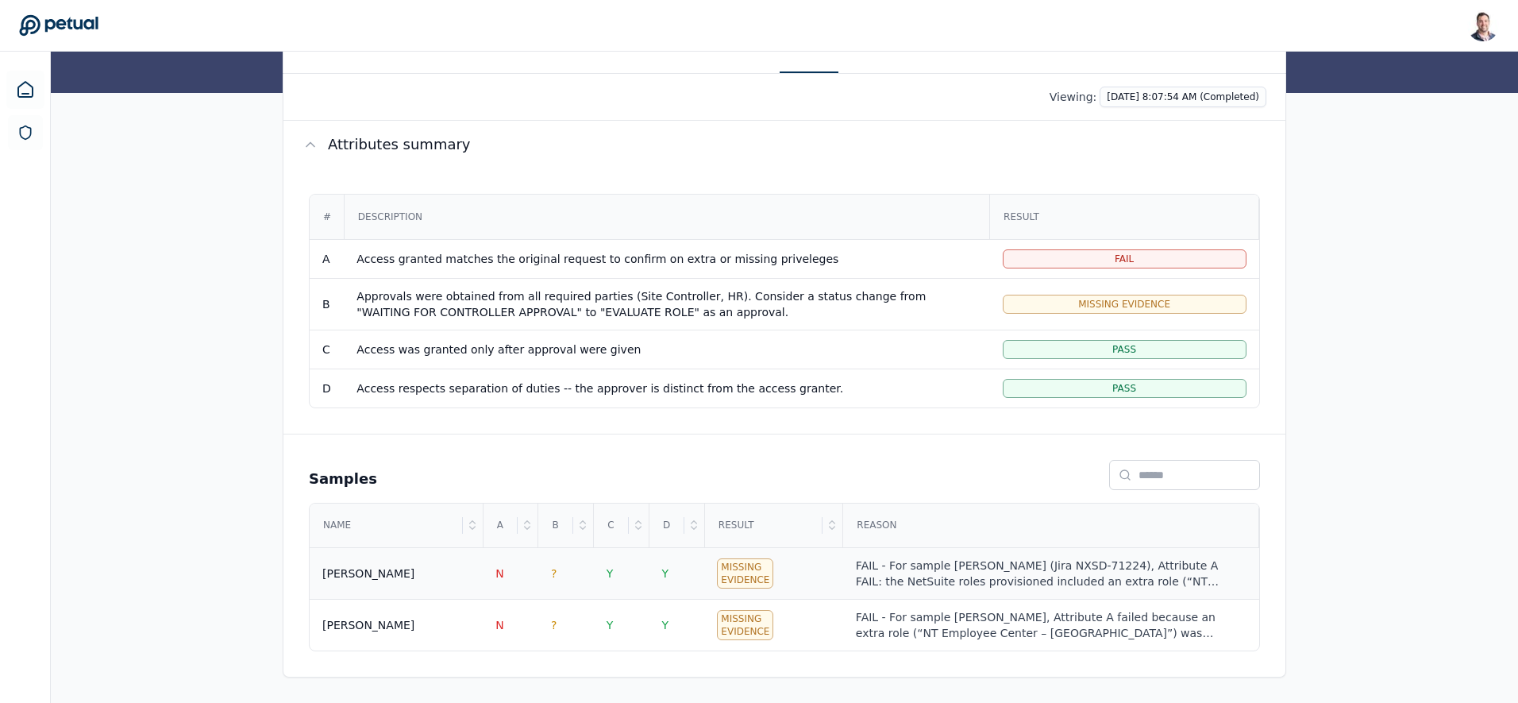
click at [438, 565] on div "[PERSON_NAME]" at bounding box center [396, 573] width 148 height 16
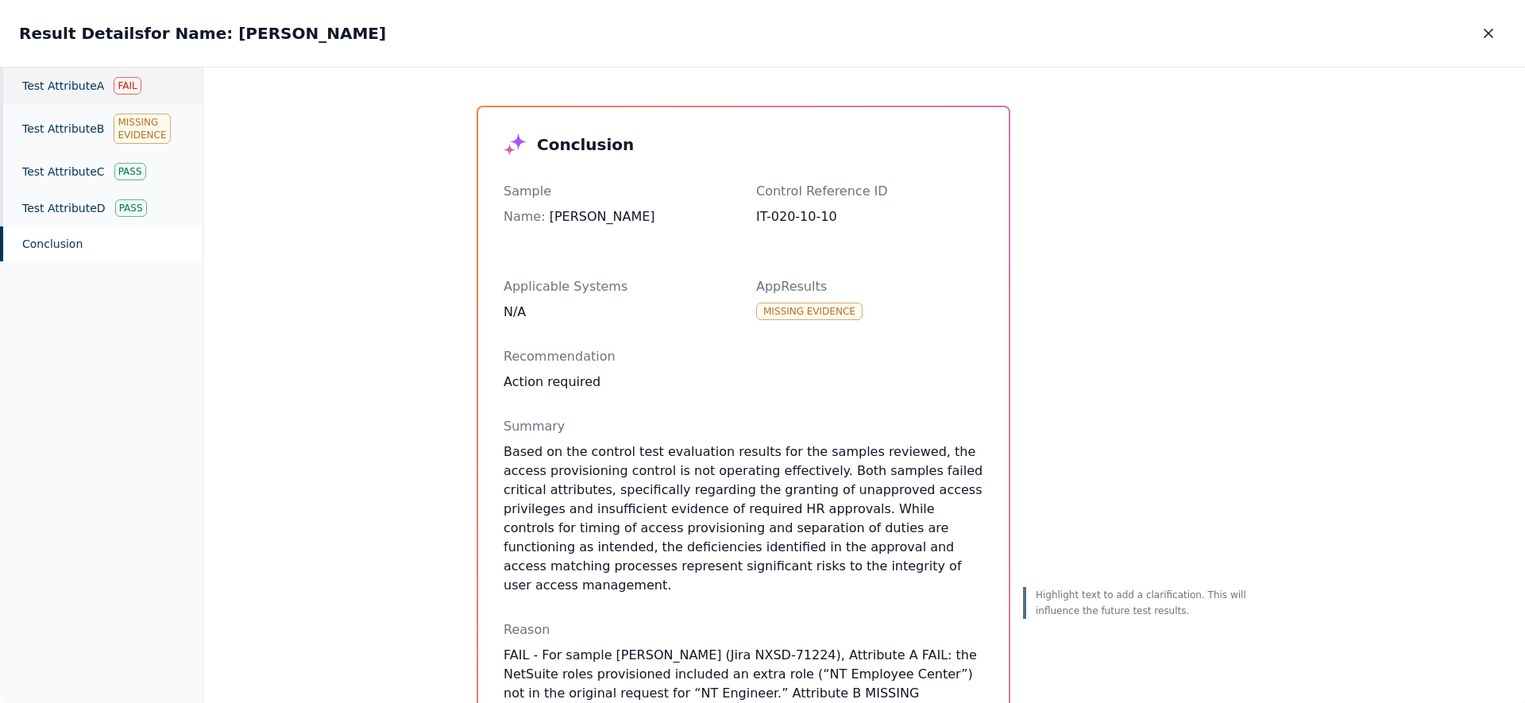
click at [83, 96] on div "Test Attribute A Fail" at bounding box center [101, 85] width 202 height 37
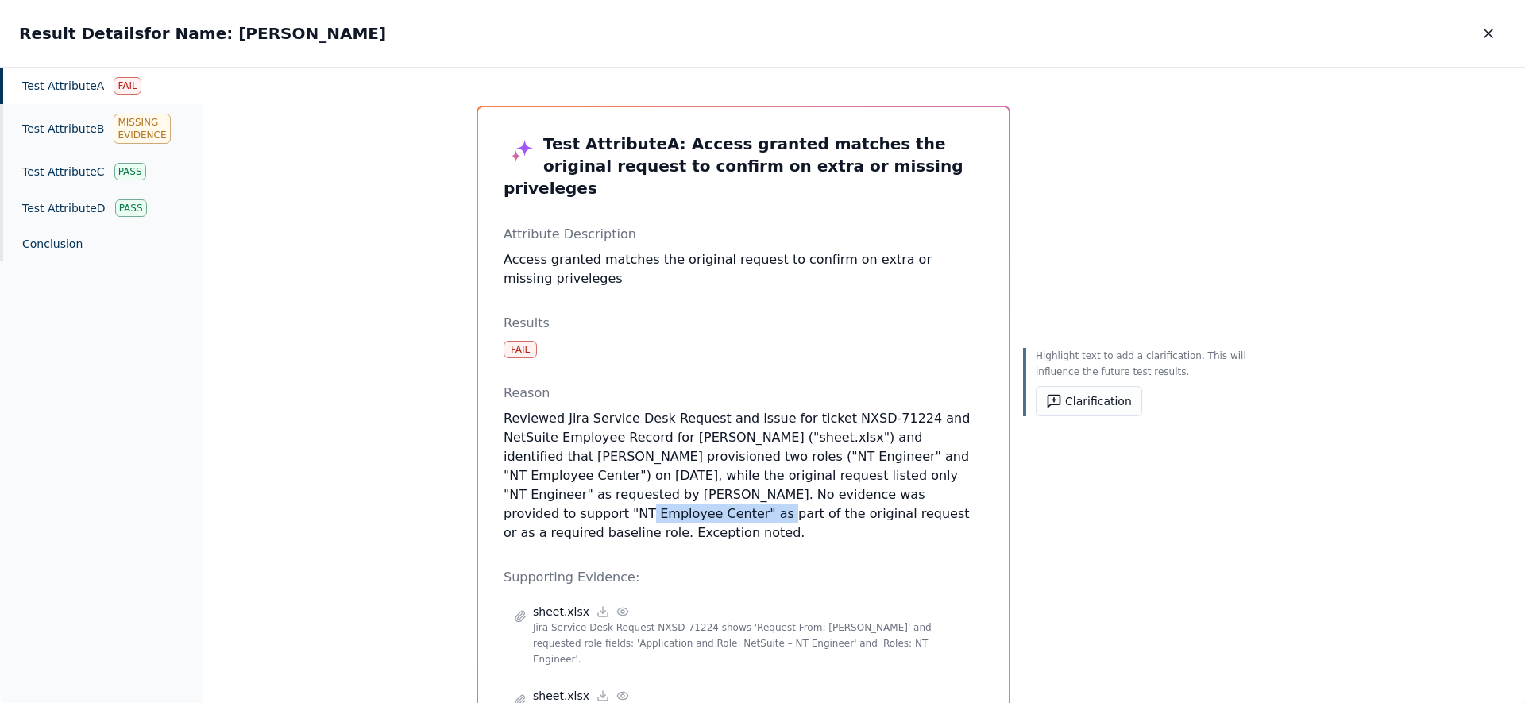
drag, startPoint x: 798, startPoint y: 469, endPoint x: 930, endPoint y: 470, distance: 131.8
click at [931, 469] on p "Reviewed Jira Service Desk Request and Issue for ticket NXSD-71224 and NetSuite…" at bounding box center [743, 475] width 480 height 133
click at [1079, 388] on button "Clarification" at bounding box center [1089, 401] width 106 height 30
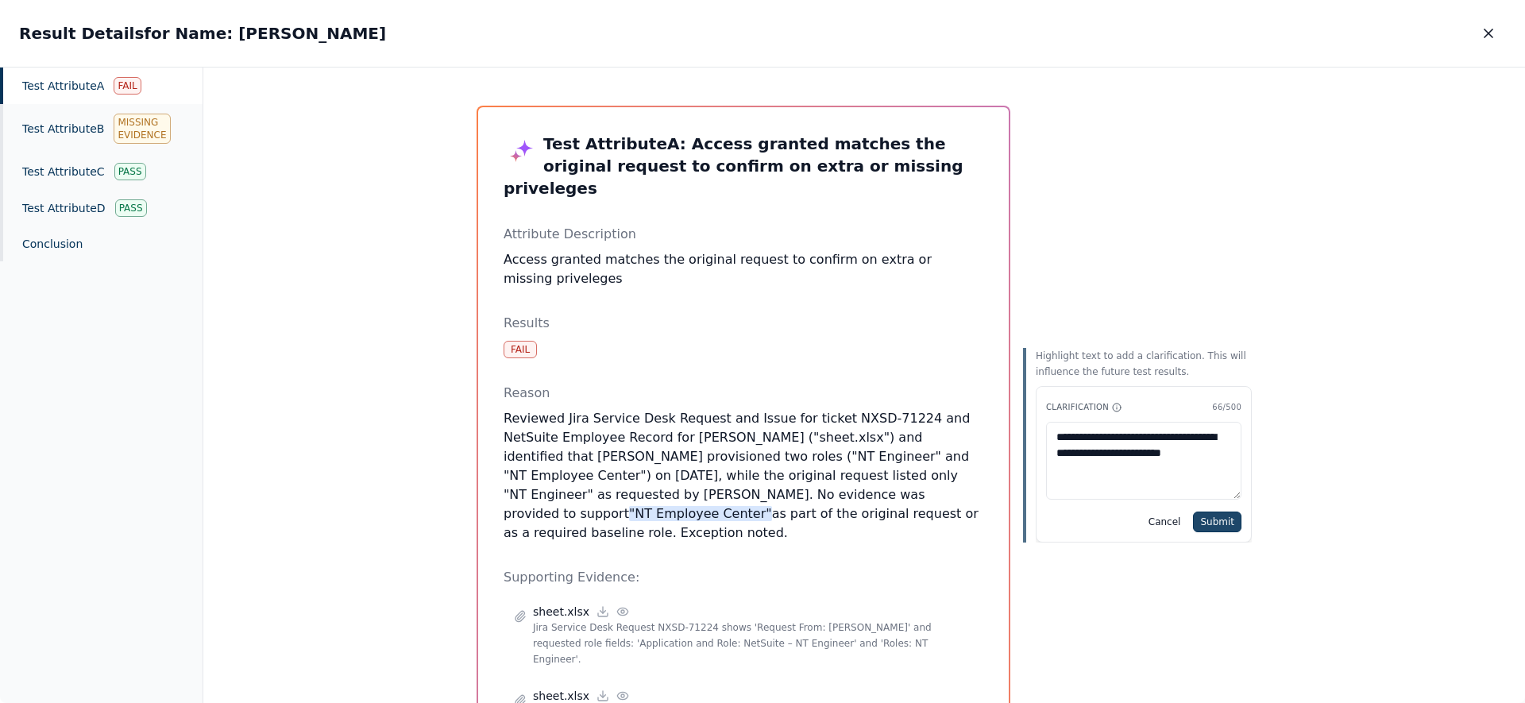
type textarea "**********"
click at [1200, 523] on button "Submit" at bounding box center [1217, 521] width 48 height 21
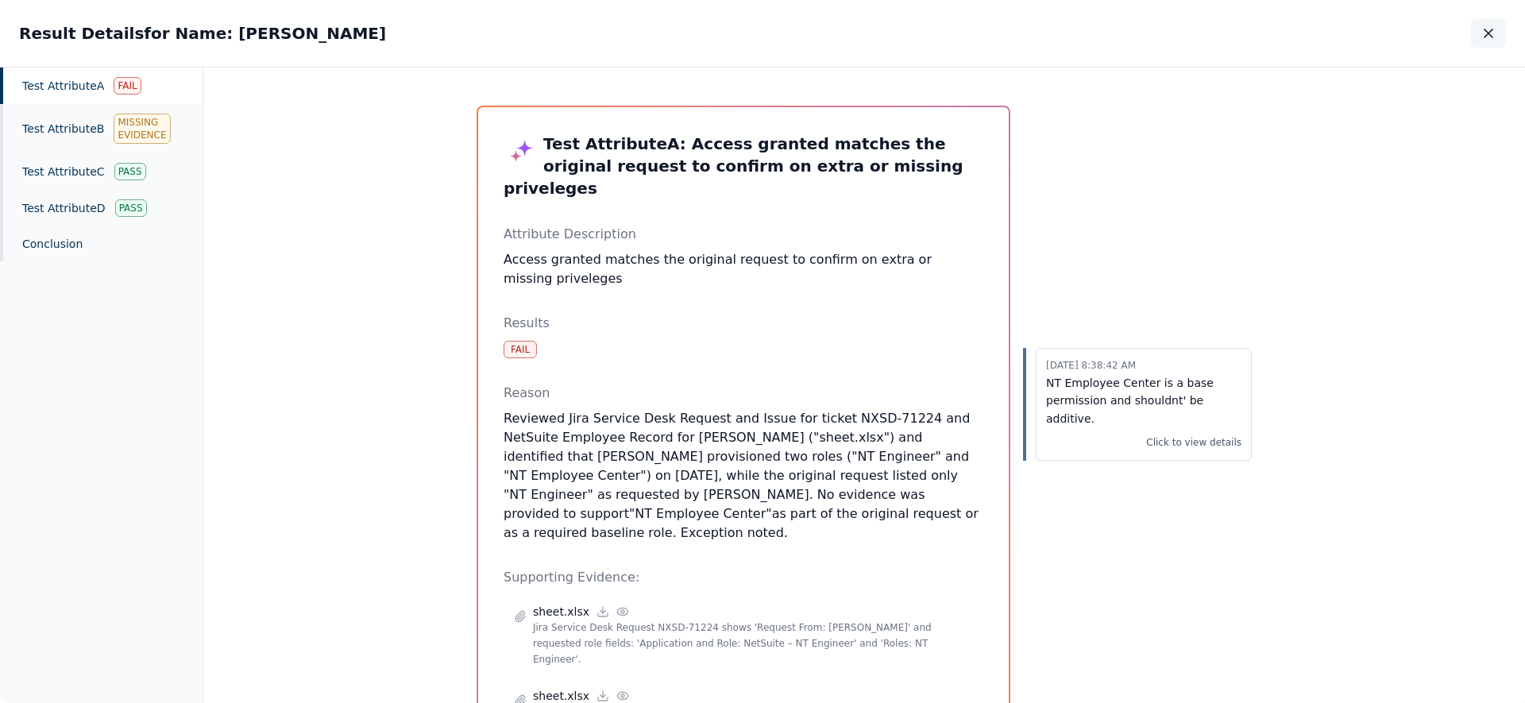
click at [1200, 33] on icon "button" at bounding box center [1488, 33] width 16 height 16
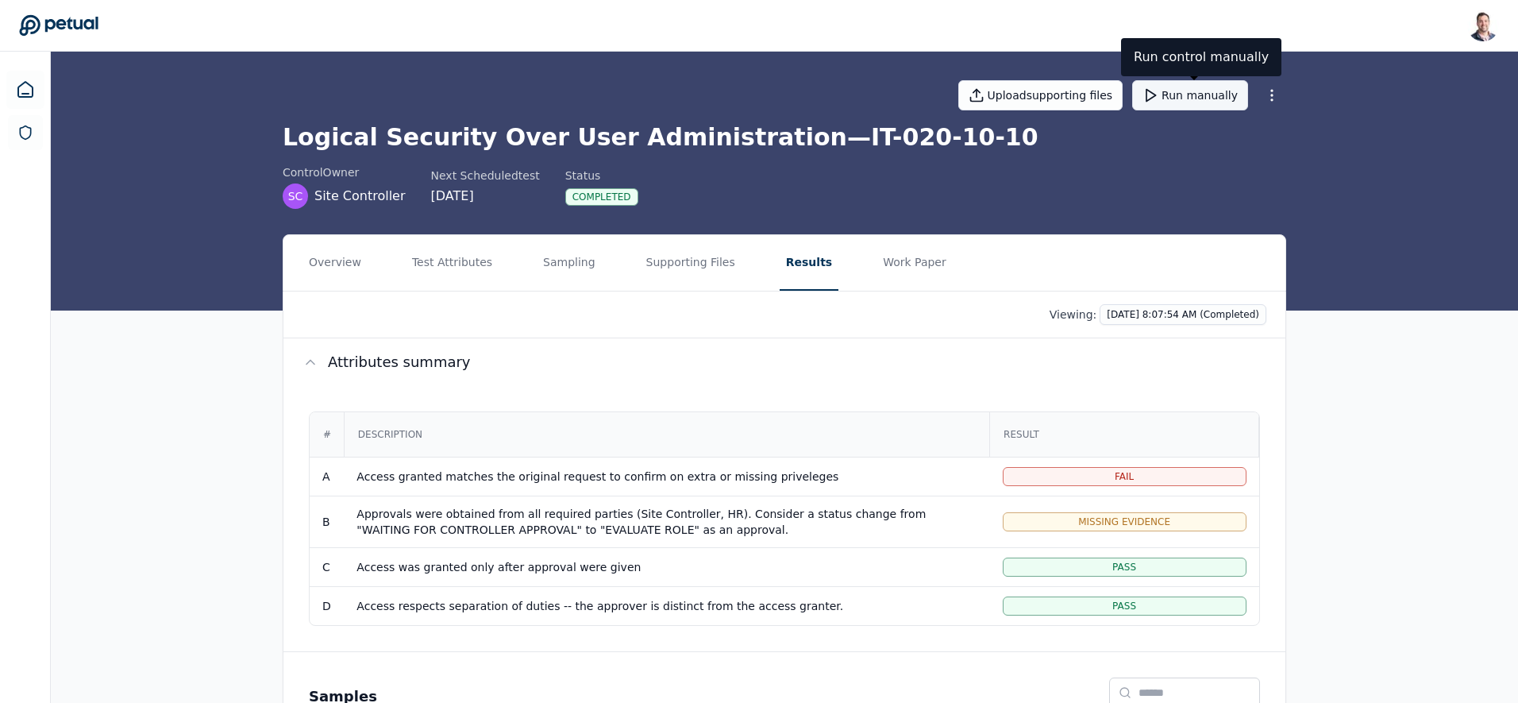
click at [1200, 96] on button "Run manually" at bounding box center [1190, 95] width 116 height 30
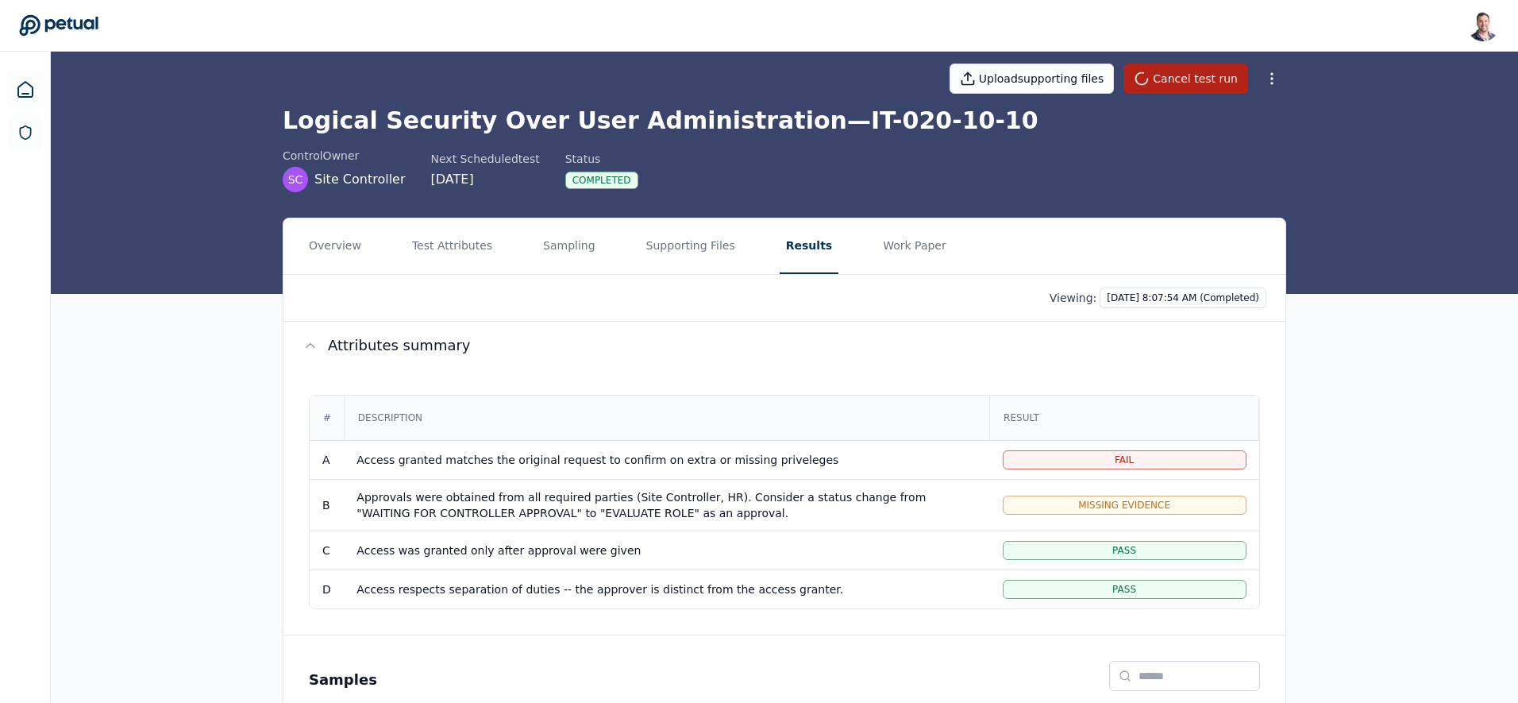
scroll to position [218, 0]
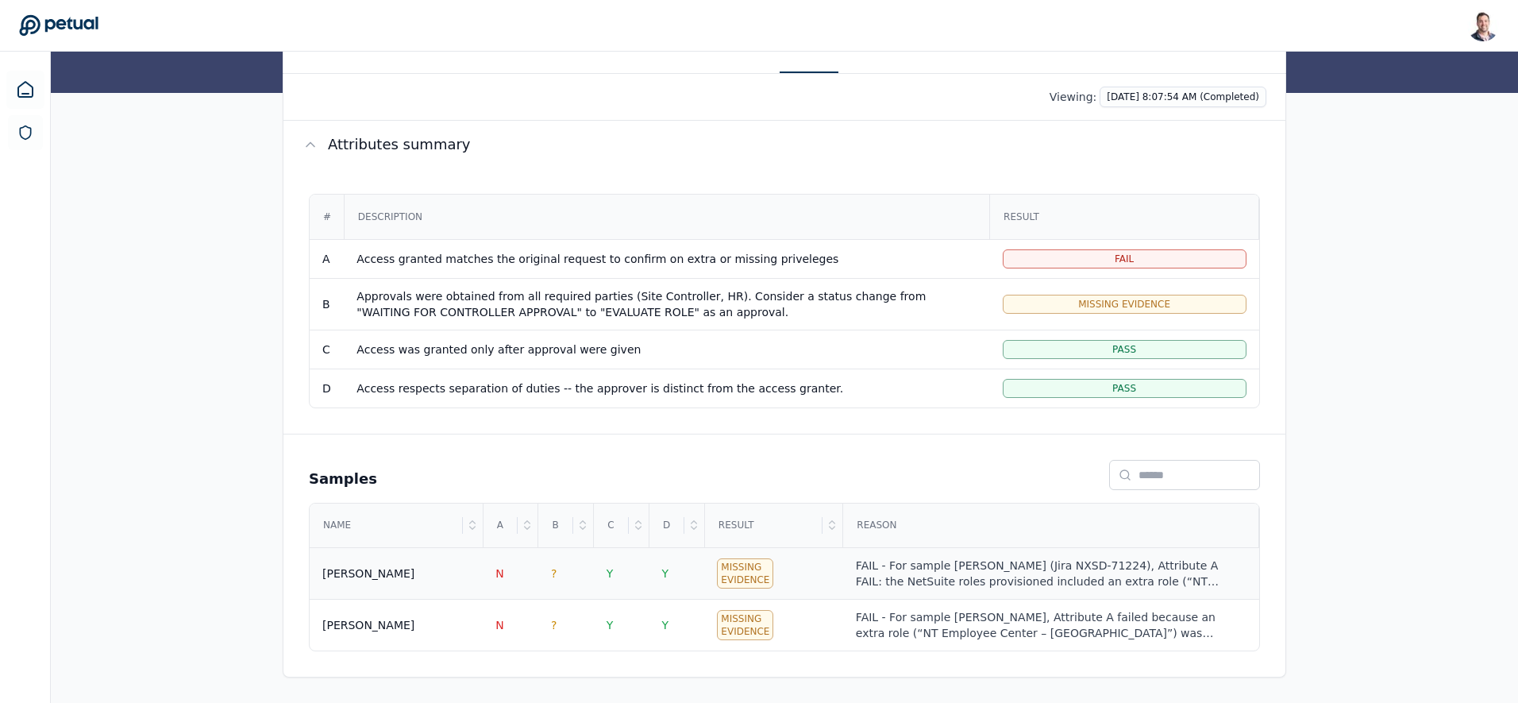
click at [970, 577] on div "FAIL - For sample [PERSON_NAME] (Jira NXSD-71224), Attribute A FAIL: the NetSui…" at bounding box center [1051, 573] width 391 height 32
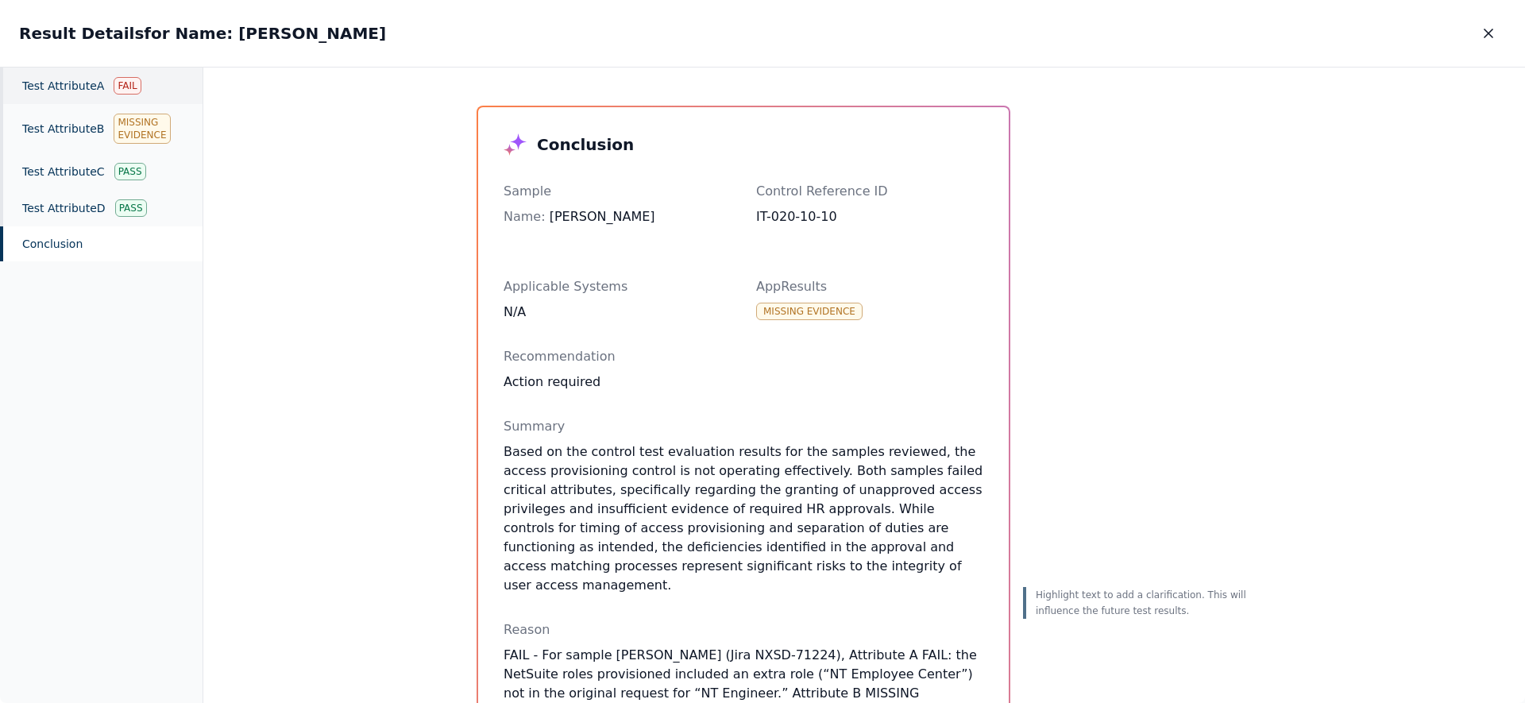
click at [114, 91] on div "Fail" at bounding box center [127, 85] width 27 height 17
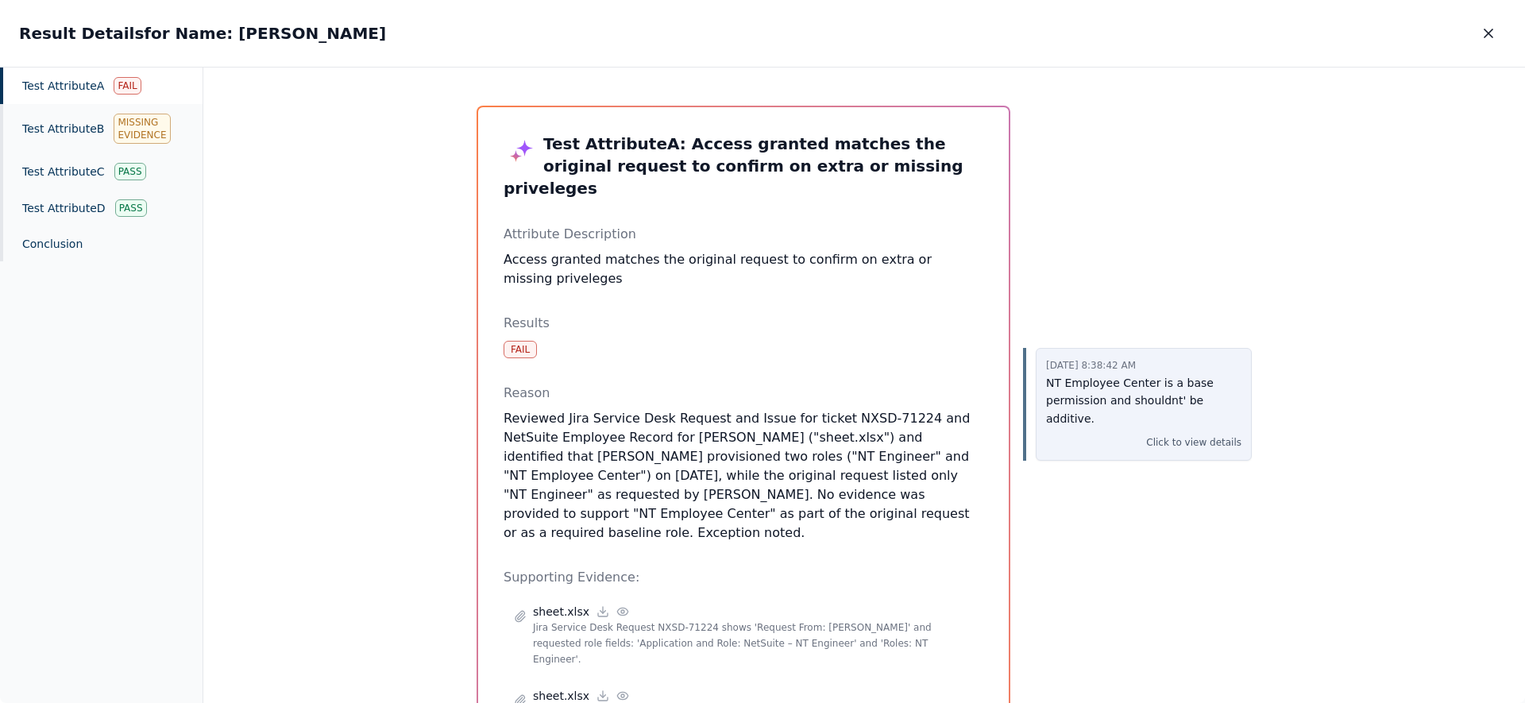
click at [1126, 403] on p "NT Employee Center is a base permission and shouldnt' be additive." at bounding box center [1143, 401] width 195 height 54
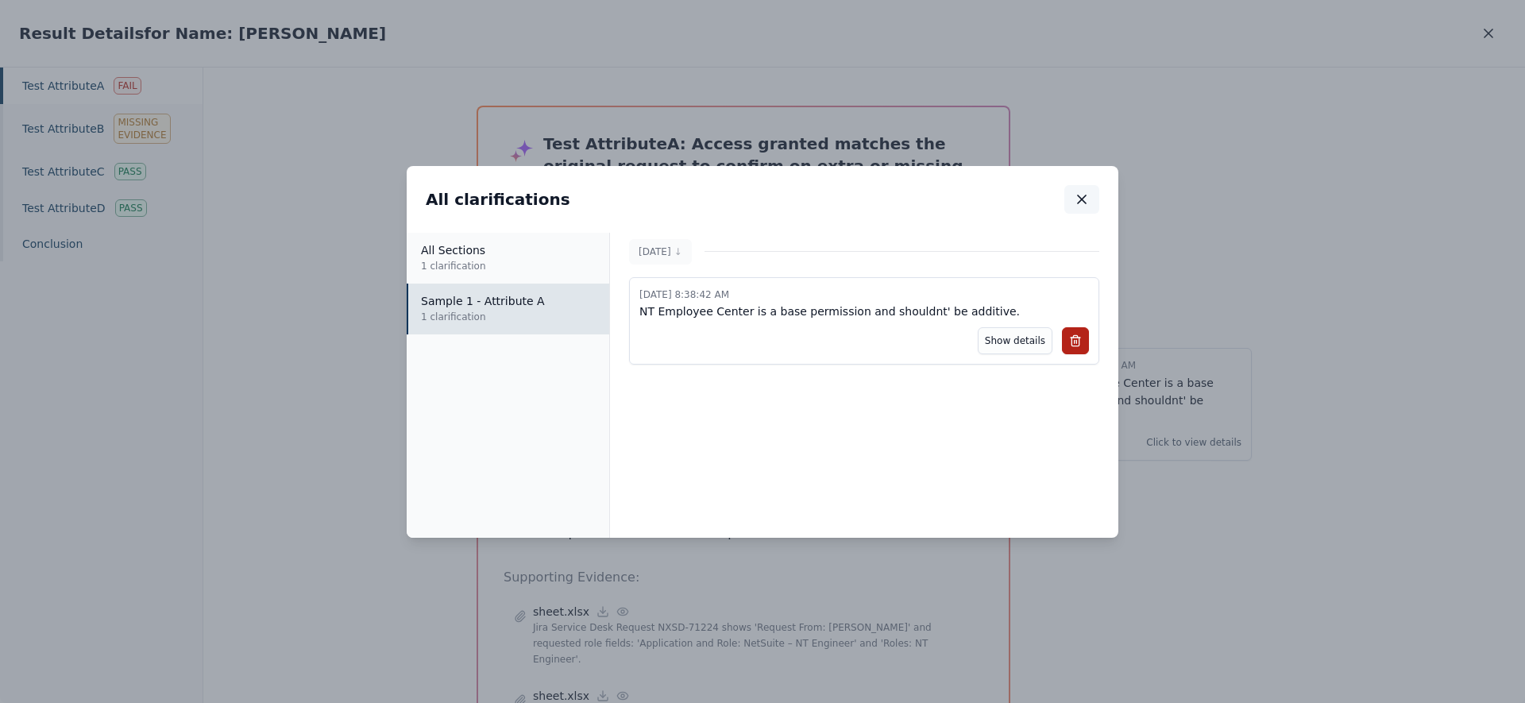
click at [1082, 204] on icon "button" at bounding box center [1082, 199] width 16 height 16
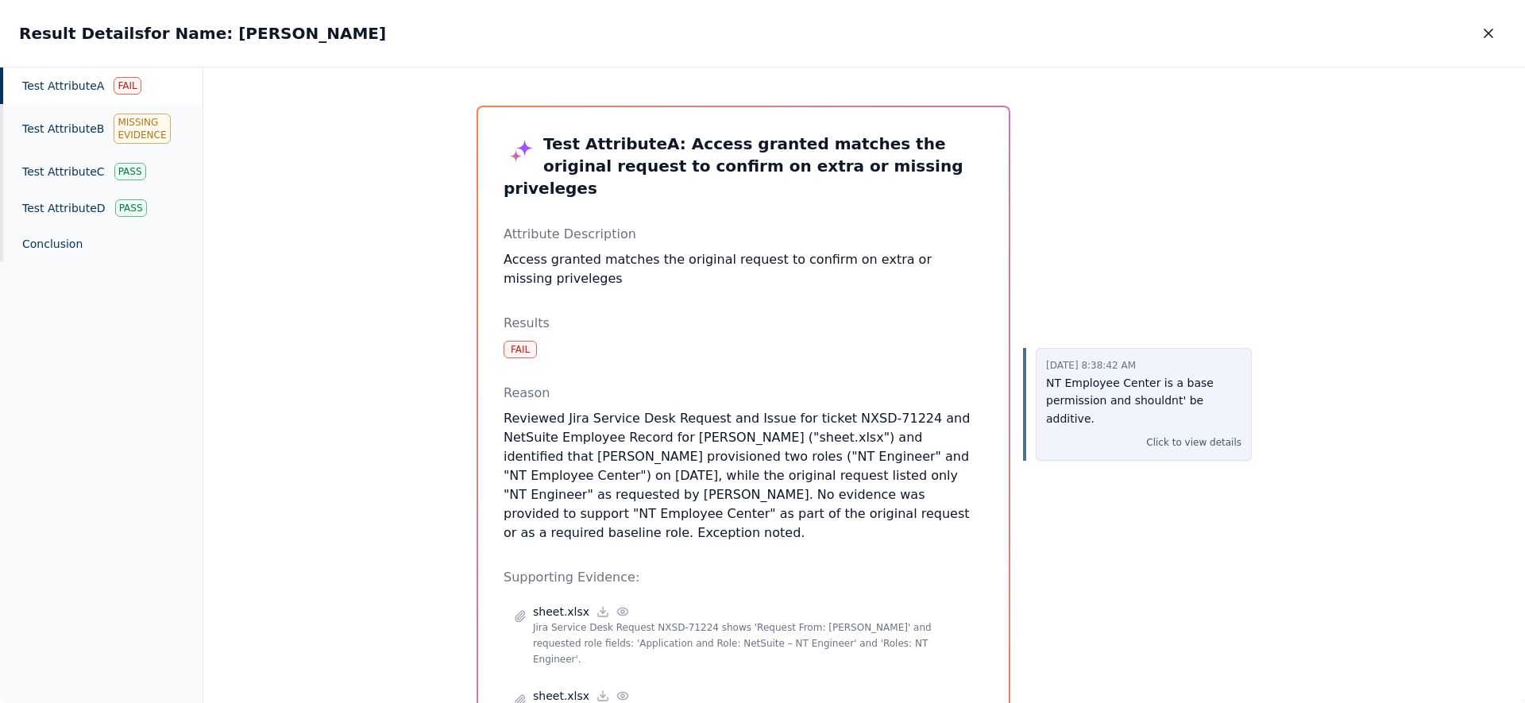
click at [1114, 394] on p "NT Employee Center is a base permission and shouldnt' be additive." at bounding box center [1143, 401] width 195 height 54
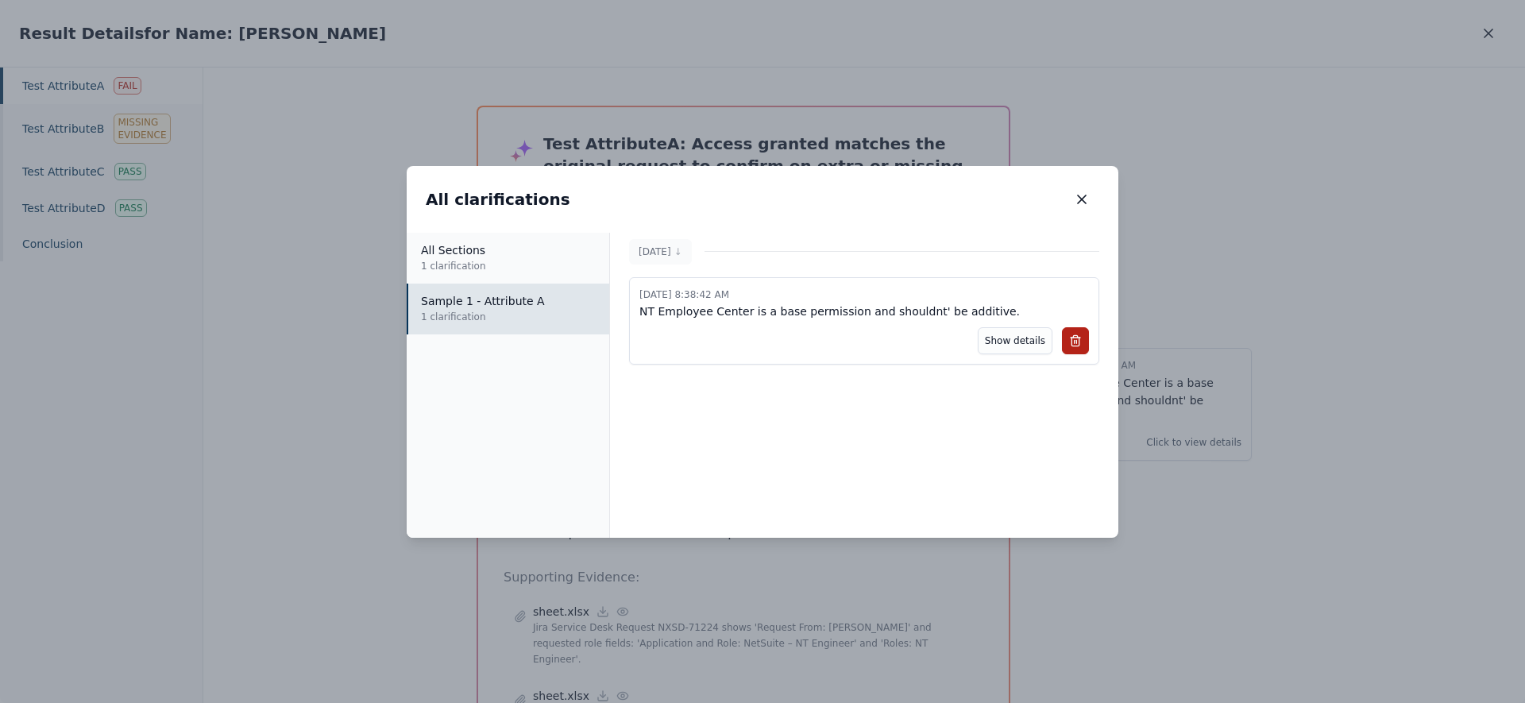
click at [1090, 199] on button "button" at bounding box center [1081, 199] width 35 height 29
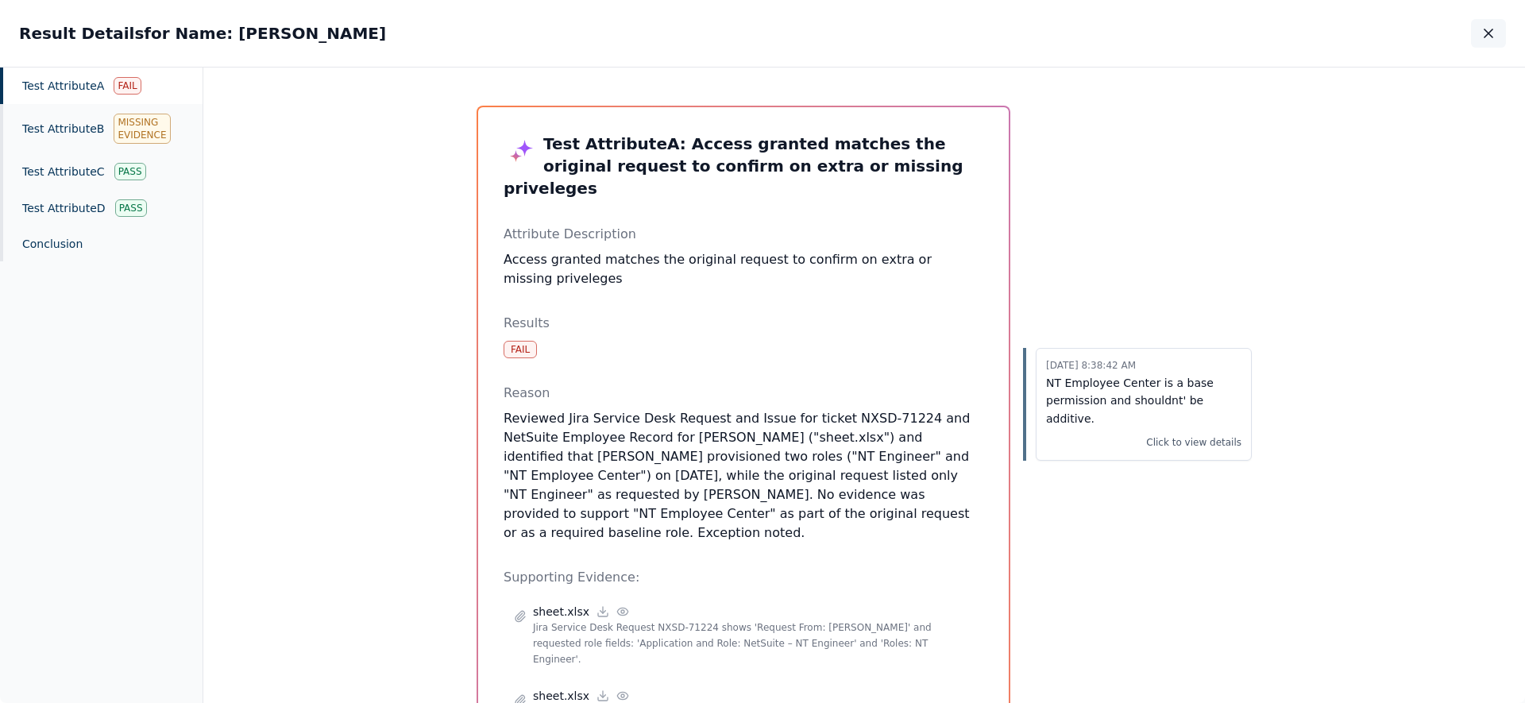
click at [1200, 29] on icon "button" at bounding box center [1488, 33] width 16 height 16
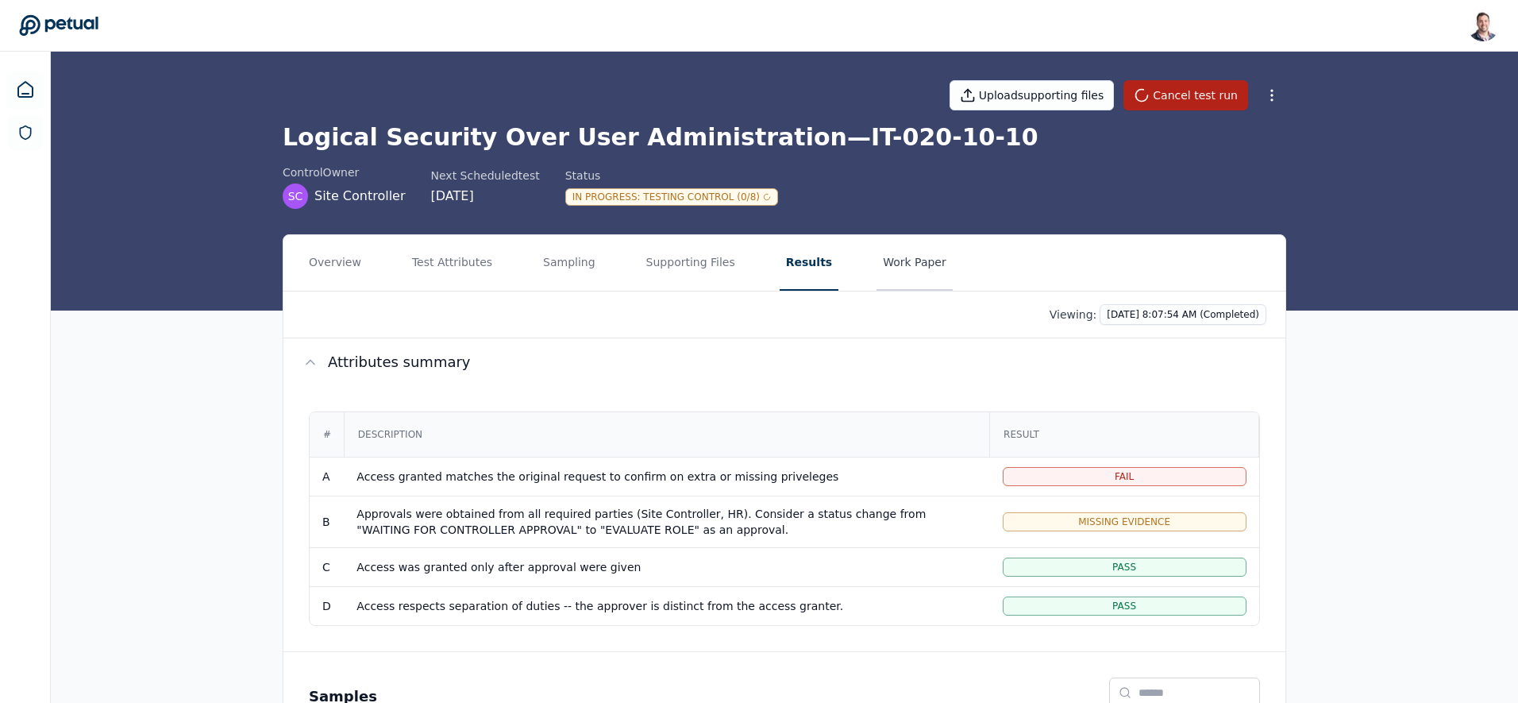
click at [877, 282] on button "Work Paper" at bounding box center [915, 263] width 76 height 56
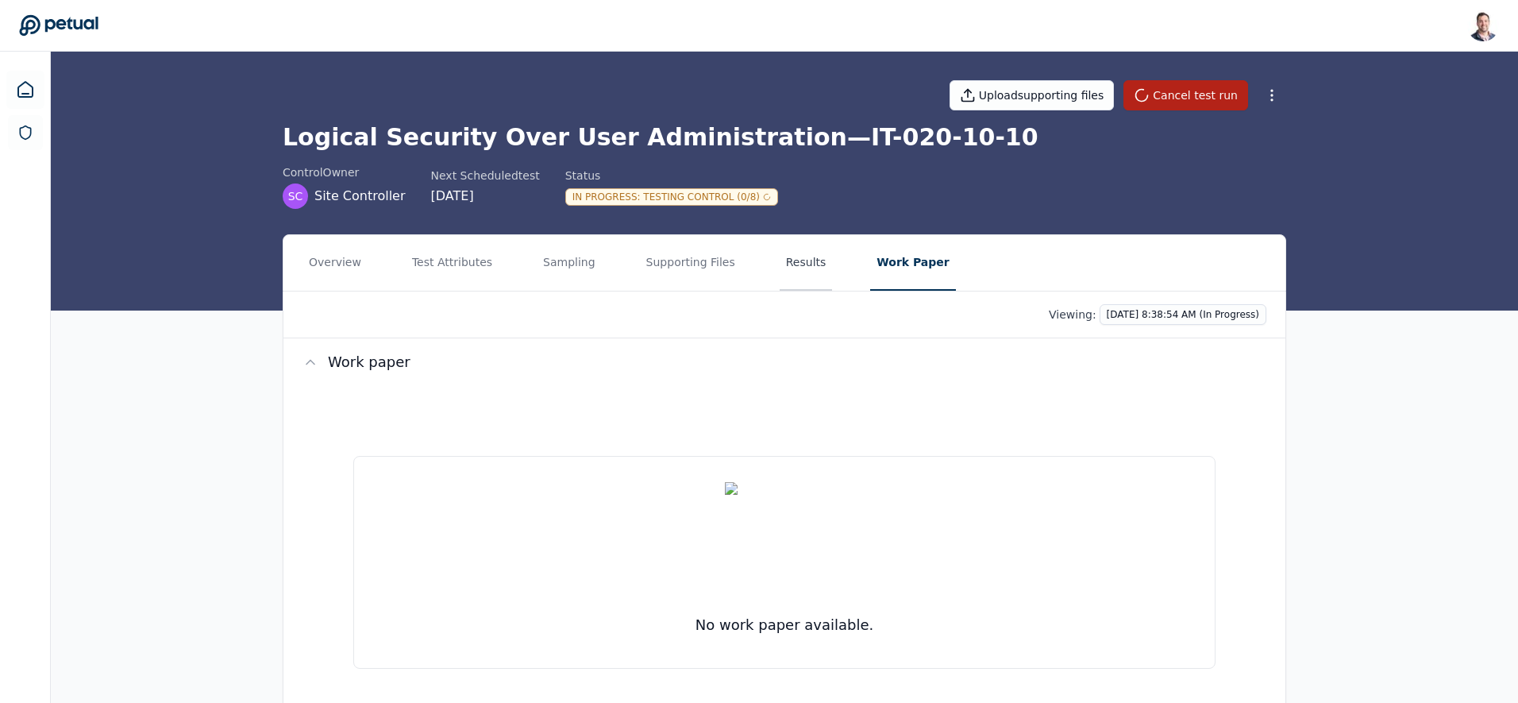
click at [793, 271] on button "Results" at bounding box center [806, 263] width 53 height 56
